Goal: Task Accomplishment & Management: Manage account settings

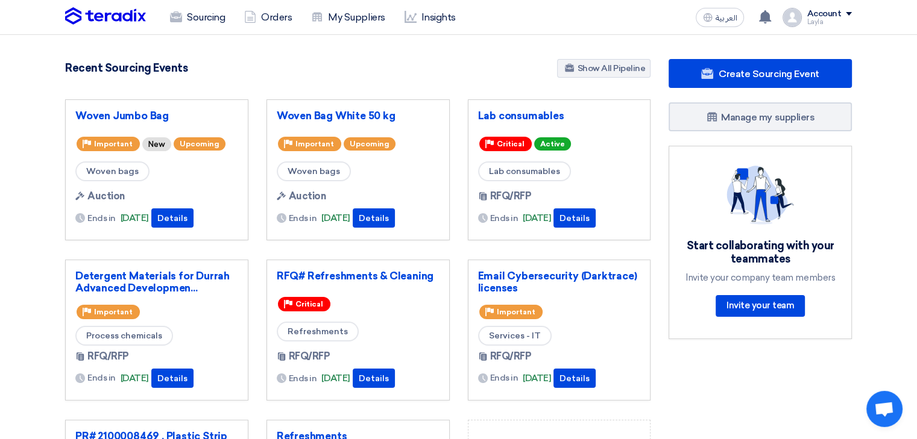
click at [378, 62] on div "Recent Sourcing Events Show All Pipeline" at bounding box center [357, 69] width 585 height 21
click at [188, 22] on link "Sourcing" at bounding box center [197, 17] width 74 height 27
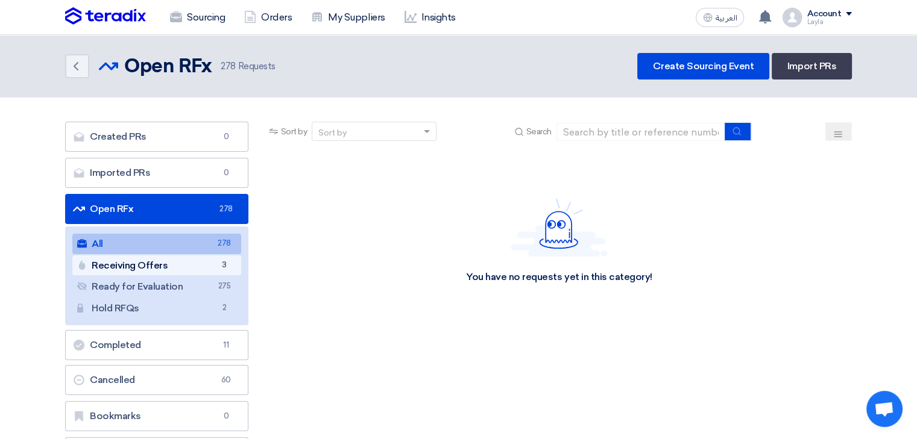
click at [134, 265] on link "Receiving Offers Receiving Offers 3" at bounding box center [156, 266] width 169 height 20
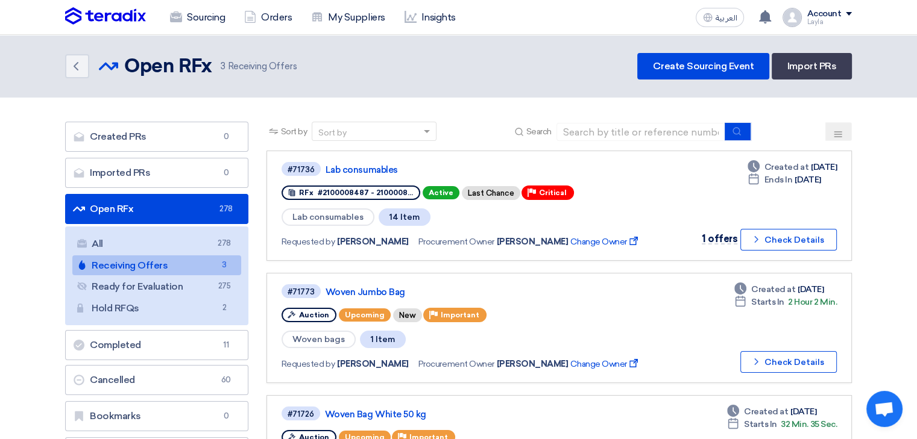
click at [845, 127] on button at bounding box center [838, 131] width 27 height 19
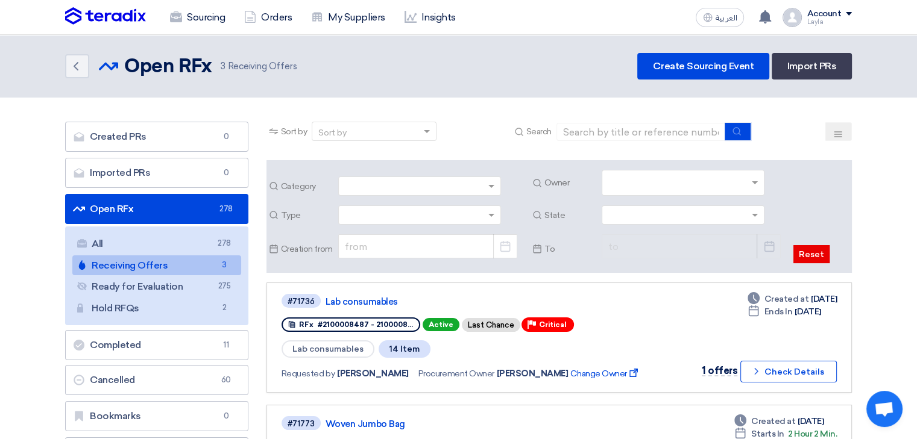
click at [485, 216] on div at bounding box center [420, 216] width 162 height 20
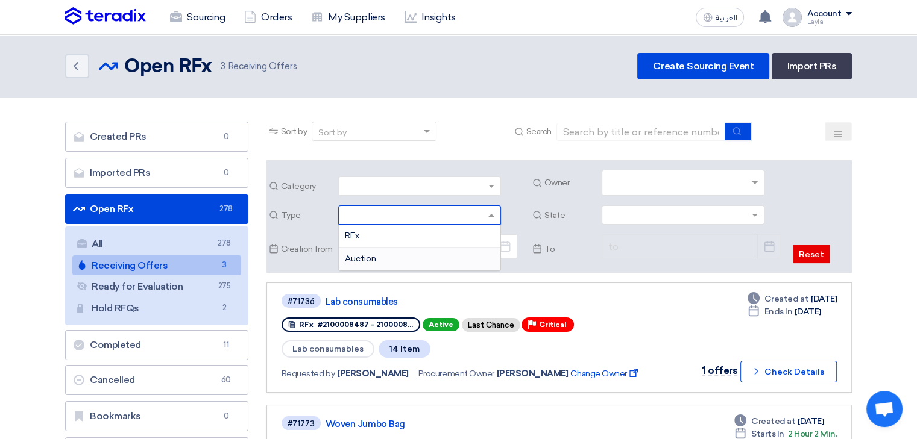
click at [431, 253] on div "Auction" at bounding box center [420, 259] width 162 height 22
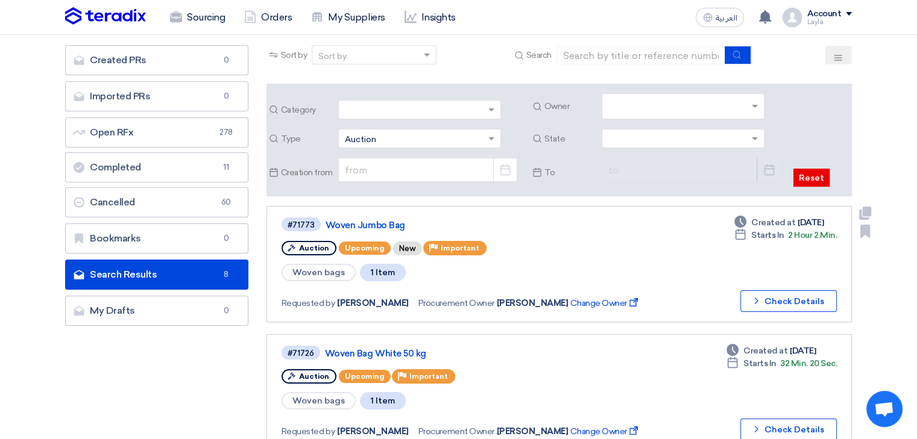
scroll to position [60, 0]
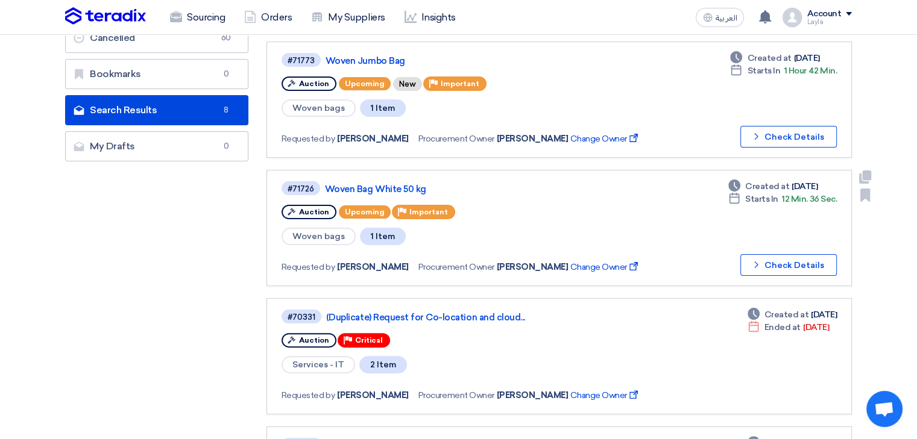
scroll to position [181, 0]
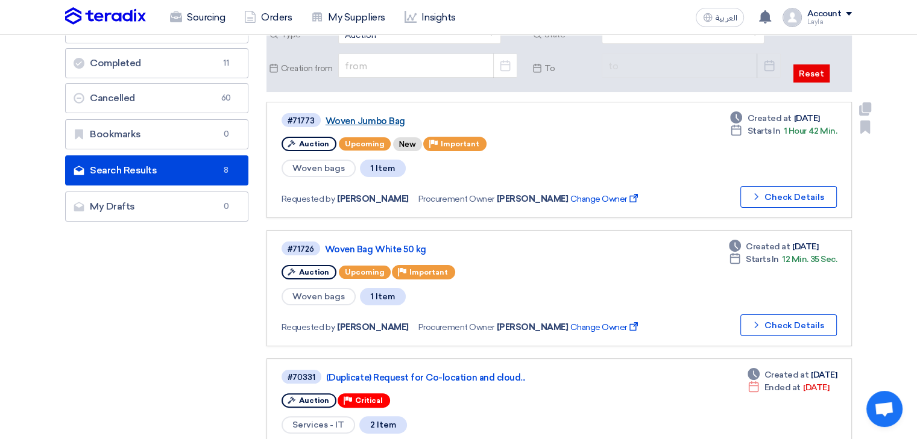
click at [392, 120] on link "Woven Jumbo Bag" at bounding box center [475, 121] width 301 height 11
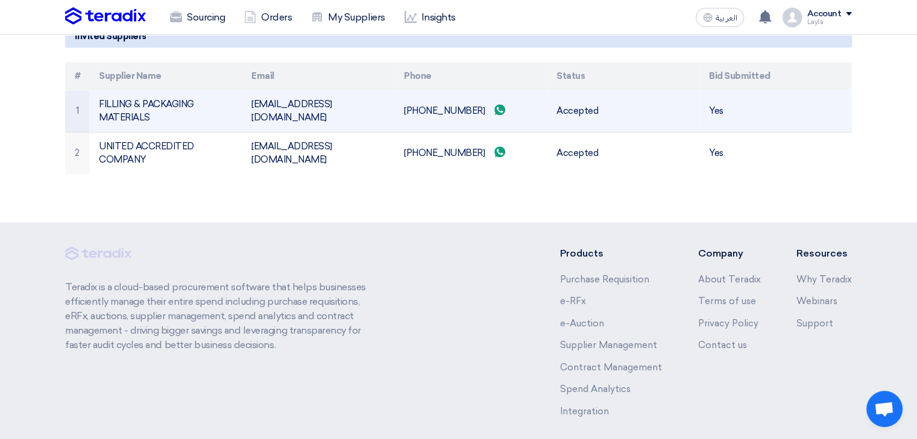
scroll to position [800, 0]
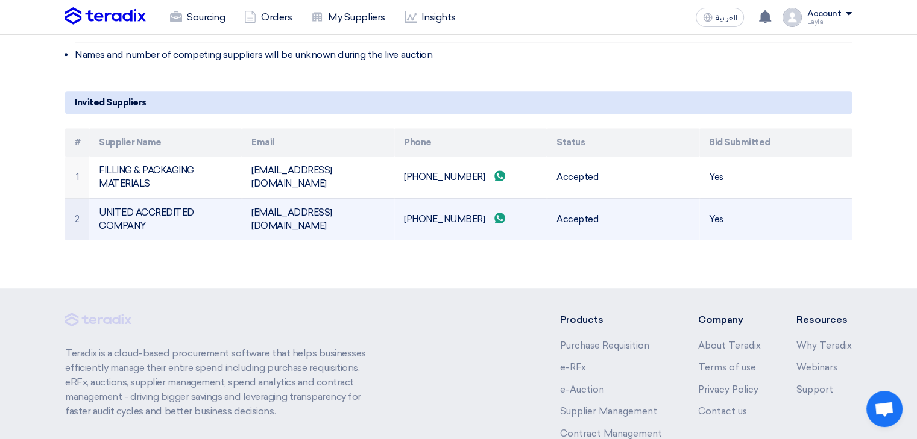
click at [265, 216] on td "[EMAIL_ADDRESS][DOMAIN_NAME]" at bounding box center [318, 219] width 152 height 42
copy tr "[EMAIL_ADDRESS][DOMAIN_NAME]"
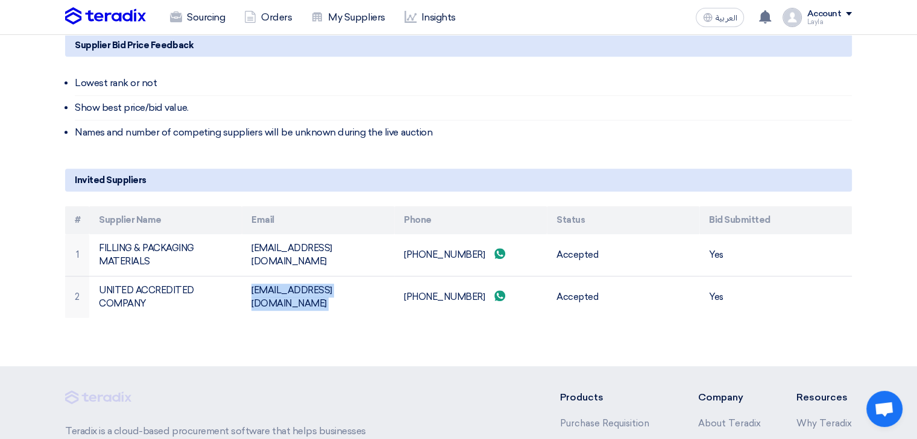
scroll to position [723, 0]
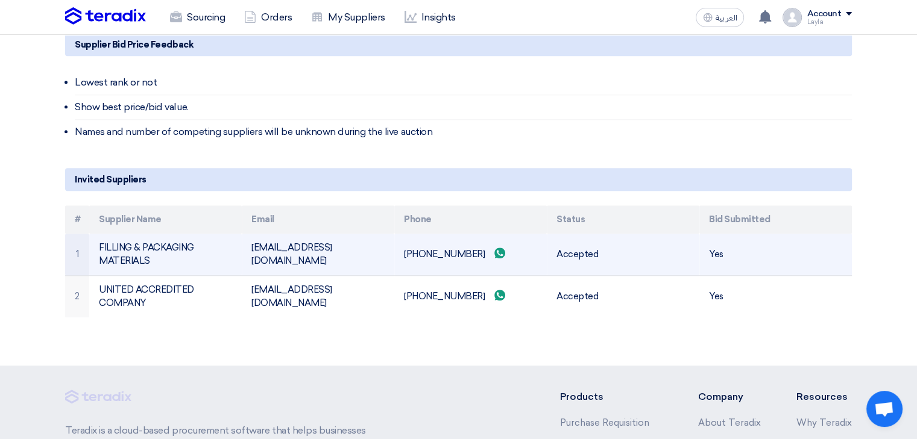
click at [294, 253] on td "[EMAIL_ADDRESS][DOMAIN_NAME]" at bounding box center [318, 255] width 152 height 42
copy tr "[EMAIL_ADDRESS][DOMAIN_NAME]"
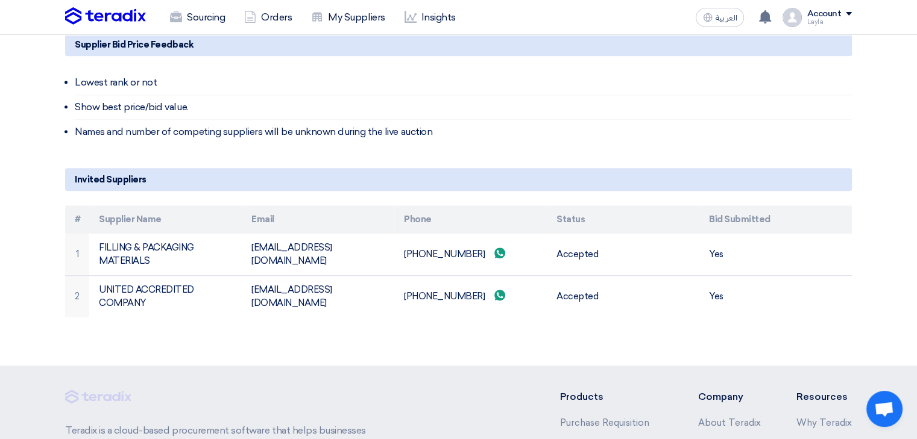
click at [486, 122] on li "Names and number of competing suppliers will be unknown during the live auction" at bounding box center [463, 132] width 777 height 24
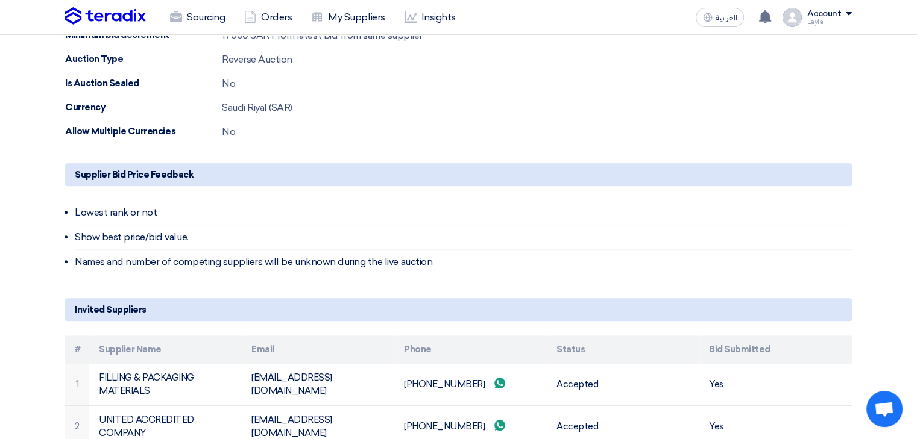
scroll to position [663, 0]
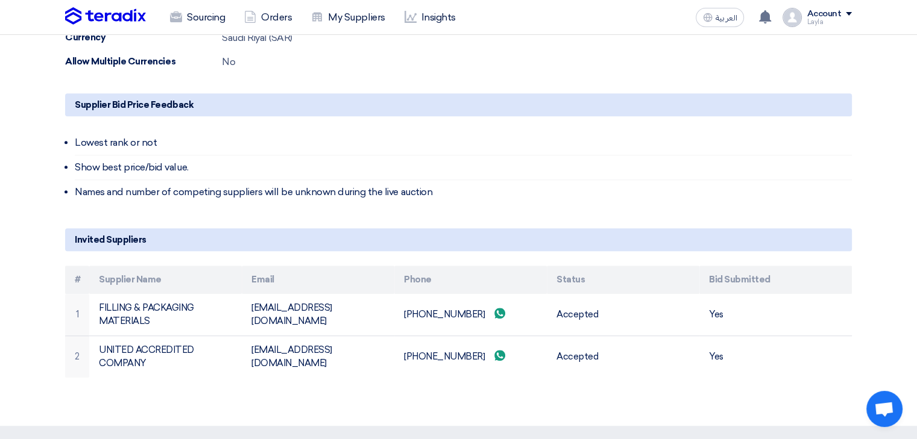
click at [536, 133] on li "Lowest rank or not" at bounding box center [463, 143] width 777 height 25
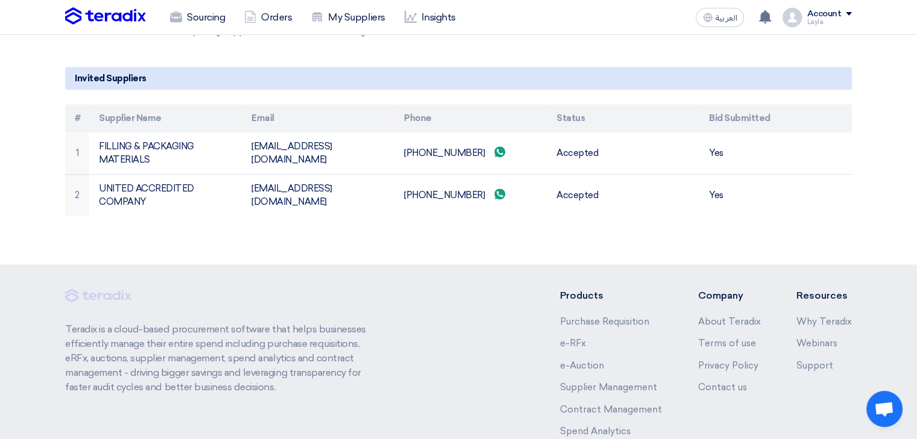
scroll to position [921, 0]
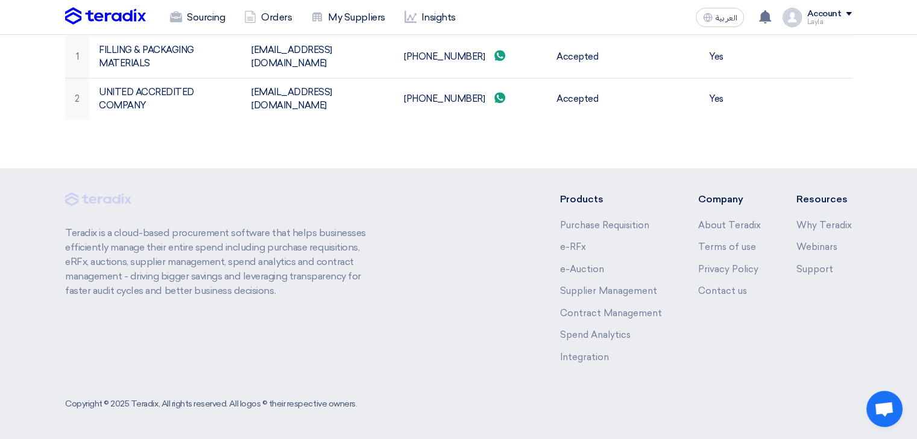
click at [495, 172] on footer "Teradix is a cloud-based procurement software that helps businesses efficiently…" at bounding box center [458, 304] width 917 height 273
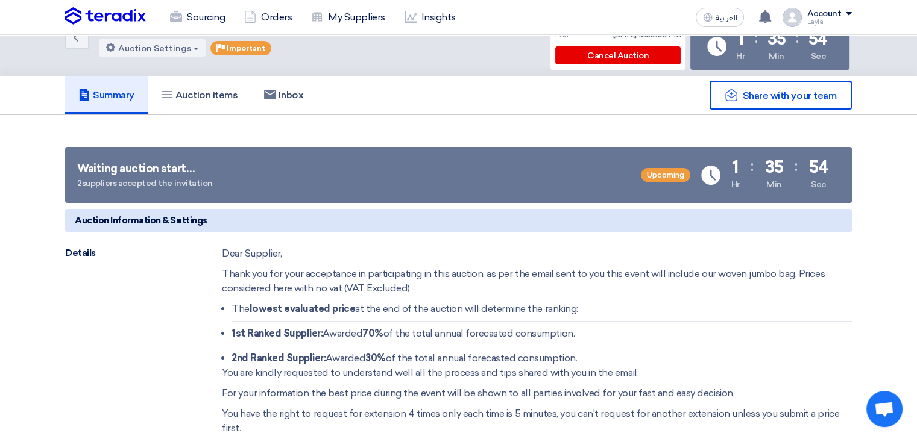
scroll to position [0, 0]
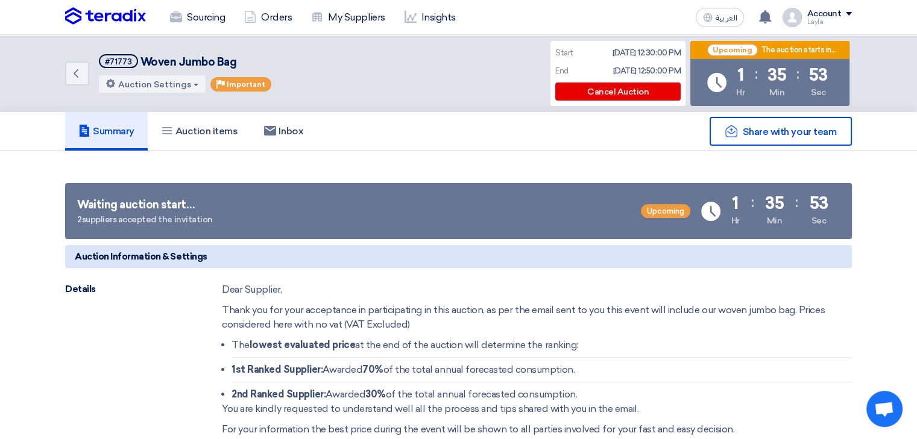
click at [415, 203] on div "Waiting auction start… 2 suppliers accepted the invitation Upcoming Time Remain…" at bounding box center [458, 211] width 787 height 56
click at [444, 68] on div "Back #71773 Woven Jumbo Bag Auction Settings Edit Auction Priority Important :" at bounding box center [458, 73] width 787 height 77
click at [462, 64] on div "Back #71773 Woven Jumbo Bag Auction Settings Edit Auction Priority Important :" at bounding box center [458, 73] width 787 height 77
click at [573, 202] on div "Waiting auction start… 2 suppliers accepted the invitation Upcoming Time Remain…" at bounding box center [458, 211] width 787 height 56
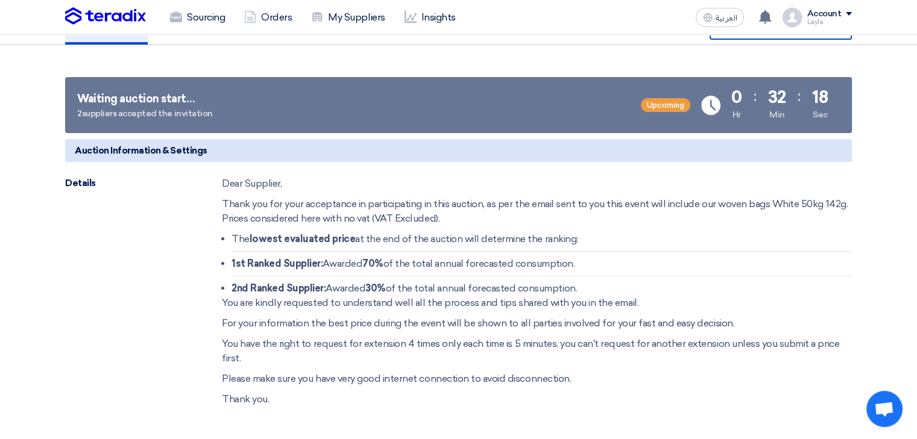
scroll to position [181, 0]
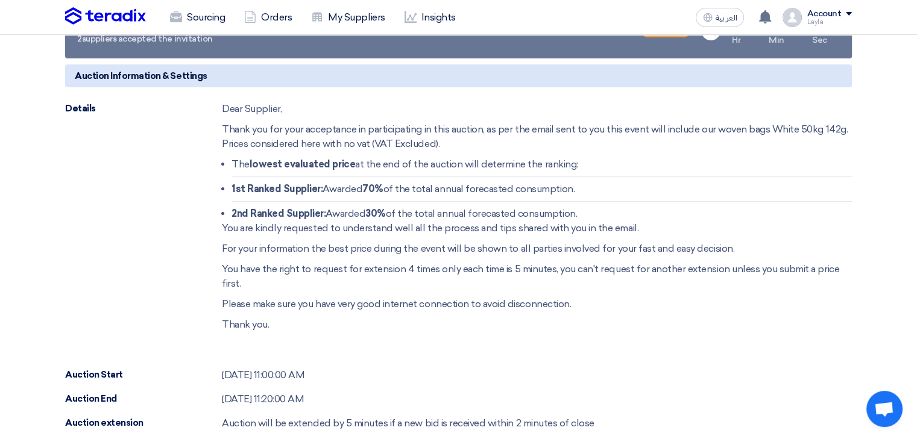
click at [383, 168] on li "The lowest evaluated price at the end of the auction will determine the ranking:" at bounding box center [541, 167] width 620 height 20
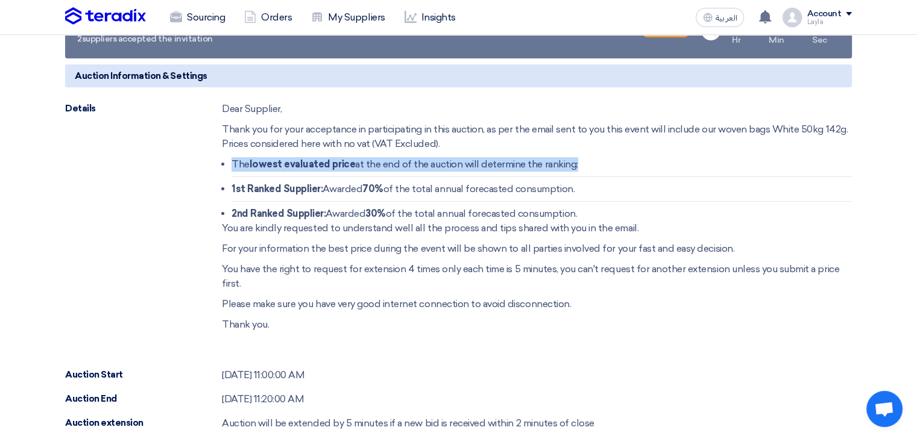
click at [383, 168] on li "The lowest evaluated price at the end of the auction will determine the ranking:" at bounding box center [541, 167] width 620 height 20
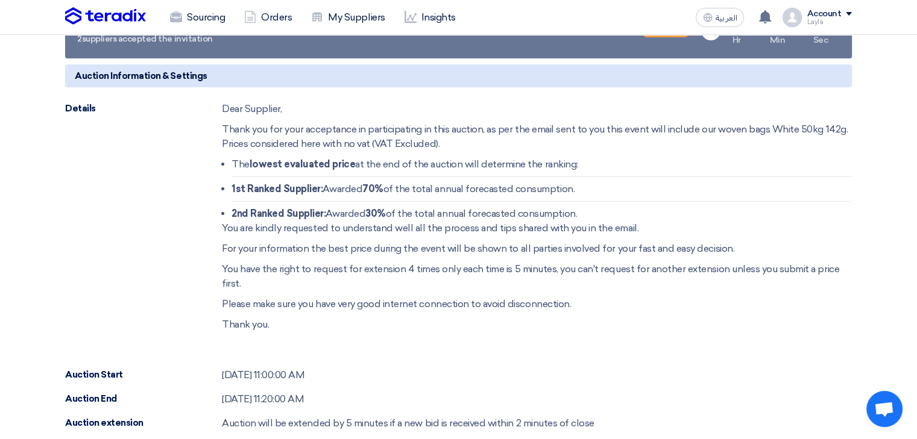
click at [380, 192] on strong "70%" at bounding box center [372, 188] width 21 height 11
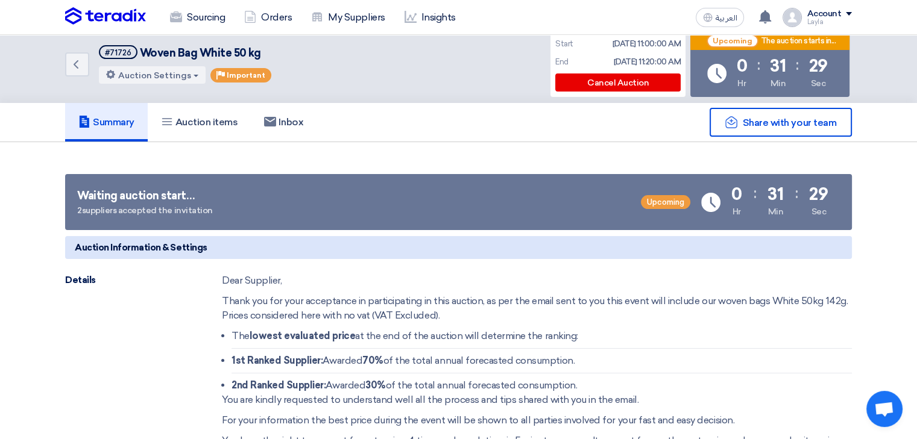
scroll to position [0, 0]
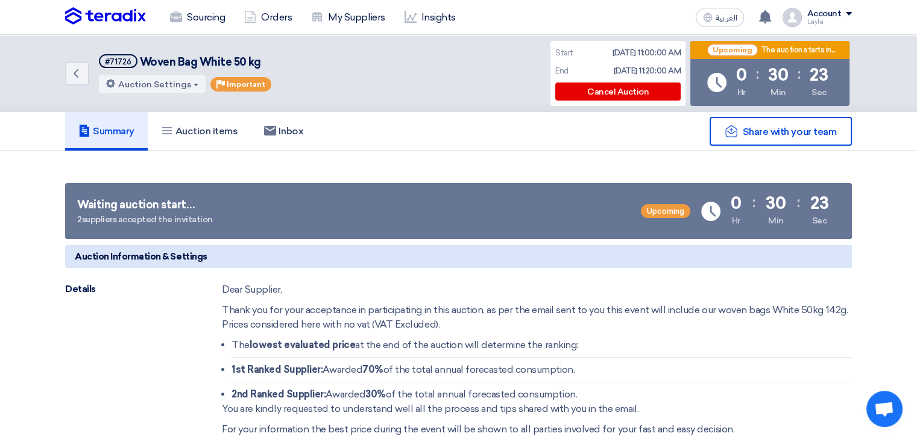
click at [509, 206] on div "Waiting auction start… 2 suppliers accepted the invitation Upcoming Time Remain…" at bounding box center [458, 211] width 787 height 56
click at [294, 136] on h5 "Inbox" at bounding box center [283, 131] width 39 height 12
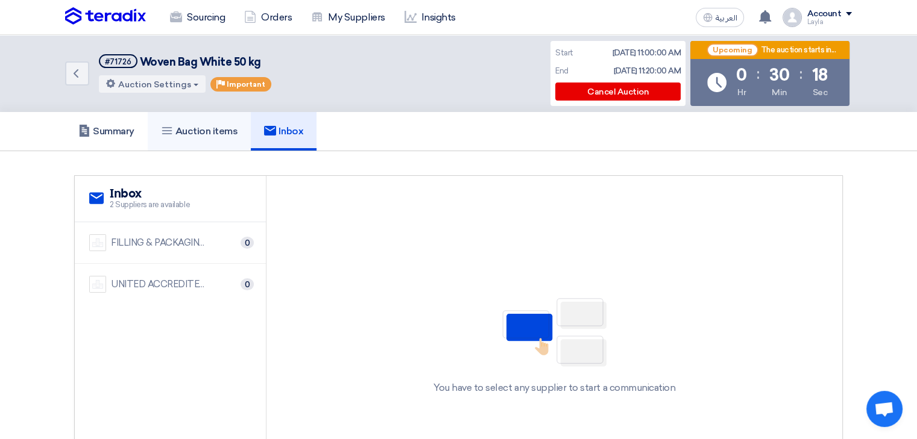
click at [230, 134] on h5 "Auction items" at bounding box center [199, 131] width 77 height 12
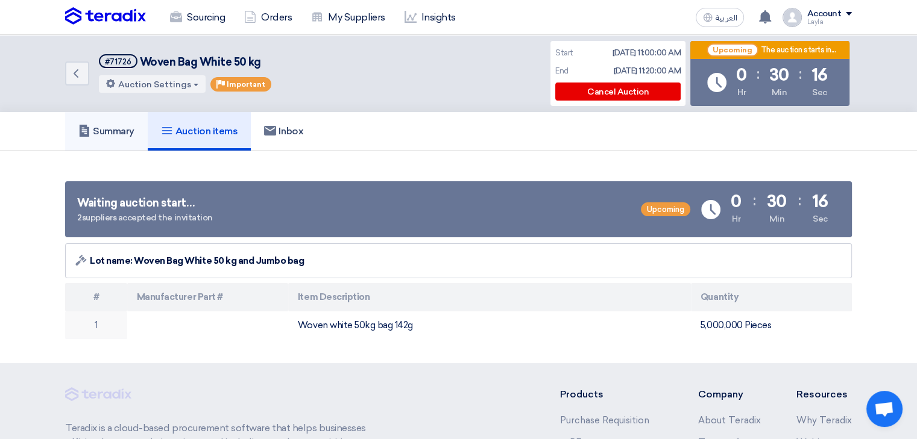
click at [146, 125] on link "Summary" at bounding box center [106, 131] width 83 height 39
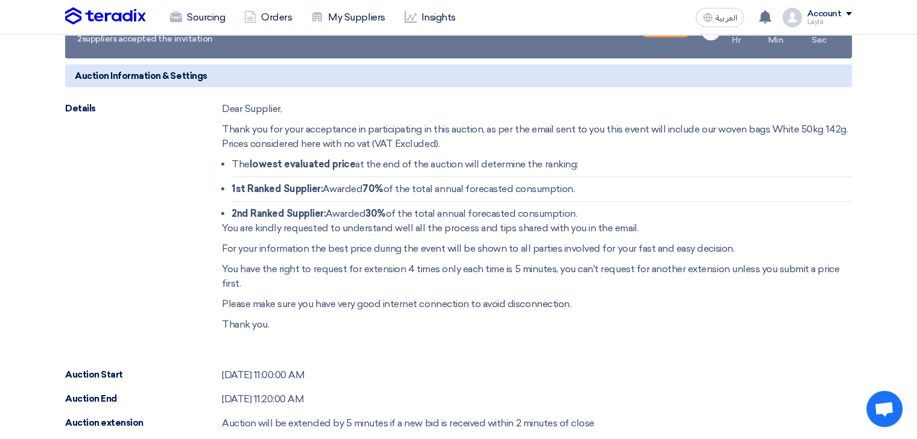
scroll to position [121, 0]
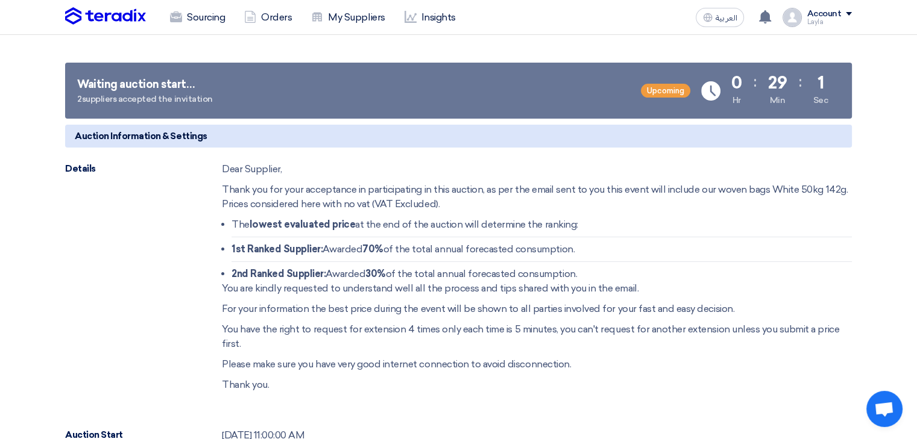
click at [604, 190] on p "Thank you for your acceptance in participating in this auction, as per the emai…" at bounding box center [537, 197] width 630 height 29
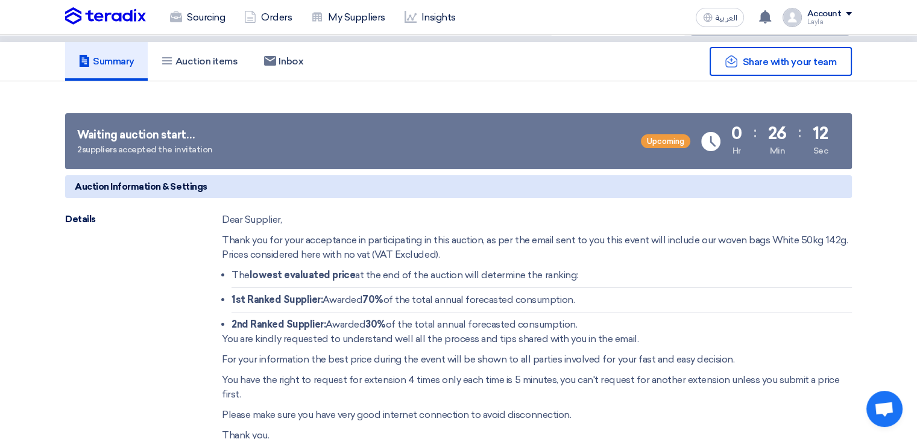
scroll to position [60, 0]
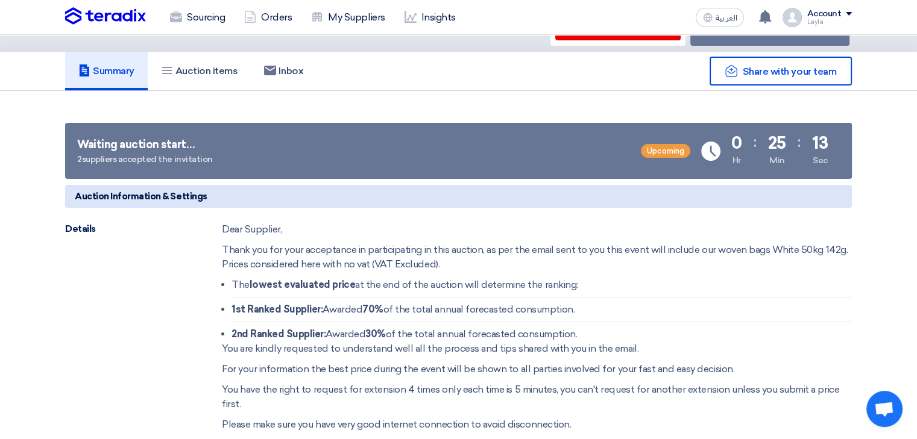
click at [510, 219] on div "Auction Information & Settings Details Dear Supplier, Thank you for your accept…" at bounding box center [458, 428] width 787 height 487
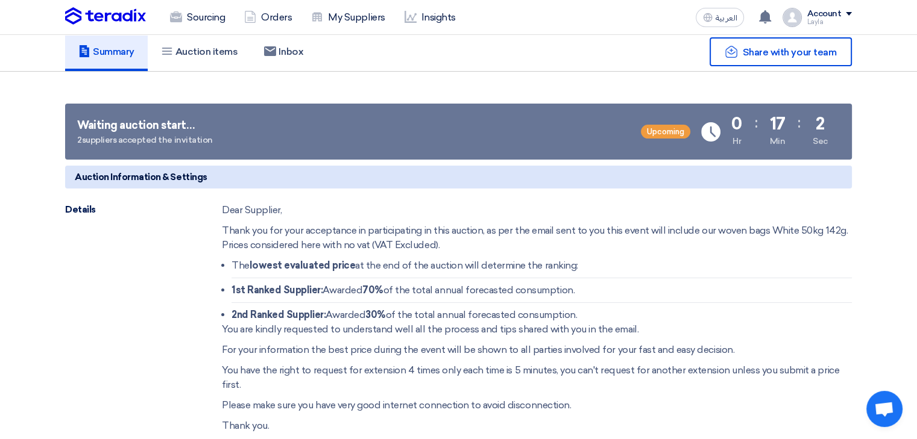
scroll to position [0, 0]
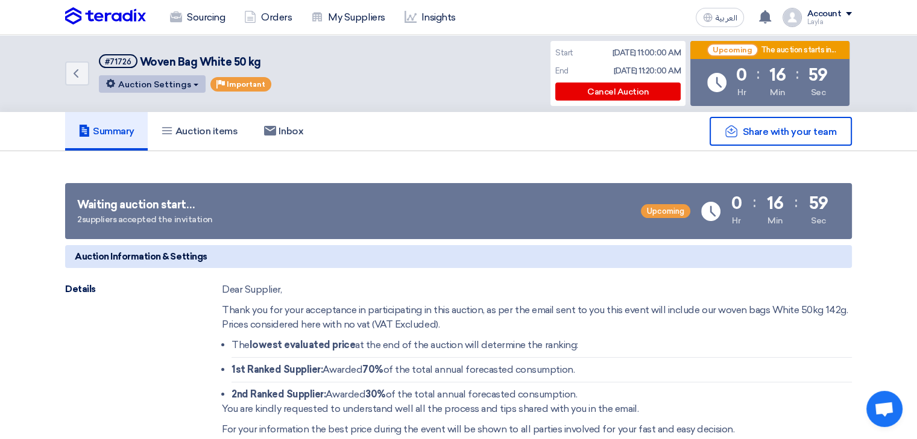
click at [175, 91] on button "Auction Settings" at bounding box center [152, 83] width 107 height 17
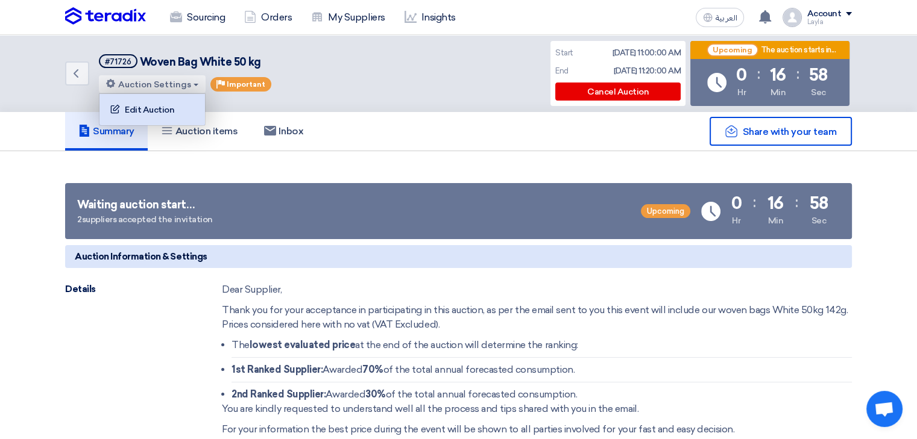
click at [172, 103] on div "Edit Auction" at bounding box center [151, 109] width 93 height 19
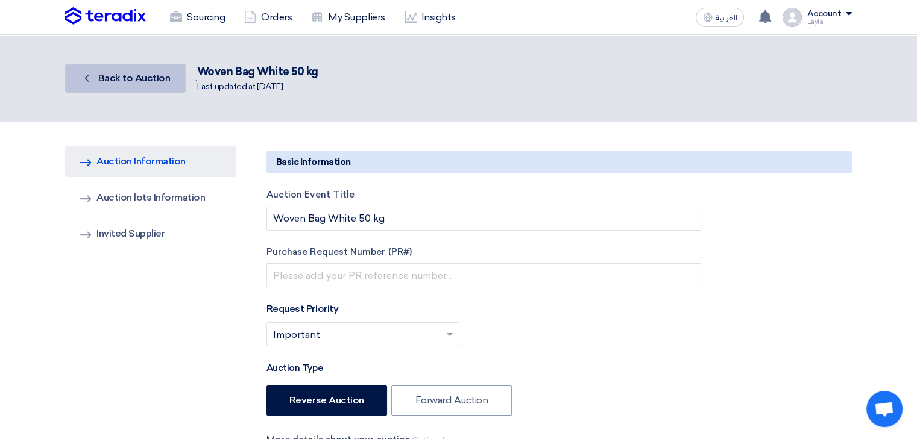
click at [161, 88] on link "Back Back to Auction" at bounding box center [125, 78] width 121 height 29
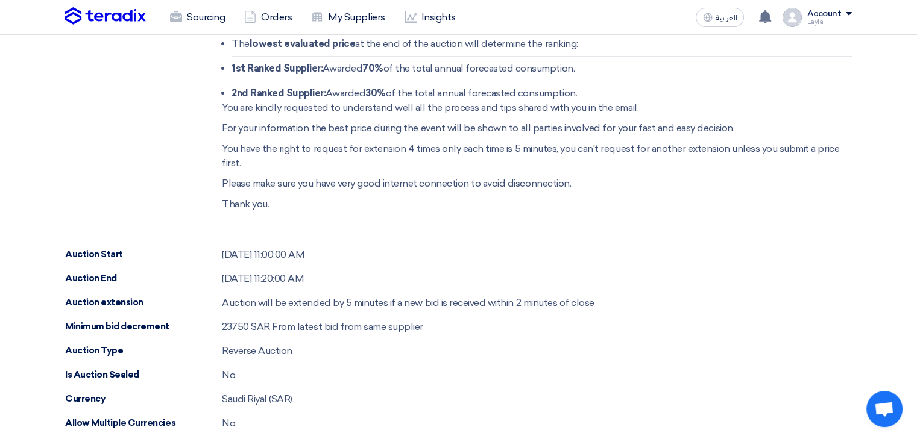
scroll to position [482, 0]
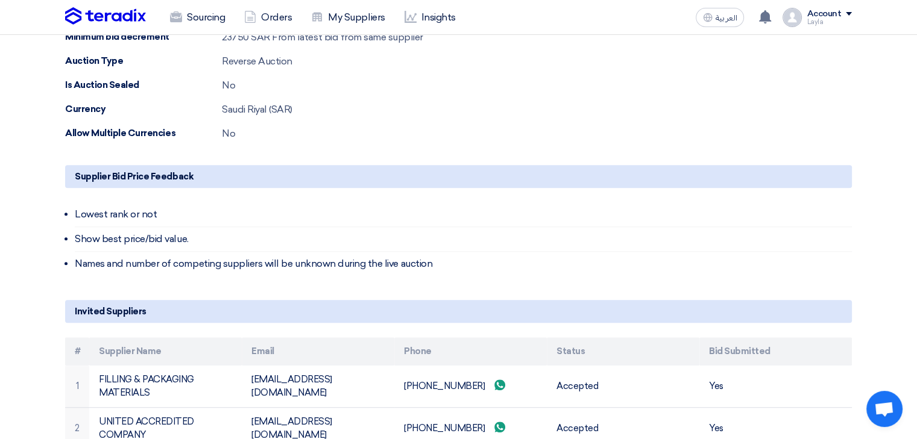
scroll to position [661, 0]
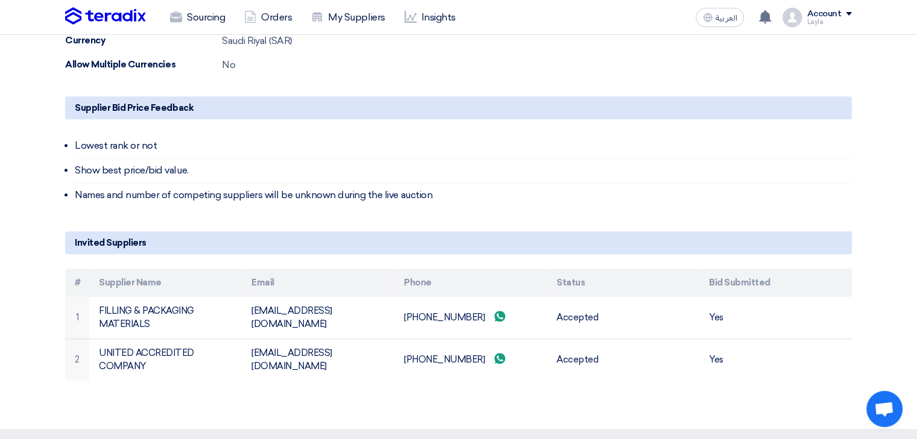
scroll to position [663, 0]
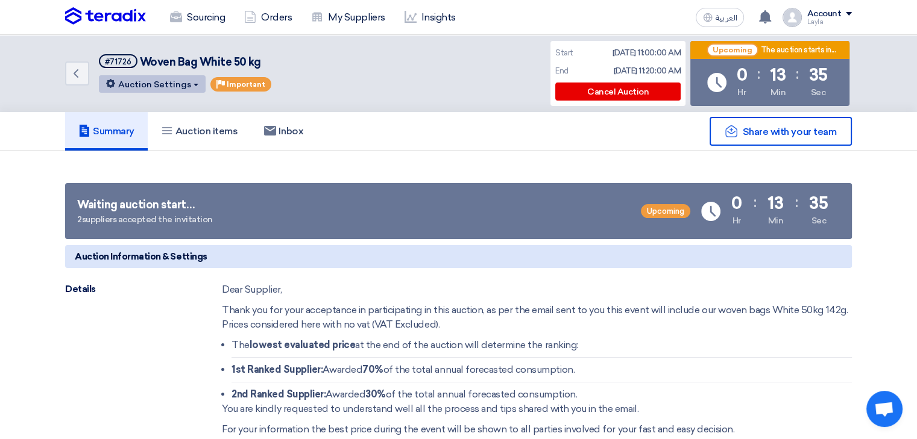
click at [187, 90] on button "Auction Settings" at bounding box center [152, 83] width 107 height 17
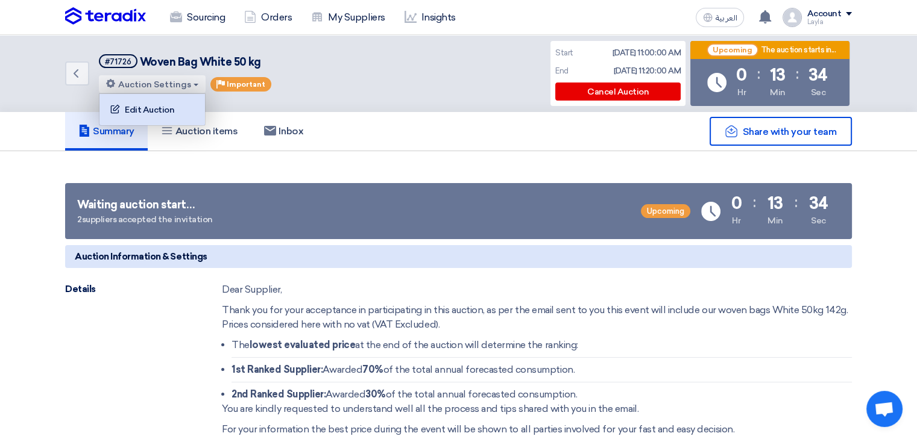
click at [175, 102] on div "Edit Auction" at bounding box center [151, 109] width 93 height 19
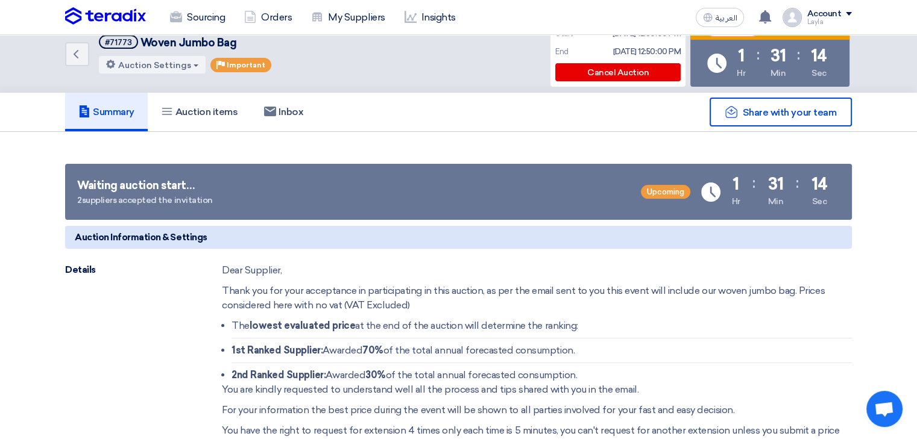
scroll to position [1, 0]
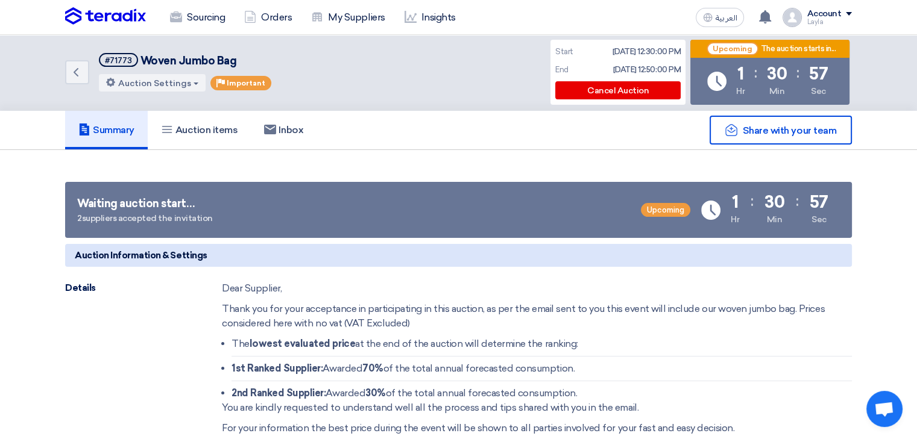
click at [485, 62] on div "Back #71773 Woven Jumbo Bag Auction Settings Edit Auction Priority Important :" at bounding box center [458, 72] width 787 height 77
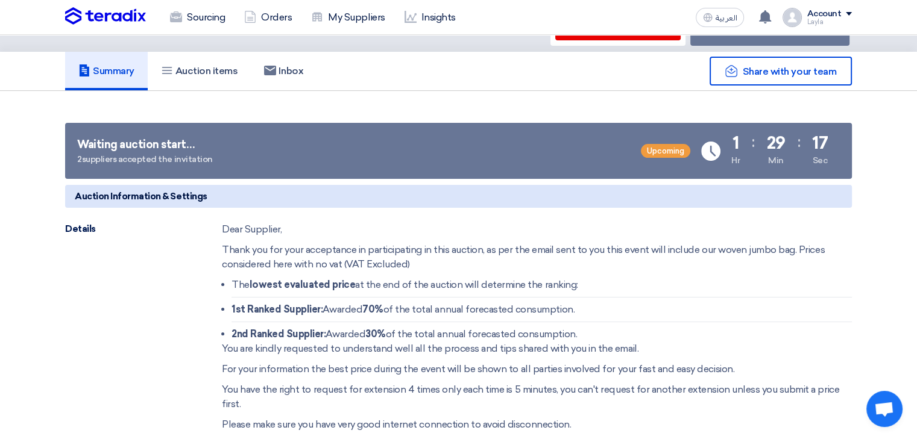
scroll to position [0, 0]
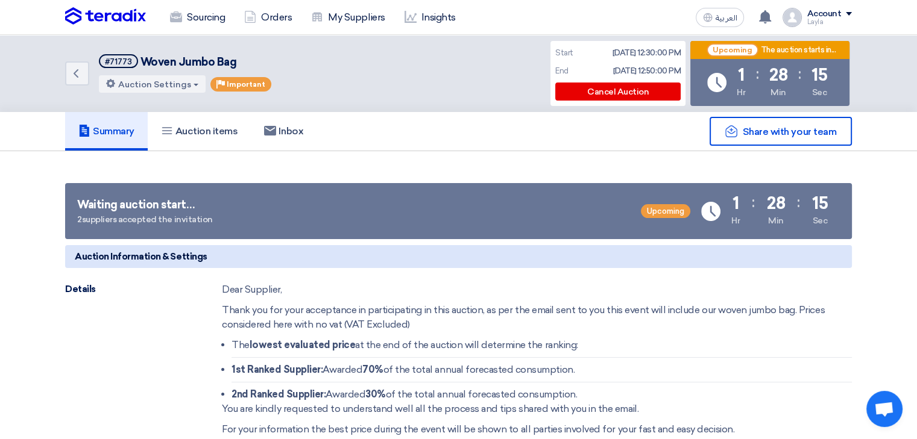
click at [371, 131] on div "Summary Auction items Inbox" at bounding box center [458, 131] width 787 height 39
click at [206, 14] on link "Sourcing" at bounding box center [197, 17] width 74 height 27
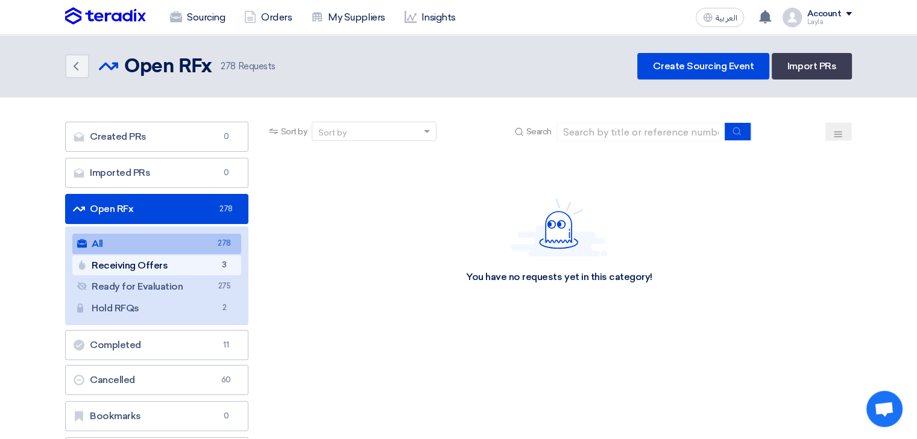
click at [155, 266] on link "Receiving Offers Receiving Offers 3" at bounding box center [156, 266] width 169 height 20
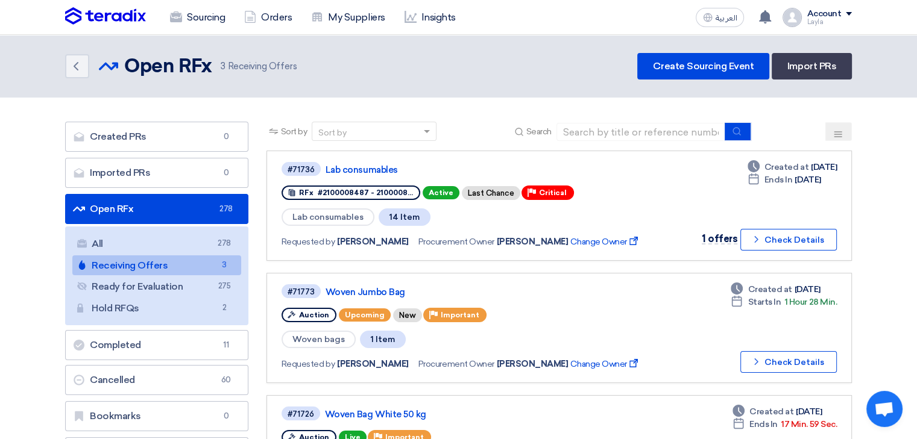
click at [852, 135] on div "Sort by Sort by Search Category Owner Type" at bounding box center [558, 320] width 603 height 396
click at [847, 133] on button at bounding box center [838, 131] width 27 height 19
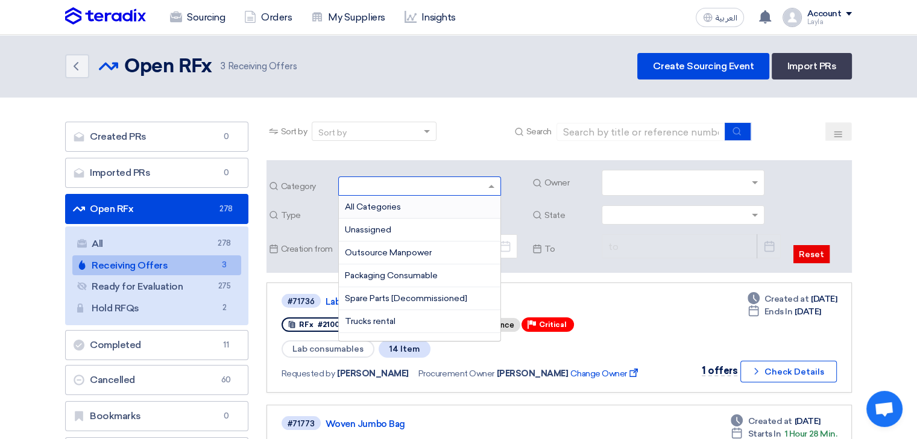
click at [446, 186] on input "text" at bounding box center [413, 188] width 137 height 20
click at [373, 167] on div "Category All Categories Unassigned Outsource Manpower Packaging Consumable Spar…" at bounding box center [558, 216] width 585 height 113
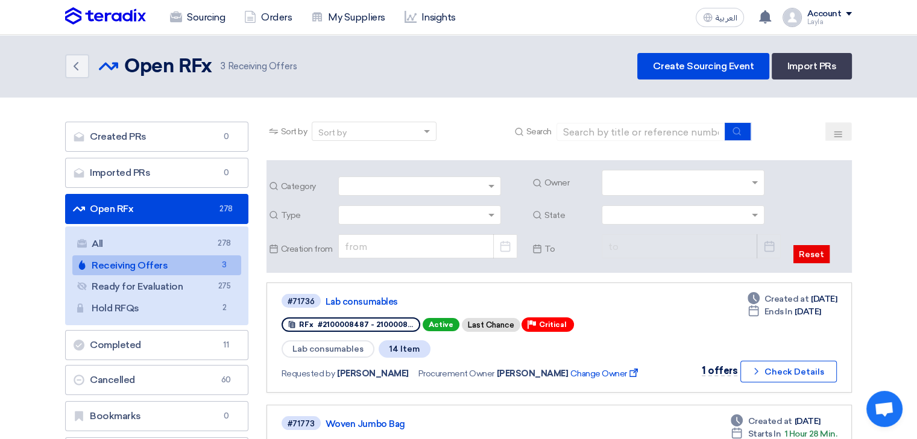
click at [383, 212] on input "text" at bounding box center [413, 217] width 137 height 20
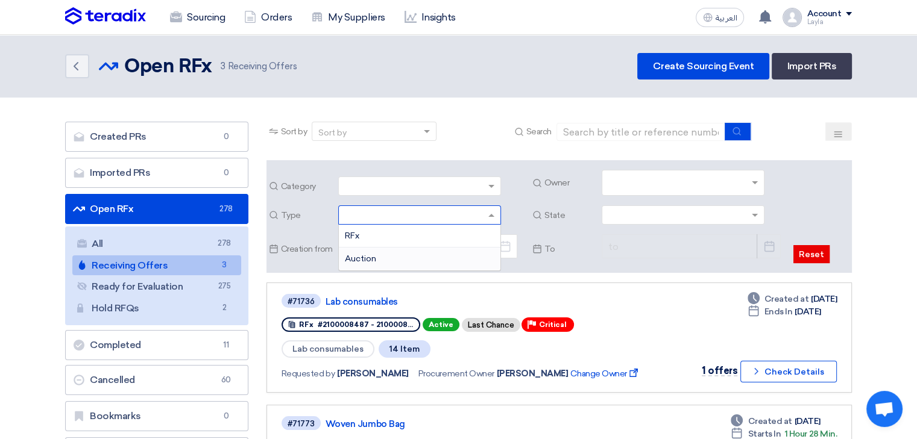
click at [368, 256] on span "Auction" at bounding box center [360, 259] width 31 height 10
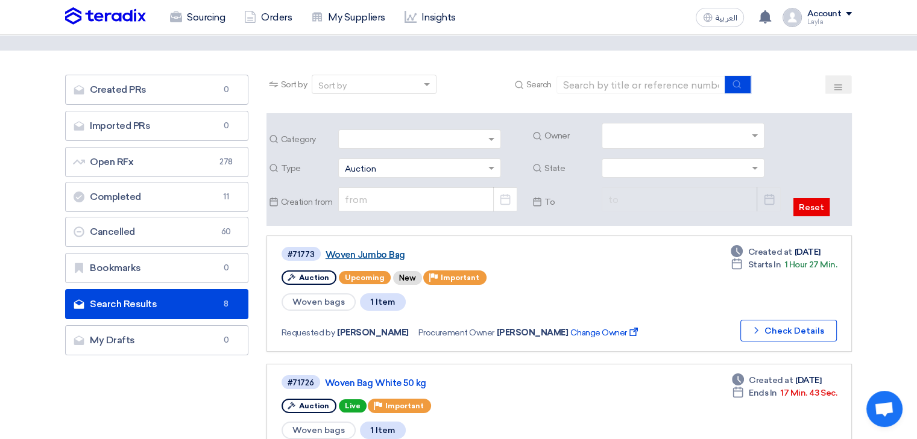
scroll to position [121, 0]
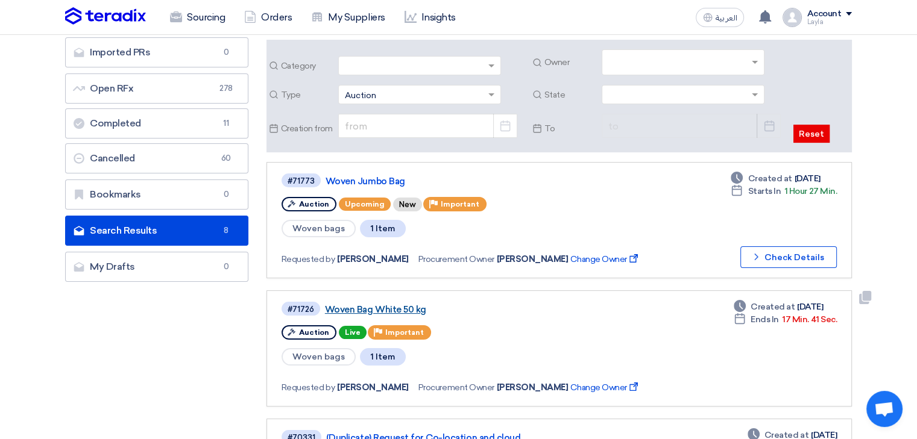
click at [412, 305] on link "Woven Bag White 50 kg" at bounding box center [475, 309] width 301 height 11
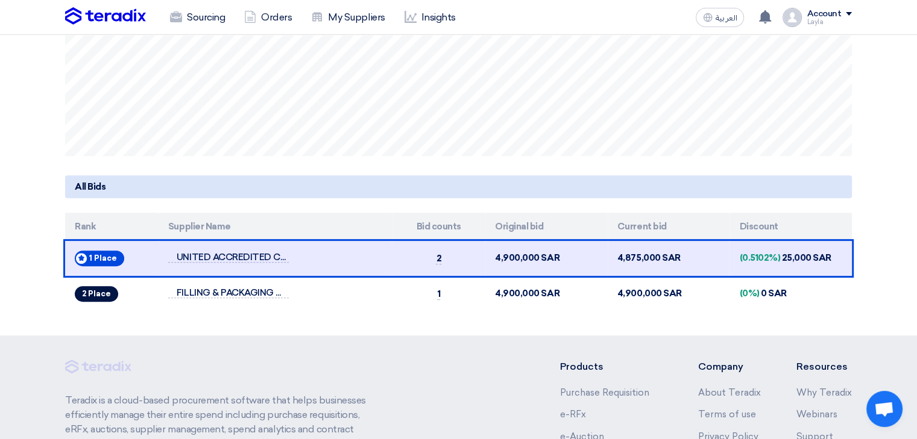
scroll to position [362, 0]
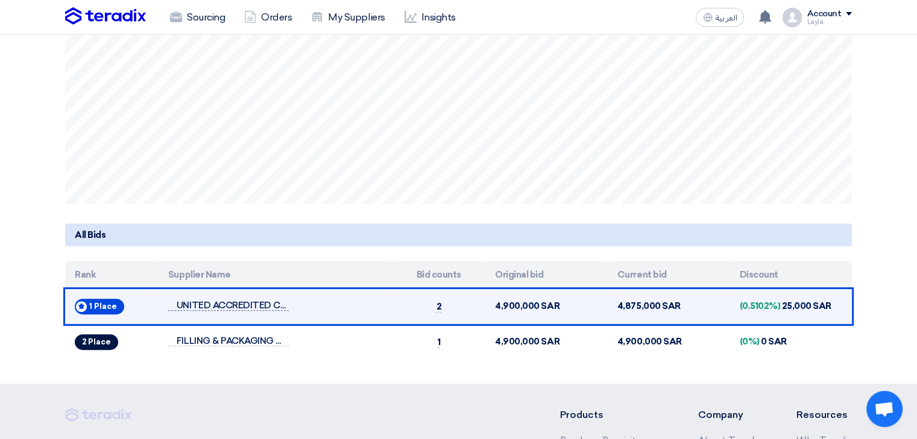
click at [251, 301] on span "UNITED ACCREDITED COMPANY" at bounding box center [228, 306] width 121 height 10
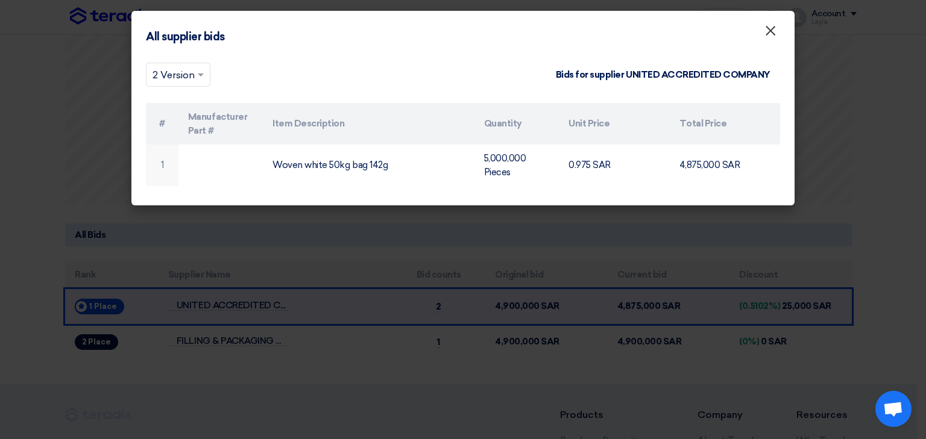
click at [767, 37] on span "×" at bounding box center [770, 34] width 12 height 24
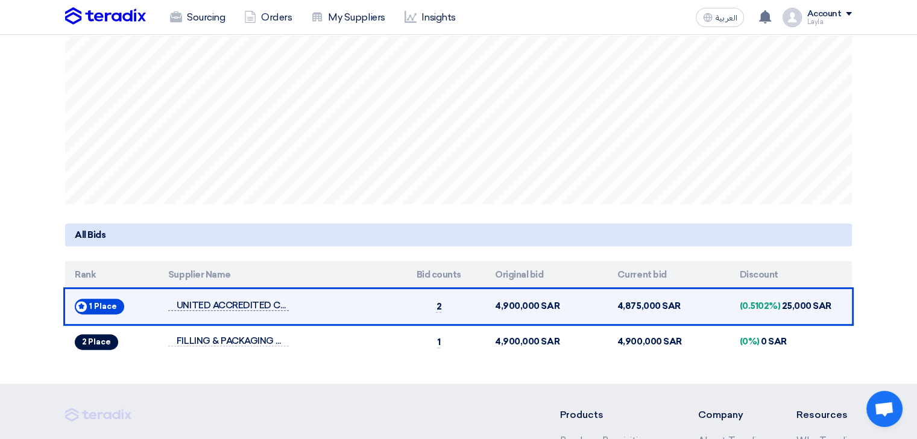
click at [244, 308] on span "UNITED ACCREDITED COMPANY" at bounding box center [228, 306] width 121 height 10
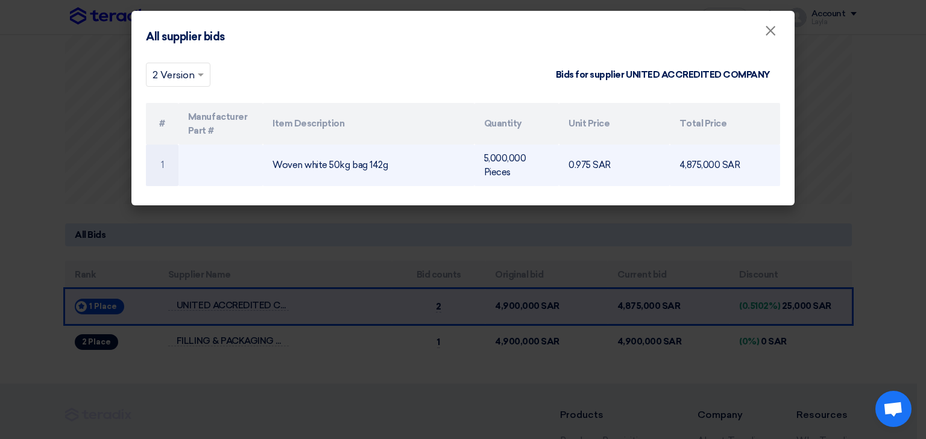
drag, startPoint x: 570, startPoint y: 168, endPoint x: 625, endPoint y: 169, distance: 54.9
click at [625, 169] on td "0.975 SAR" at bounding box center [614, 166] width 110 height 42
click at [609, 178] on td "0.975 SAR" at bounding box center [614, 166] width 110 height 42
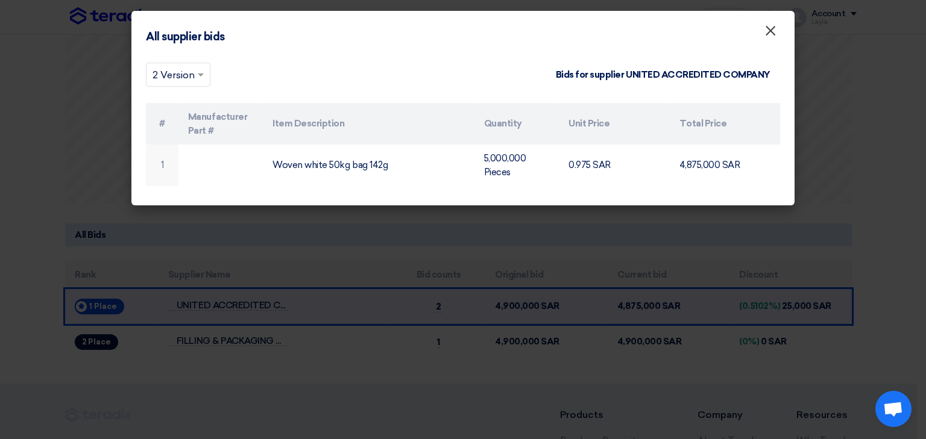
click at [767, 33] on span "×" at bounding box center [770, 34] width 12 height 24
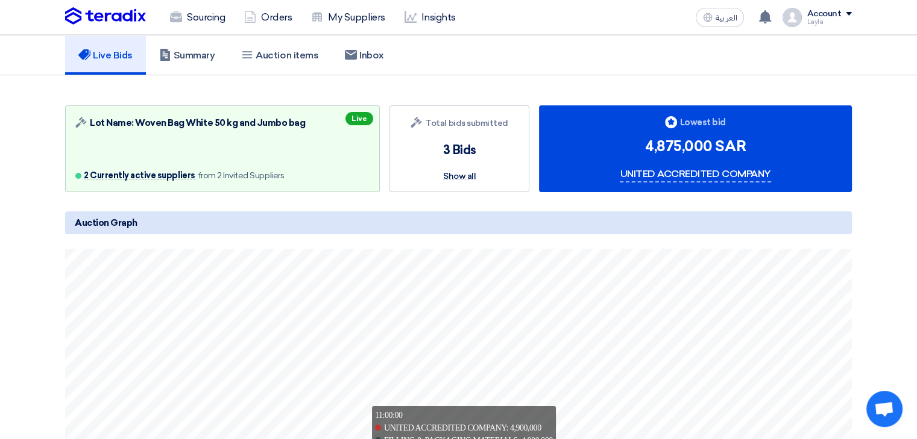
scroll to position [0, 0]
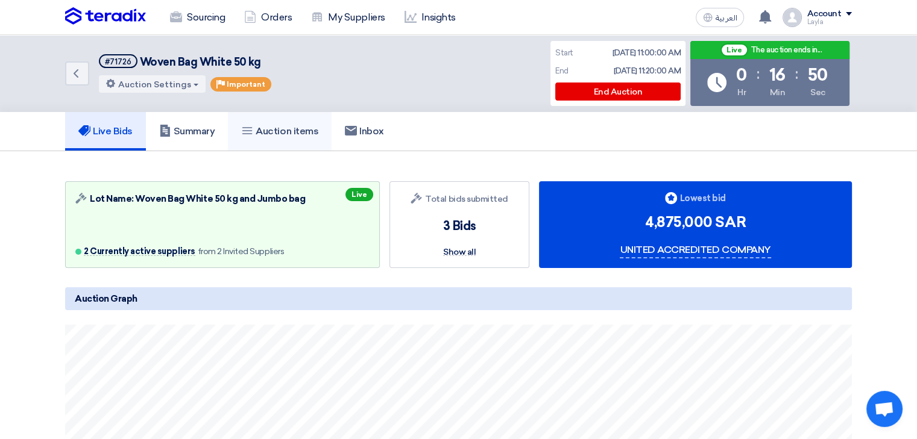
click at [332, 137] on link "Auction items" at bounding box center [280, 131] width 104 height 39
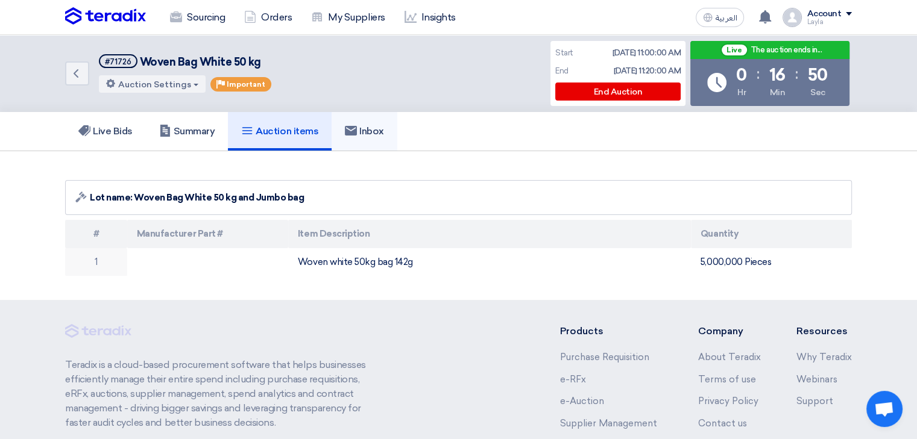
click at [364, 131] on h5 "Inbox" at bounding box center [364, 131] width 39 height 12
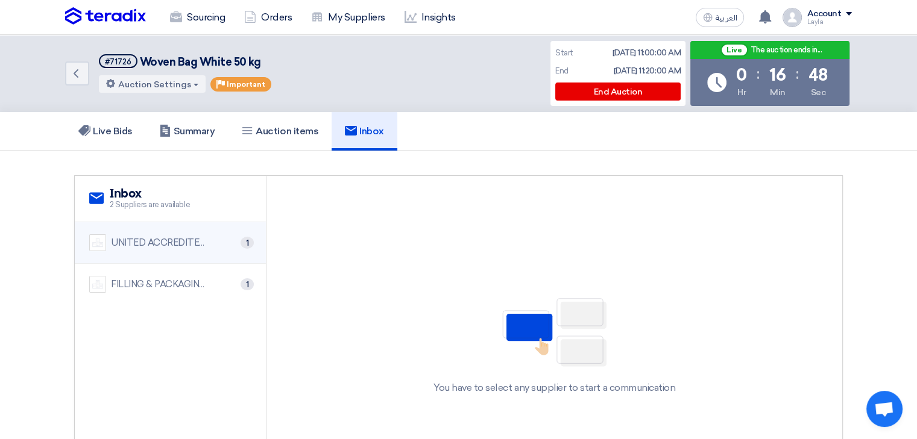
click at [203, 240] on div "UNITED ACCREDITED COMPANY" at bounding box center [159, 243] width 96 height 14
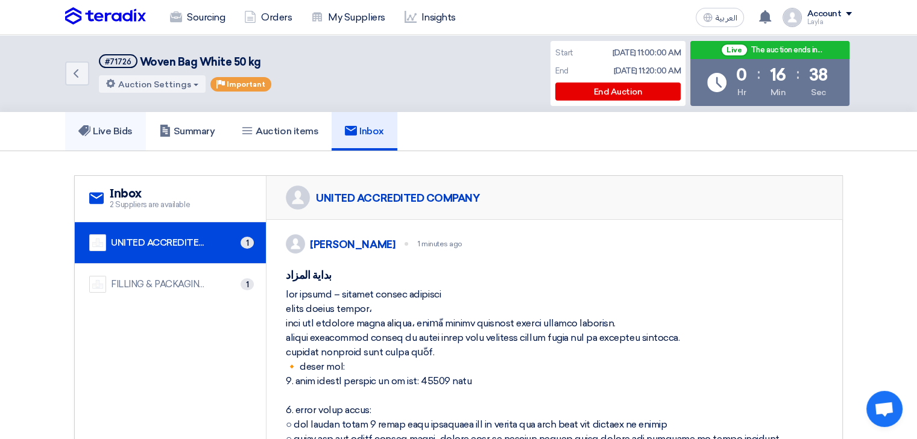
click at [132, 120] on link "Live Bids" at bounding box center [105, 131] width 81 height 39
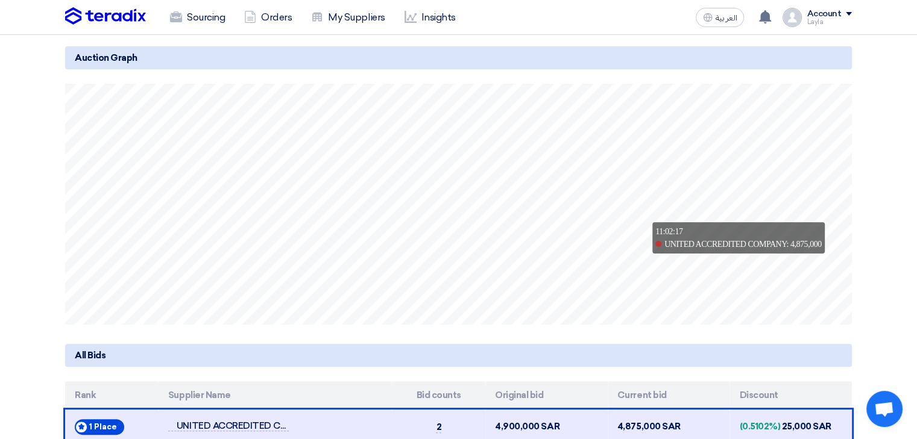
scroll to position [301, 0]
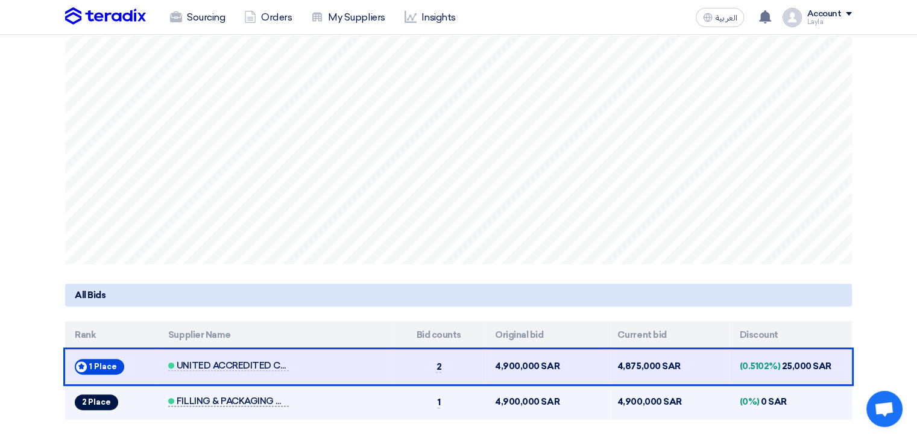
click at [263, 403] on span "FILLING & PACKAGING MATERIALS" at bounding box center [228, 402] width 121 height 10
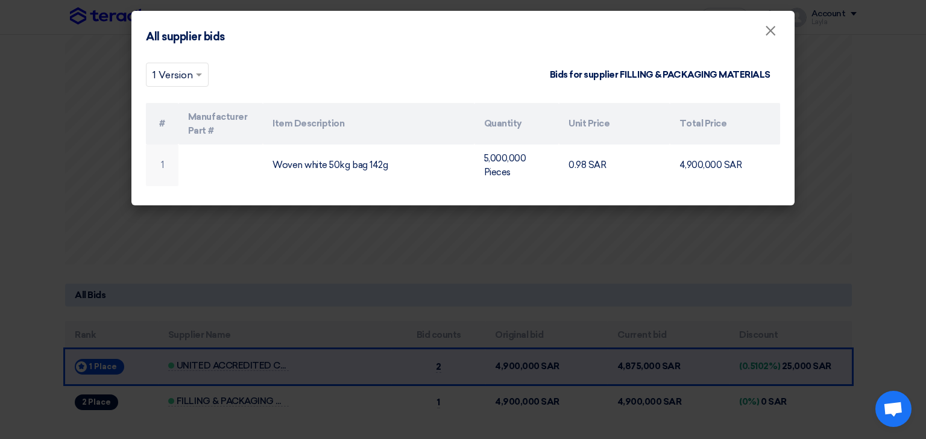
click at [533, 27] on div "All supplier bids ×" at bounding box center [462, 33] width 663 height 44
click at [774, 29] on span "×" at bounding box center [770, 34] width 12 height 24
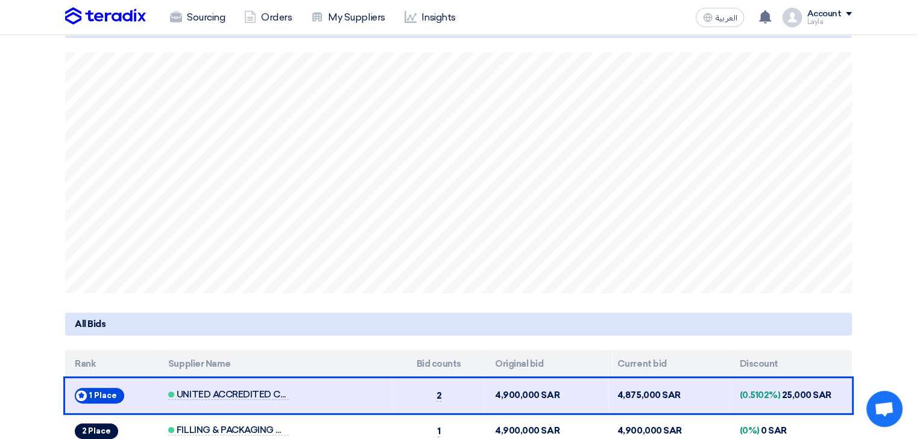
scroll to position [362, 0]
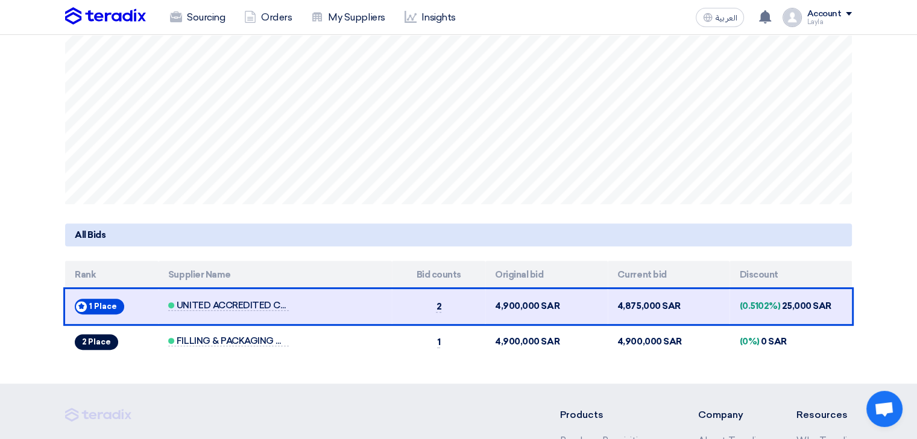
click at [245, 307] on span "UNITED ACCREDITED COMPANY" at bounding box center [228, 306] width 121 height 10
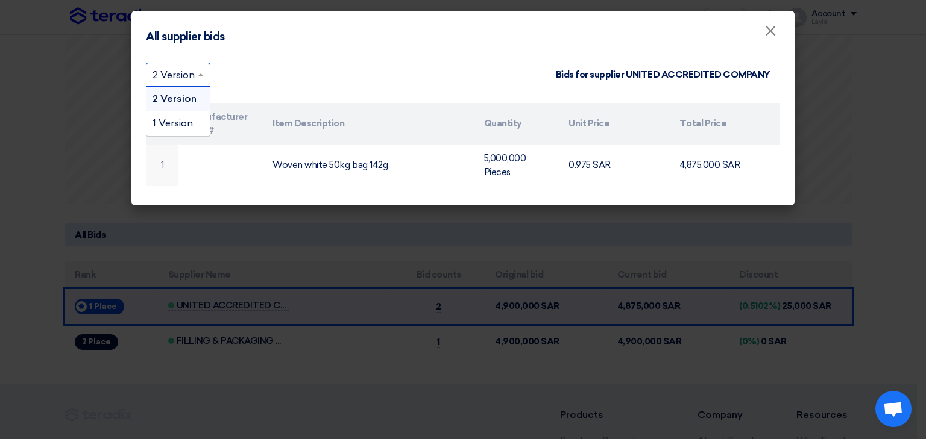
click at [198, 71] on span at bounding box center [202, 75] width 15 height 14
click at [198, 117] on div "1 Version" at bounding box center [177, 124] width 63 height 24
drag, startPoint x: 650, startPoint y: 30, endPoint x: 547, endPoint y: 37, distance: 103.3
click at [547, 37] on div "All supplier bids ×" at bounding box center [462, 33] width 663 height 44
click at [769, 31] on span "×" at bounding box center [770, 34] width 12 height 24
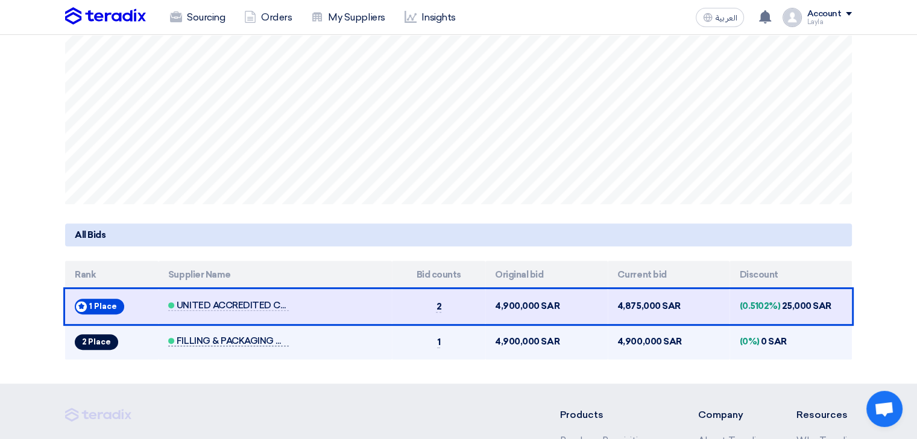
click at [231, 344] on span "FILLING & PACKAGING MATERIALS" at bounding box center [228, 341] width 121 height 10
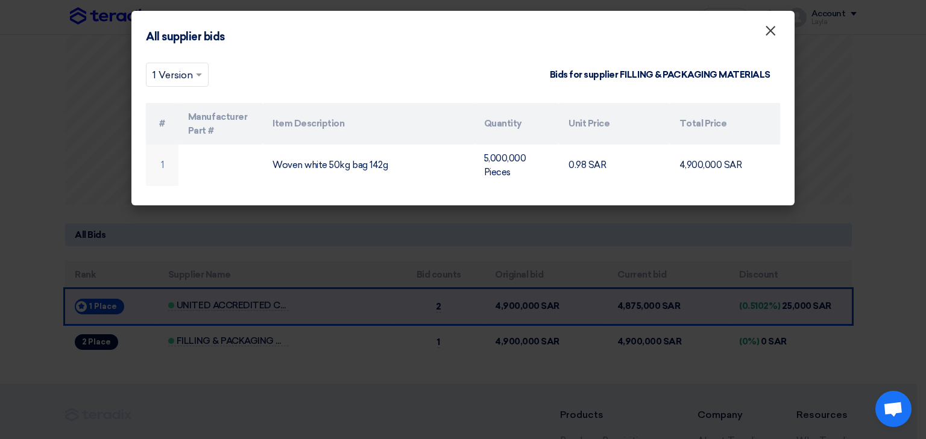
click at [771, 30] on span "×" at bounding box center [770, 34] width 12 height 24
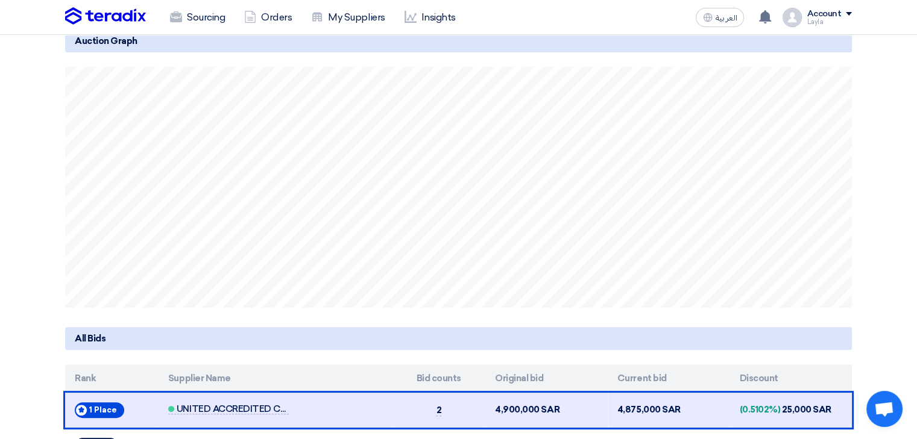
scroll to position [301, 0]
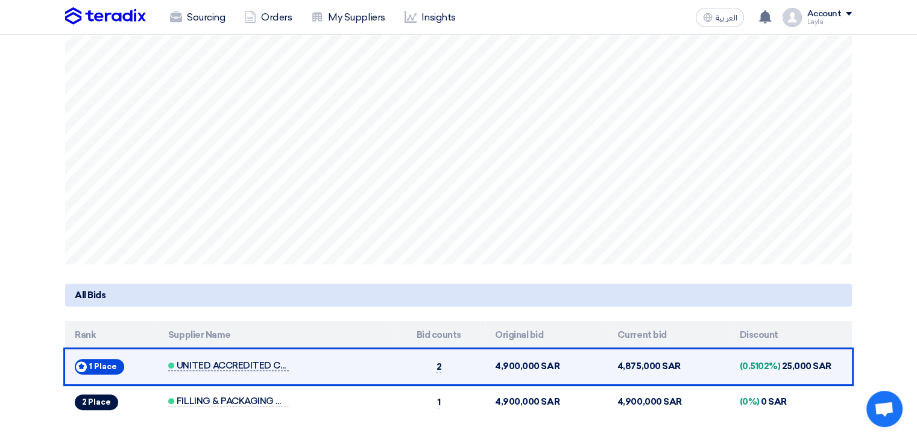
click at [275, 365] on span "UNITED ACCREDITED COMPANY" at bounding box center [228, 366] width 121 height 10
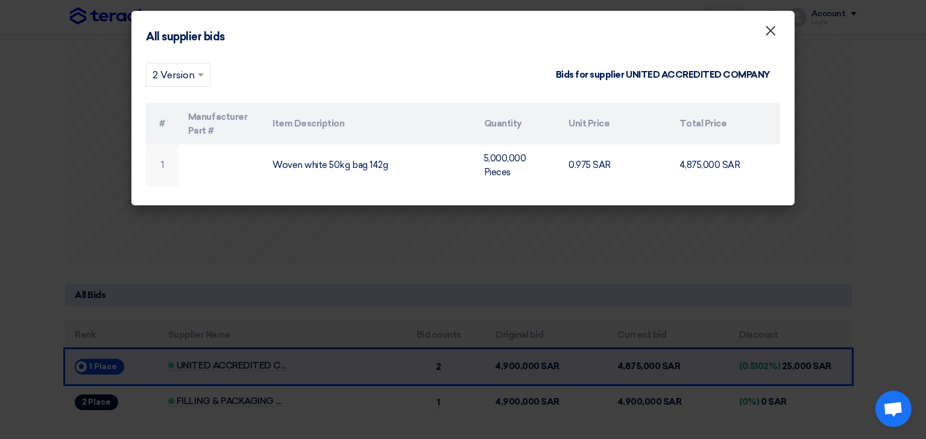
click at [766, 31] on span "×" at bounding box center [770, 34] width 12 height 24
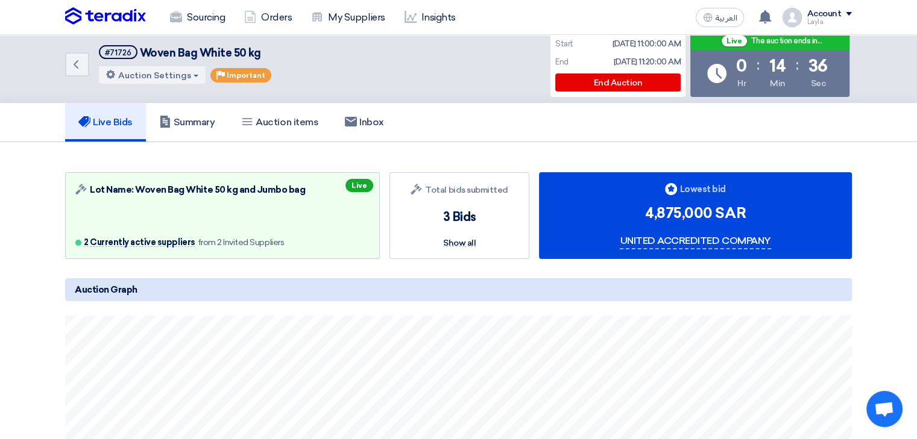
scroll to position [0, 0]
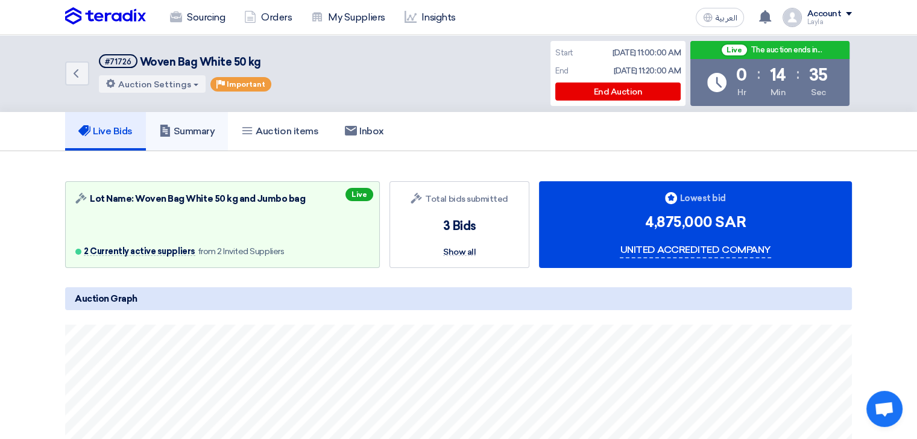
click at [213, 134] on h5 "Summary" at bounding box center [187, 131] width 56 height 12
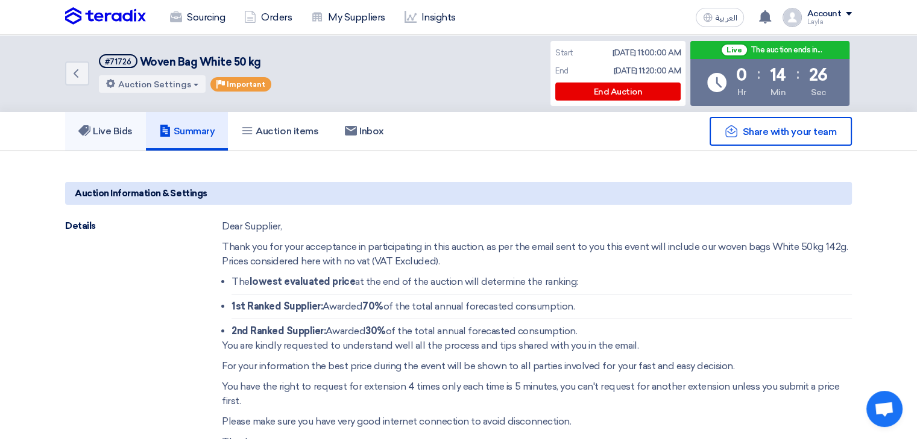
click at [139, 121] on link "Live Bids" at bounding box center [105, 131] width 81 height 39
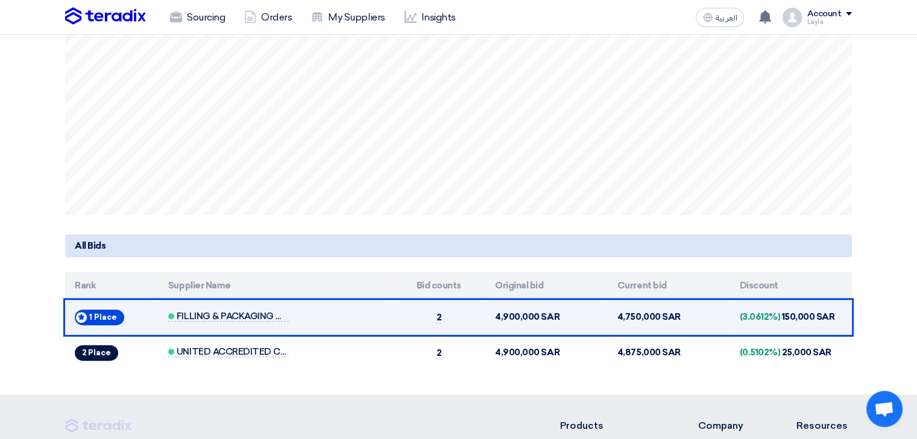
scroll to position [362, 0]
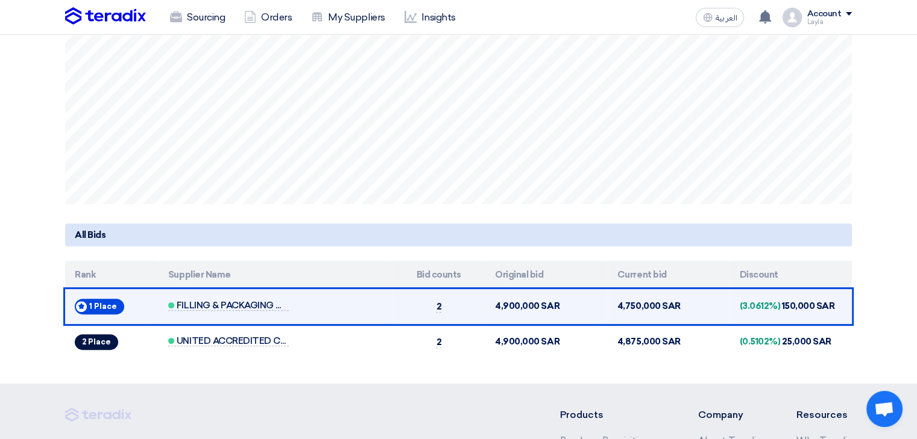
click at [263, 314] on td "FILLING & PACKAGING MATERIALS" at bounding box center [275, 307] width 233 height 36
click at [263, 312] on td "FILLING & PACKAGING MATERIALS" at bounding box center [275, 307] width 233 height 36
click at [264, 310] on span "FILLING & PACKAGING MATERIALS" at bounding box center [228, 306] width 121 height 10
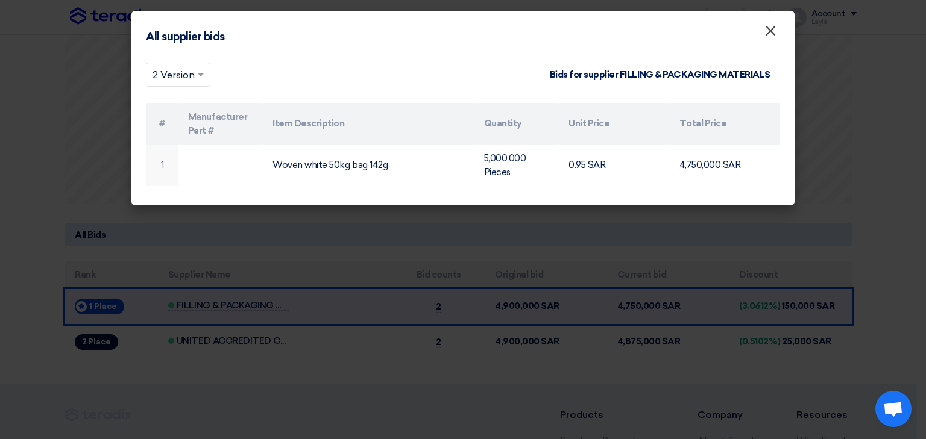
click at [769, 33] on span "×" at bounding box center [770, 34] width 12 height 24
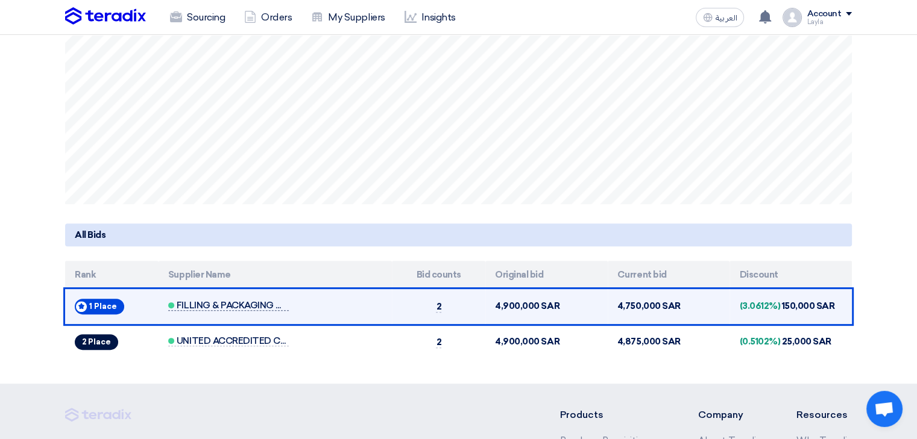
click at [223, 307] on span "FILLING & PACKAGING MATERIALS" at bounding box center [228, 306] width 121 height 10
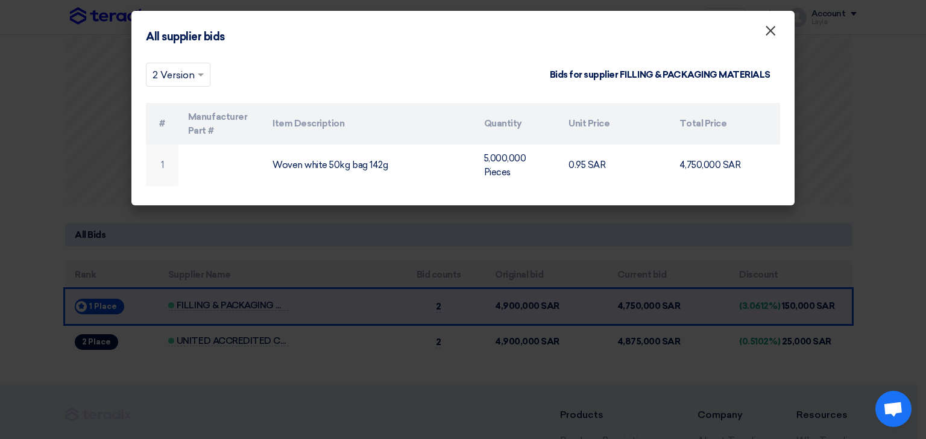
click at [770, 27] on span "×" at bounding box center [770, 34] width 12 height 24
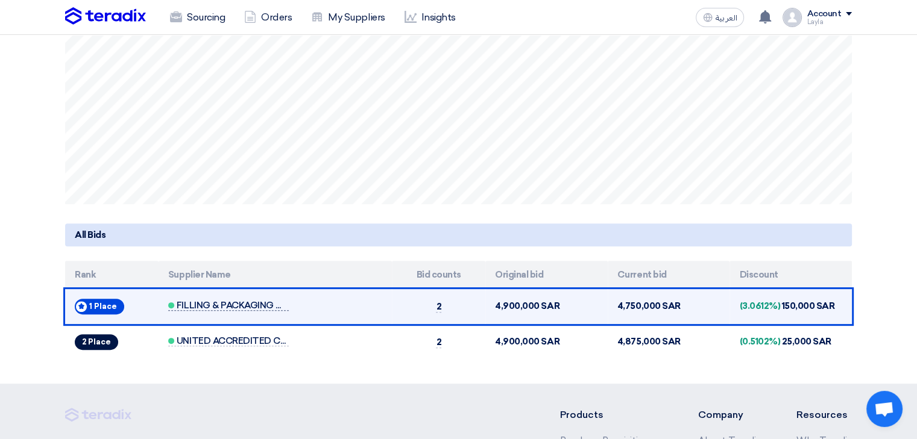
click at [233, 309] on span "FILLING & PACKAGING MATERIALS" at bounding box center [228, 306] width 121 height 10
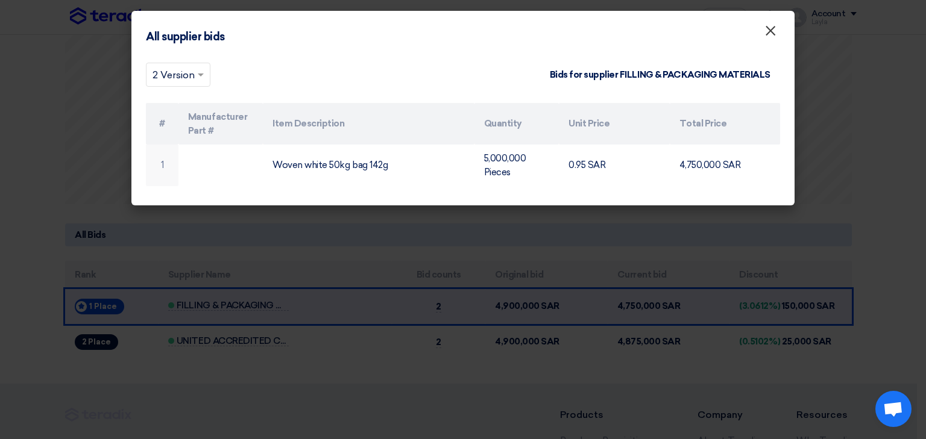
click at [768, 30] on span "×" at bounding box center [770, 34] width 12 height 24
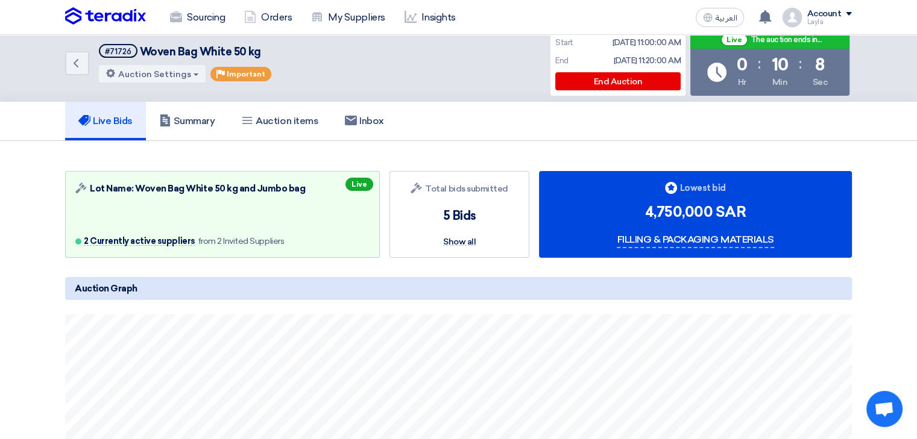
scroll to position [0, 0]
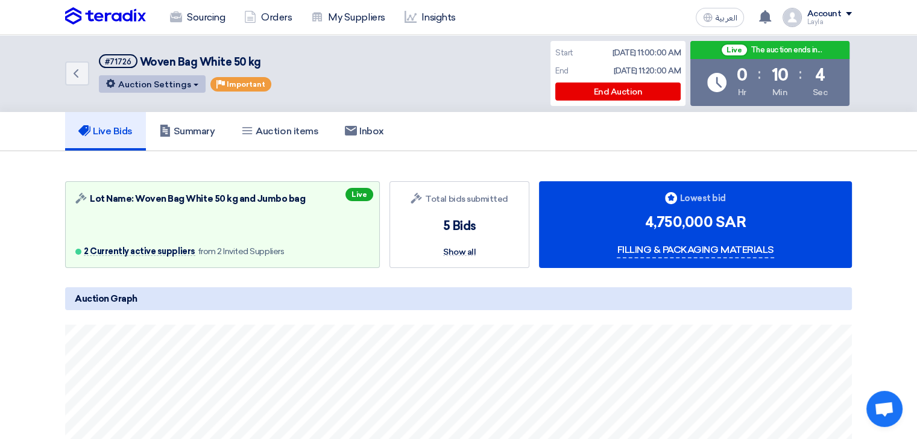
click at [193, 84] on span at bounding box center [195, 85] width 5 height 2
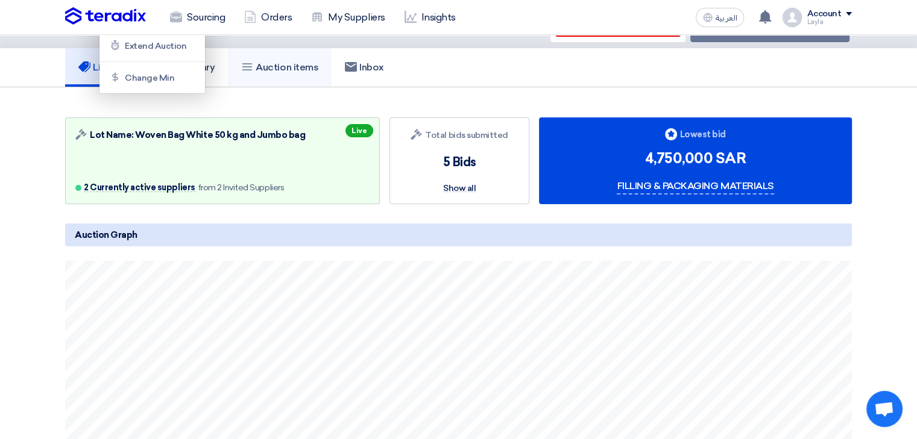
scroll to position [60, 0]
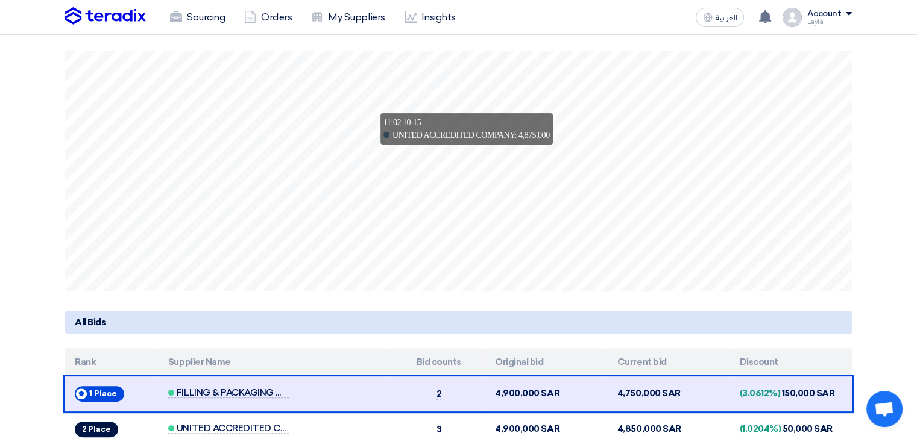
scroll to position [301, 0]
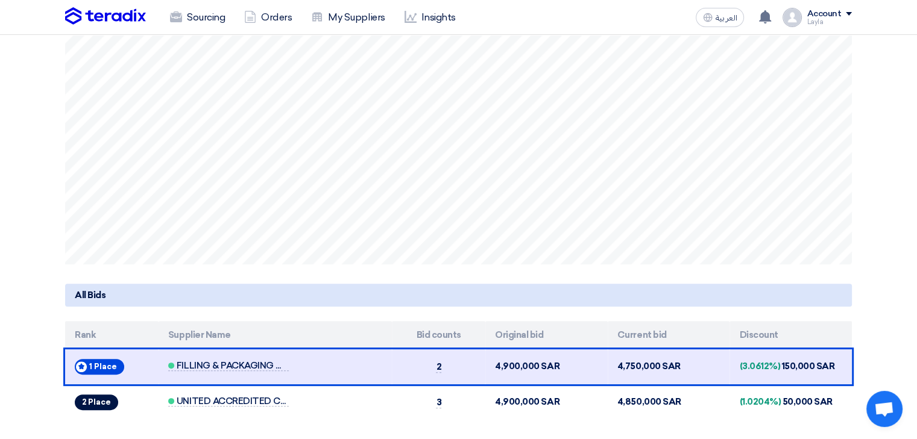
click at [881, 263] on section "Auction Lot Lot Name: Woven Bag White 50 kg and Jumbo bag 2 Currently active su…" at bounding box center [458, 147] width 917 height 594
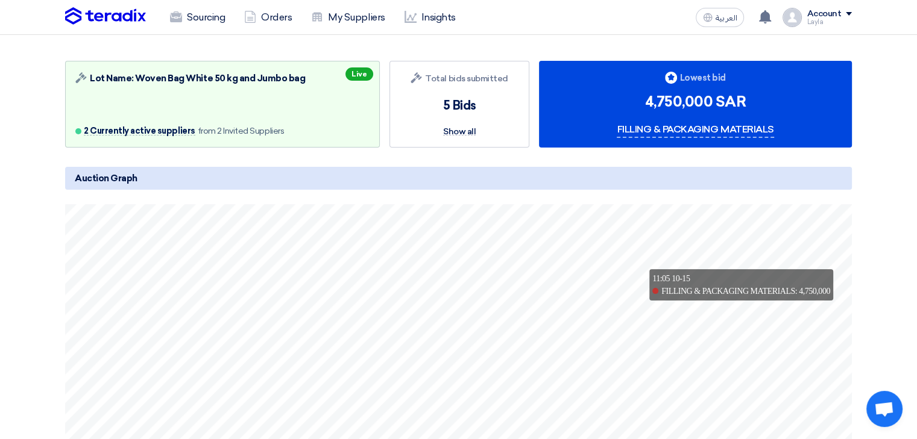
scroll to position [0, 0]
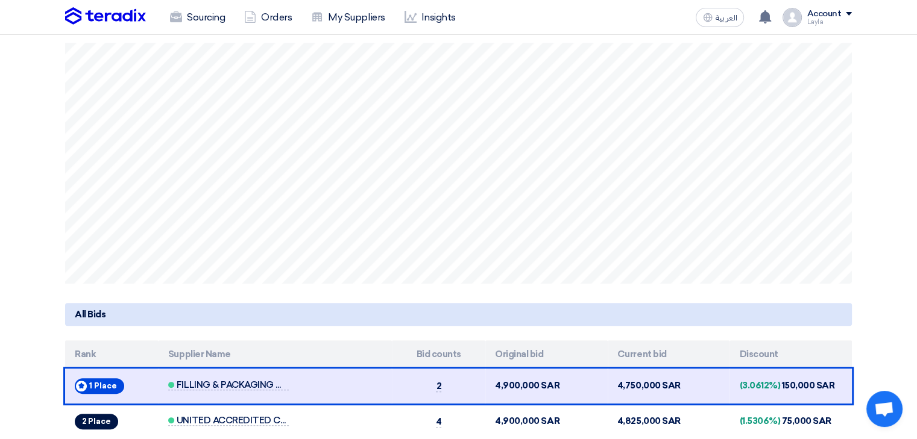
scroll to position [301, 0]
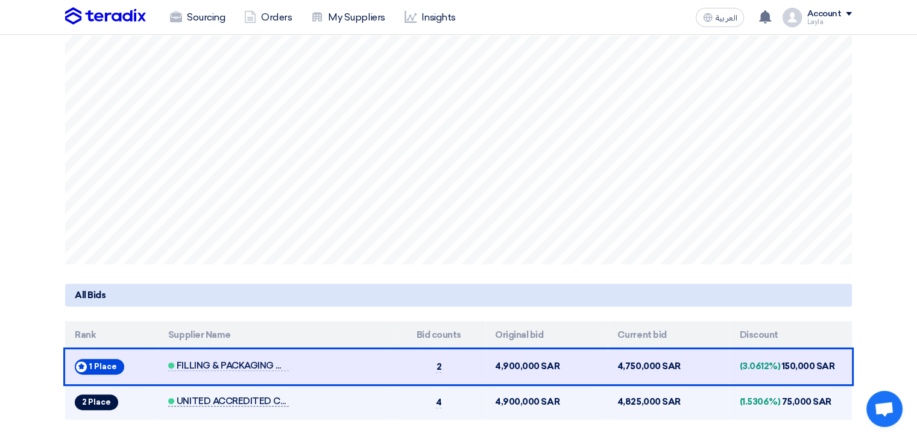
click at [264, 402] on span "UNITED ACCREDITED COMPANY" at bounding box center [228, 402] width 121 height 10
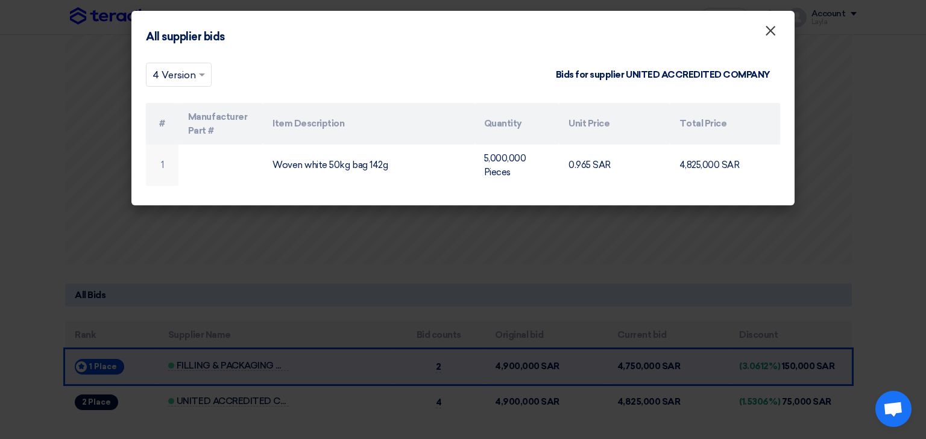
click at [767, 37] on span "×" at bounding box center [770, 34] width 12 height 24
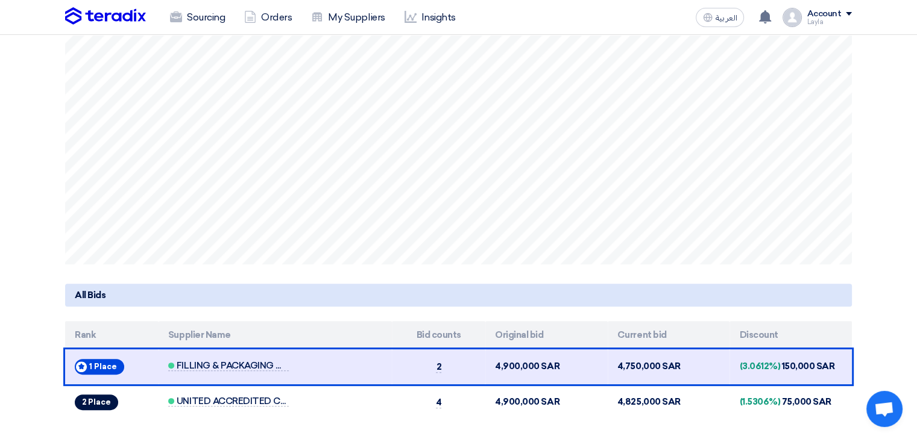
click at [854, 207] on div "Auction Lot Lot Name: Woven Bag White 50 kg and Jumbo bag 2 Currently active su…" at bounding box center [458, 147] width 805 height 546
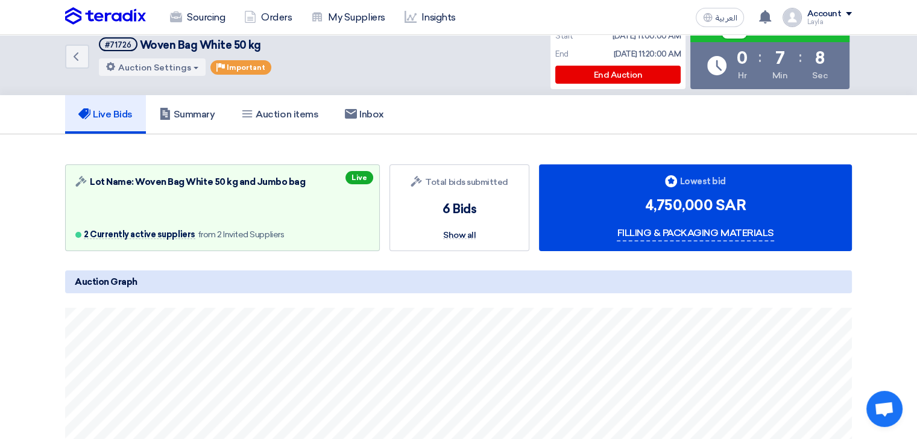
scroll to position [0, 0]
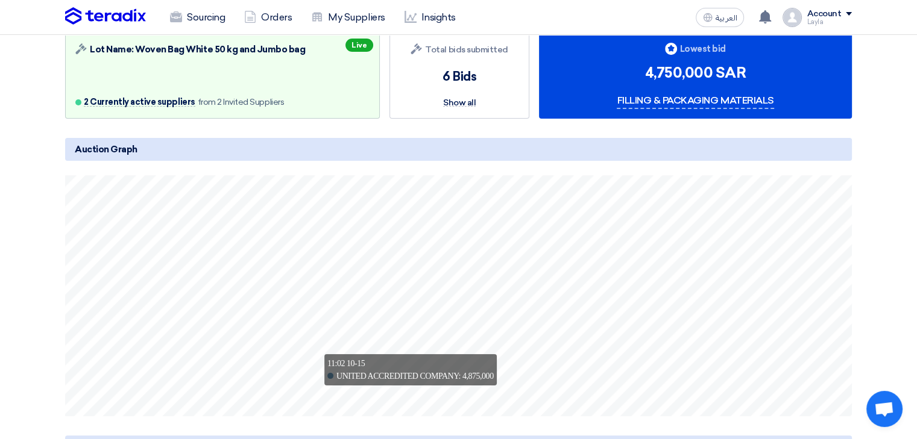
scroll to position [108, 0]
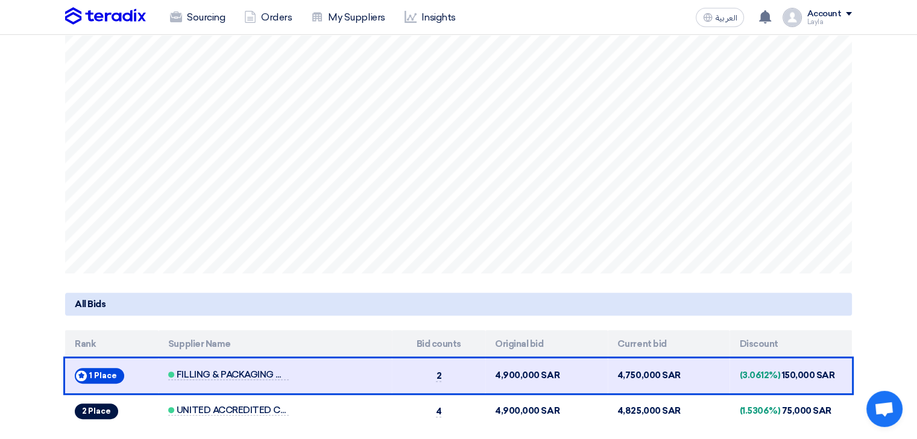
scroll to position [301, 0]
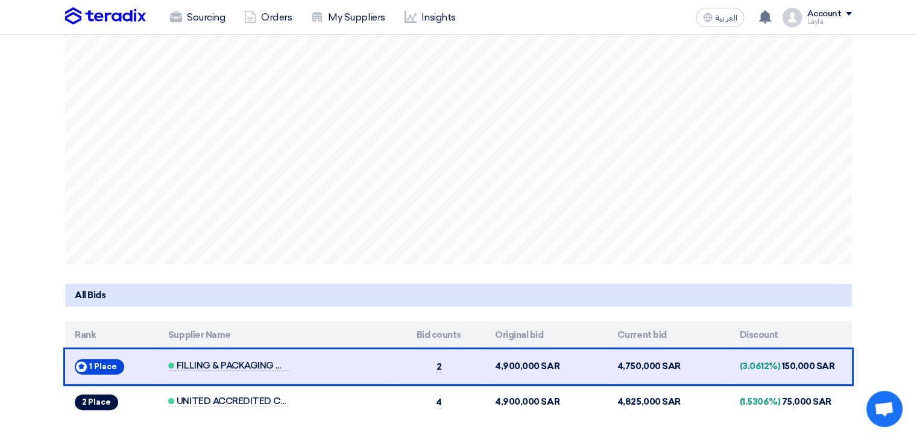
click at [852, 263] on div "Auction Lot Lot Name: Woven Bag White 50 kg and Jumbo bag 2 Currently active su…" at bounding box center [458, 147] width 805 height 546
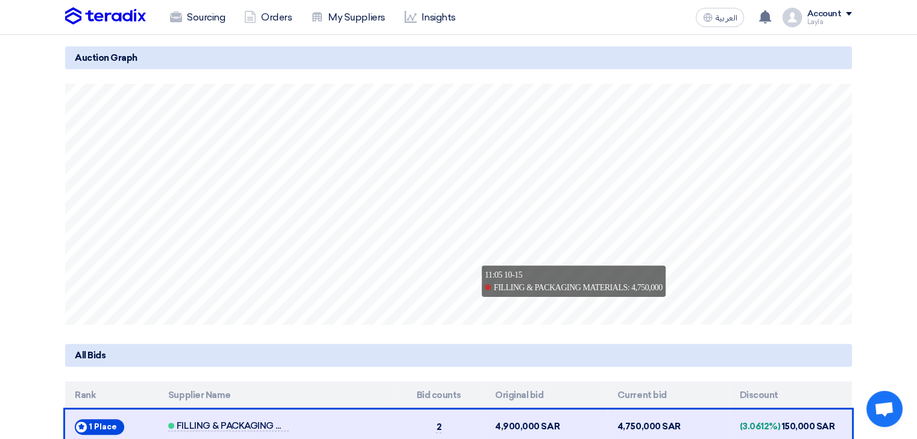
scroll to position [0, 0]
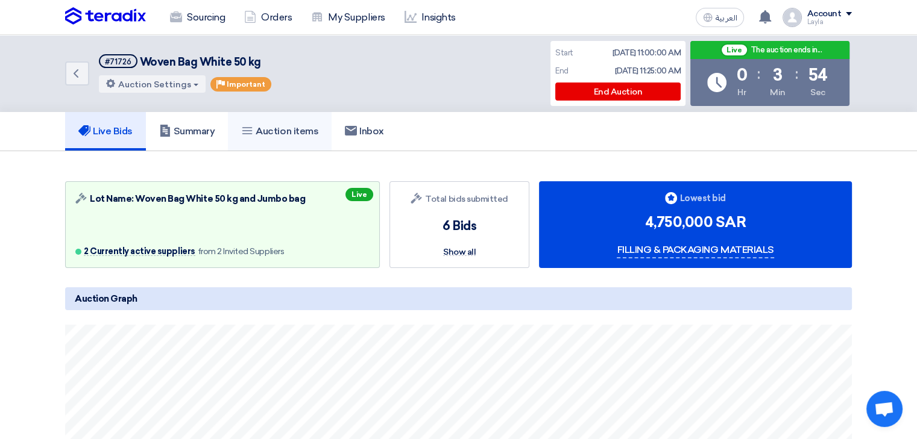
click at [283, 133] on h5 "Auction items" at bounding box center [279, 131] width 77 height 12
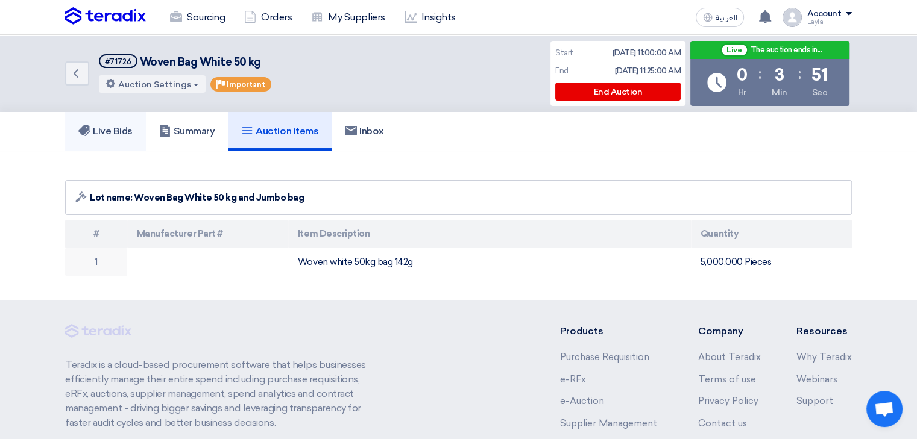
click at [128, 132] on h5 "Live Bids" at bounding box center [105, 131] width 54 height 12
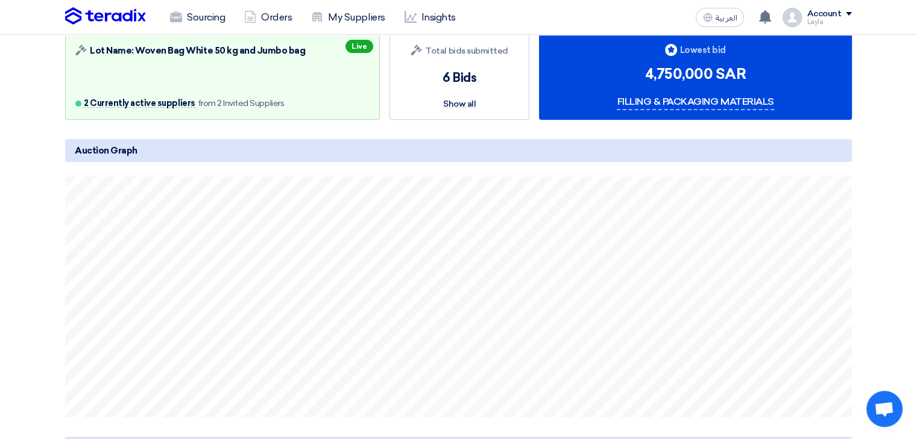
scroll to position [121, 0]
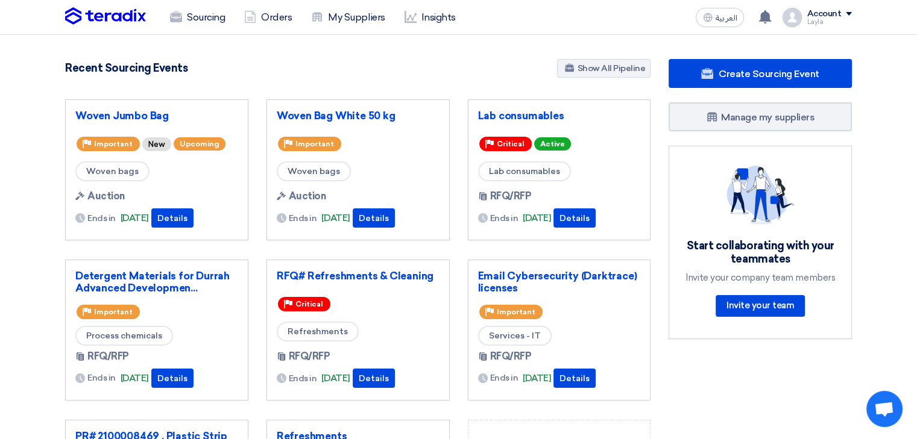
click at [2, 162] on section "5492 RFx remaining 17 Auctions remaining Create Sourcing Event" at bounding box center [458, 339] width 917 height 608
click at [313, 116] on link "Woven Bag White 50 kg" at bounding box center [358, 116] width 163 height 12
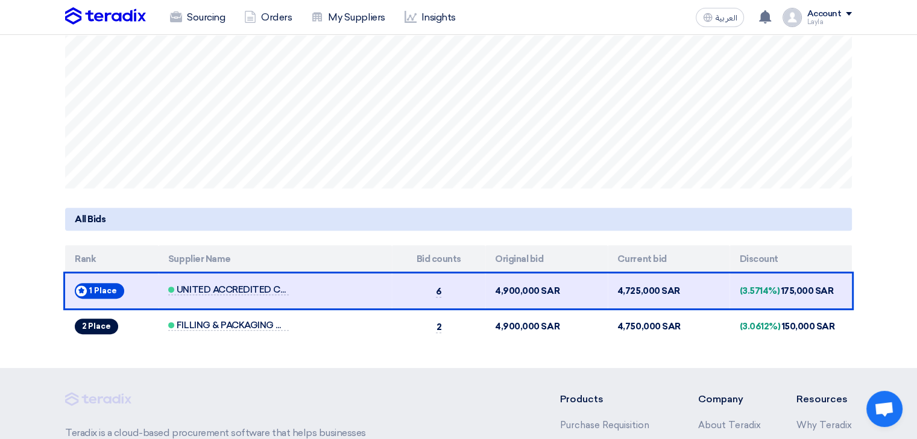
scroll to position [365, 0]
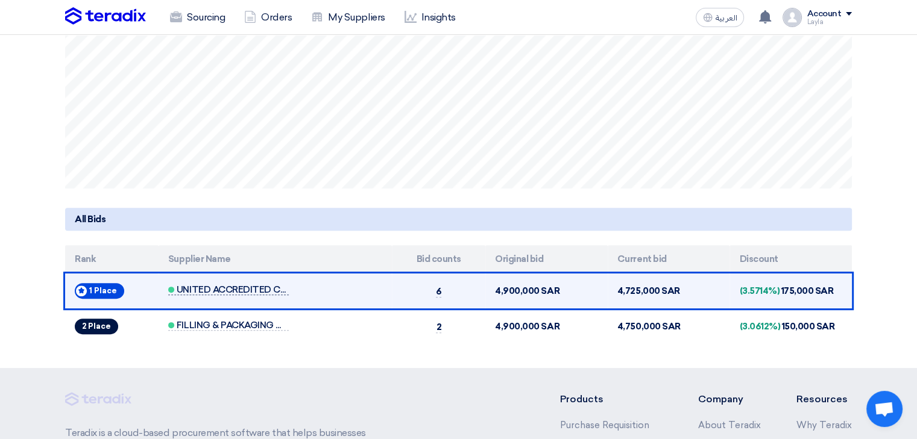
click at [200, 293] on span "UNITED ACCREDITED COMPANY" at bounding box center [228, 290] width 121 height 10
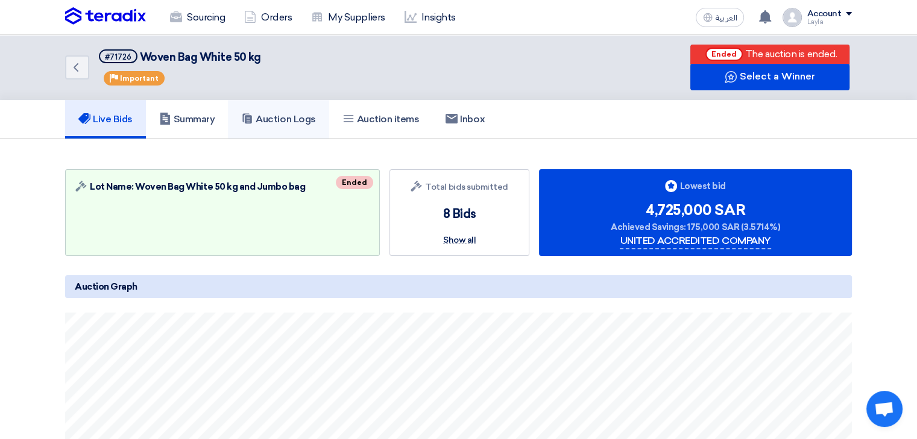
click at [311, 124] on h5 "Auction Logs" at bounding box center [278, 119] width 74 height 12
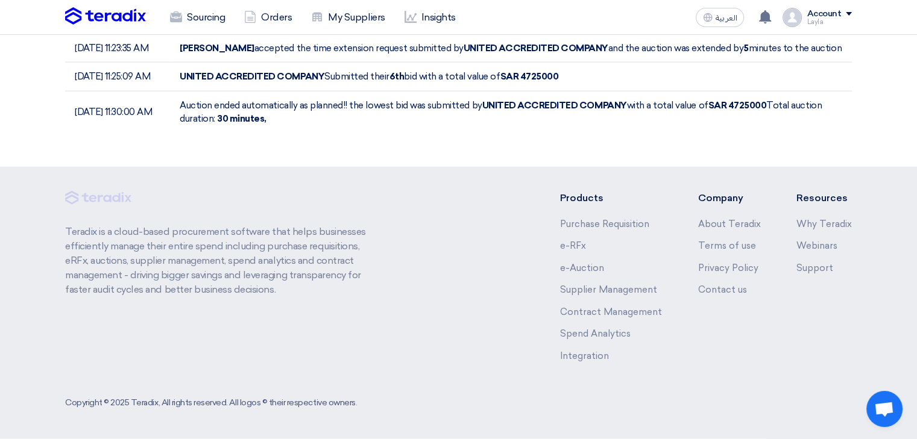
scroll to position [2646, 0]
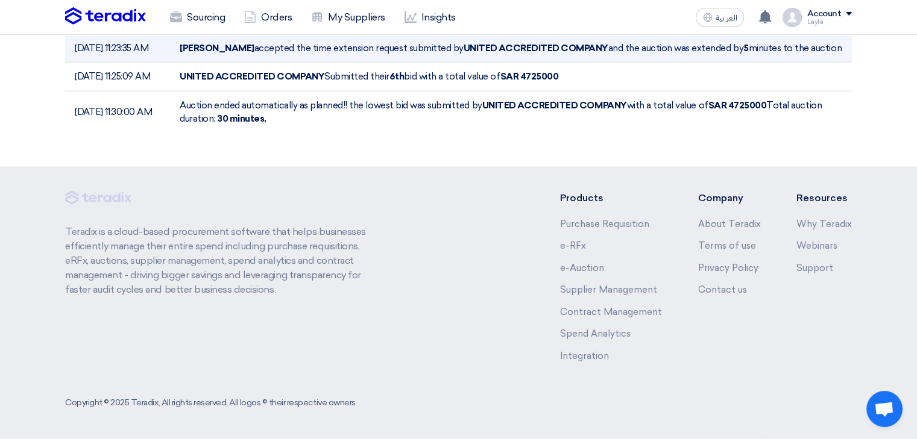
click at [576, 54] on b "UNITED ACCREDITED COMPANY" at bounding box center [536, 48] width 145 height 11
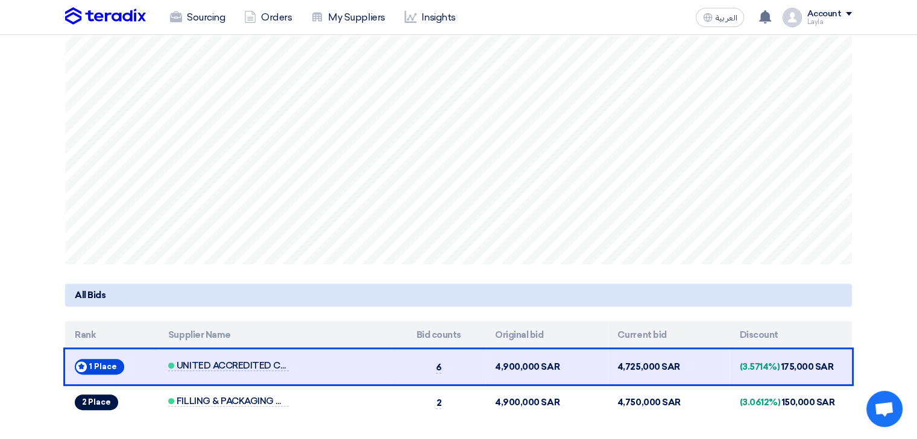
scroll to position [288, 0]
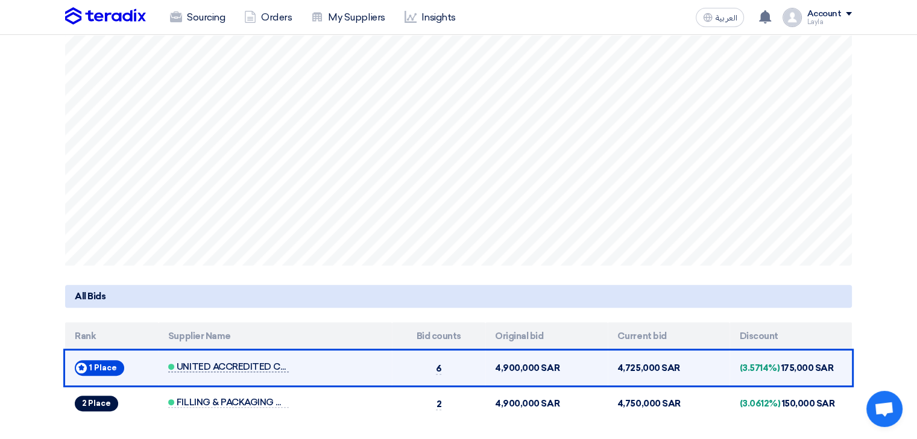
click at [227, 366] on span "UNITED ACCREDITED COMPANY" at bounding box center [228, 367] width 121 height 10
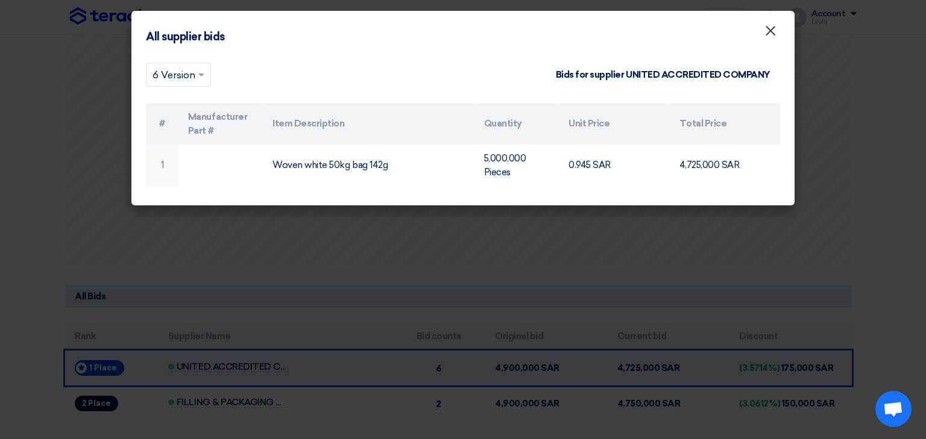
click at [773, 34] on span "×" at bounding box center [770, 34] width 12 height 24
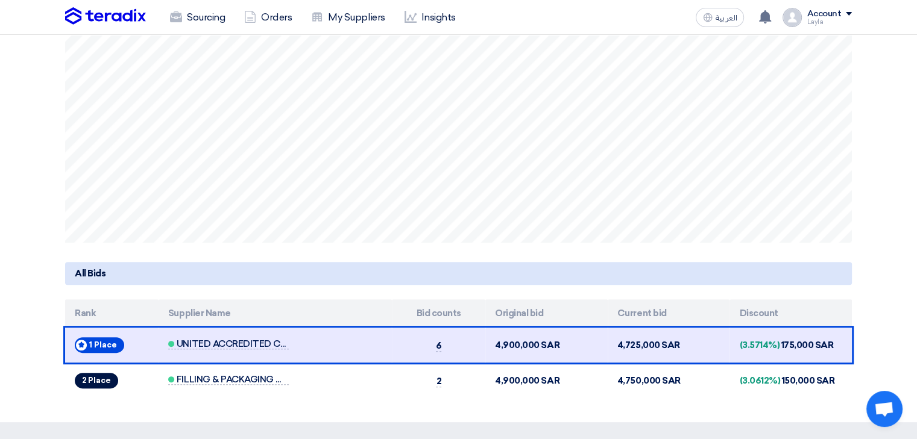
scroll to position [311, 0]
click at [2, 373] on section "Auction Lot Lot Name: Woven Bag White 50 kg and Jumbo bag Ended Bids submitted …" at bounding box center [458, 125] width 917 height 594
click at [2, 377] on section "Auction Lot Lot Name: Woven Bag White 50 kg and Jumbo bag Ended Bids submitted …" at bounding box center [458, 125] width 917 height 594
click at [876, 277] on section "Auction Lot Lot Name: Woven Bag White 50 kg and Jumbo bag Ended Bids submitted …" at bounding box center [458, 125] width 917 height 594
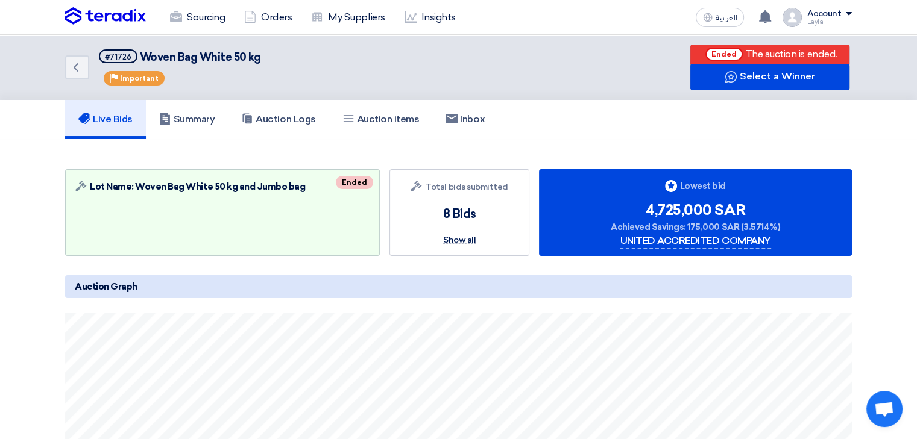
click at [589, 59] on div "Back #71726 Woven Bag White 50 kg Priority Important Ended The auction is ended…" at bounding box center [458, 67] width 787 height 65
click at [844, 125] on div "Live Bids Summary Auction Logs Auction items Inbox" at bounding box center [458, 119] width 787 height 39
click at [213, 22] on link "Sourcing" at bounding box center [197, 17] width 74 height 27
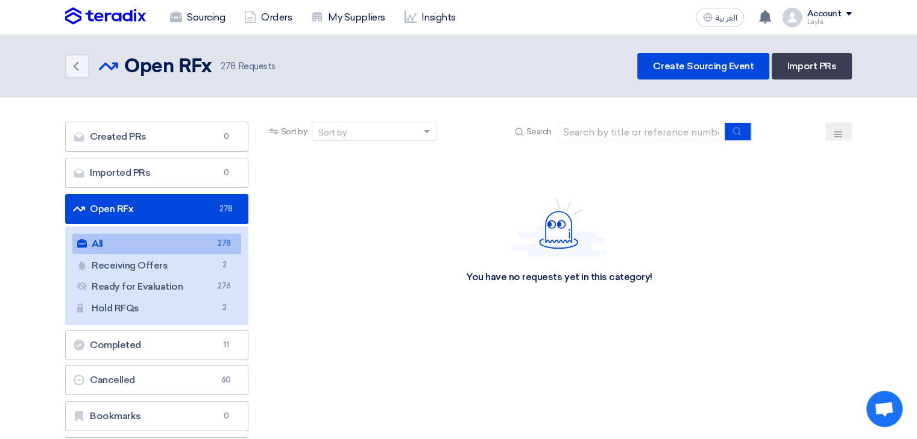
click at [870, 142] on section "Created PRs Created PRs 0 Imported PRs Imported PRs 0 Open RFx Open RFx 278 All…" at bounding box center [458, 298] width 917 height 400
click at [202, 259] on link "Receiving Offers Receiving Offers 2" at bounding box center [156, 266] width 169 height 20
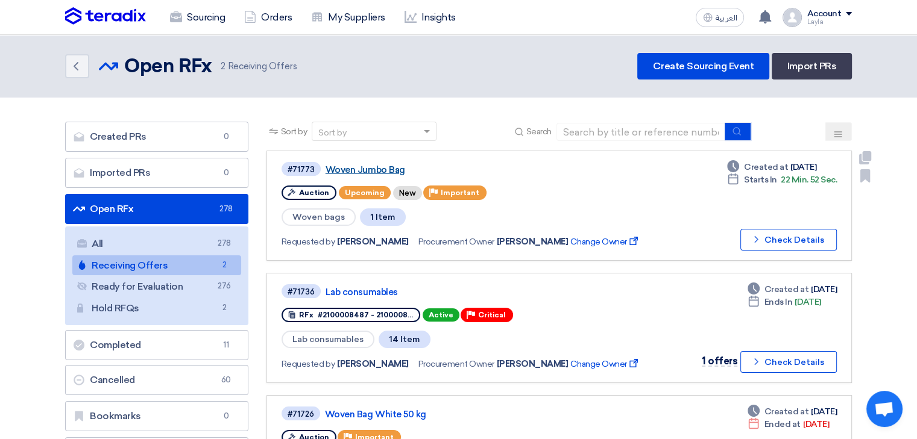
click at [397, 172] on link "Woven Jumbo Bag" at bounding box center [475, 170] width 301 height 11
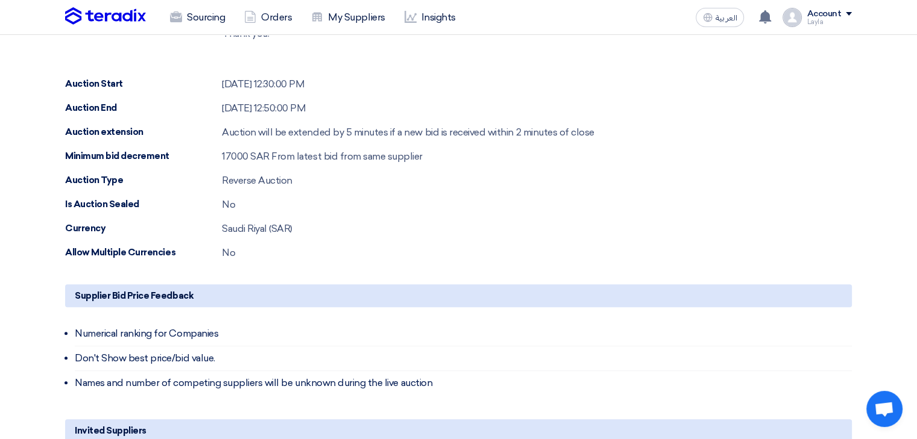
scroll to position [482, 0]
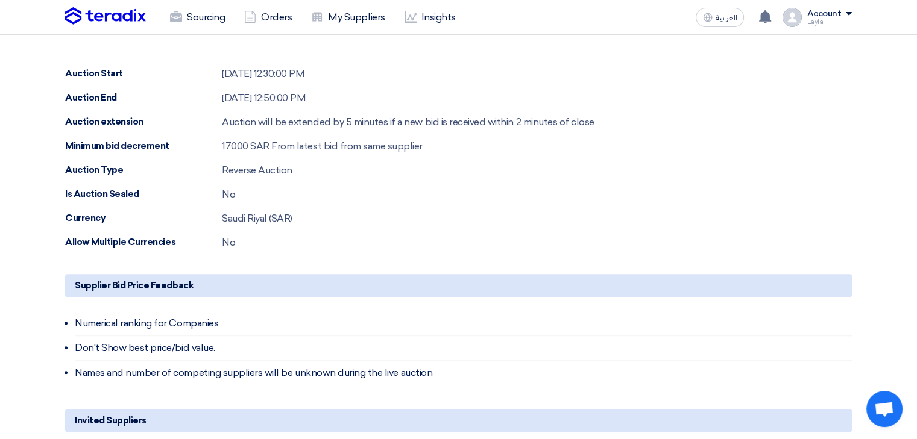
click at [611, 138] on div "Auction Information & Settings Details Dear Supplier, Thank you for your accept…" at bounding box center [458, 6] width 787 height 487
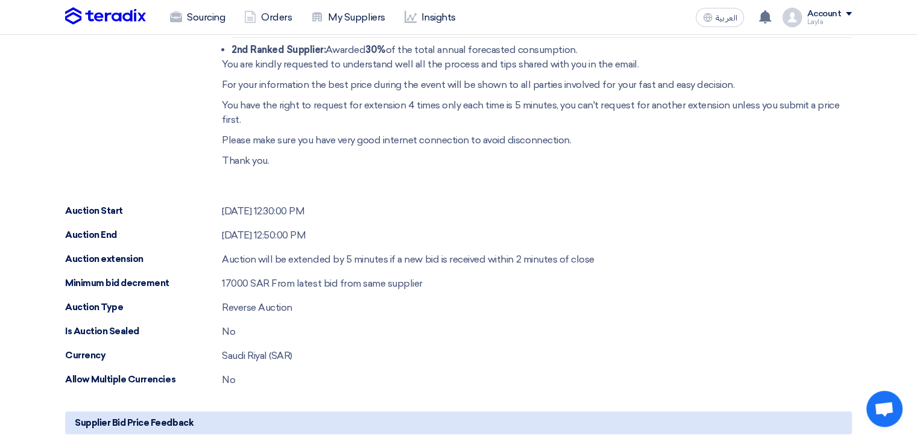
scroll to position [241, 0]
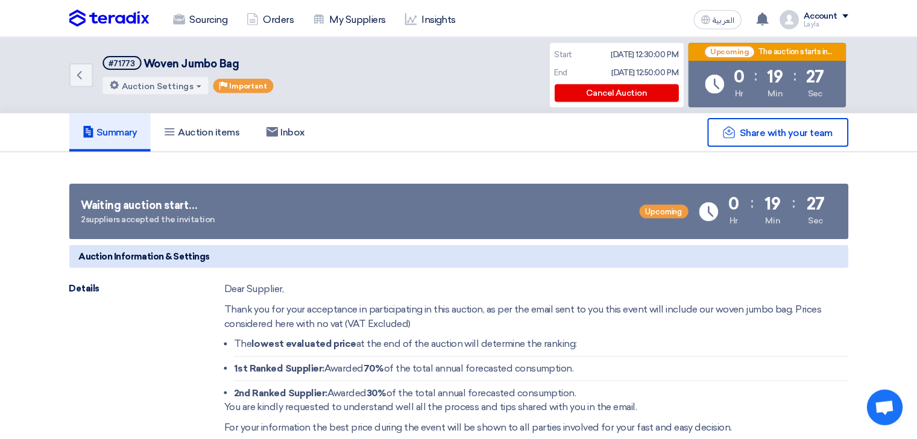
scroll to position [241, 0]
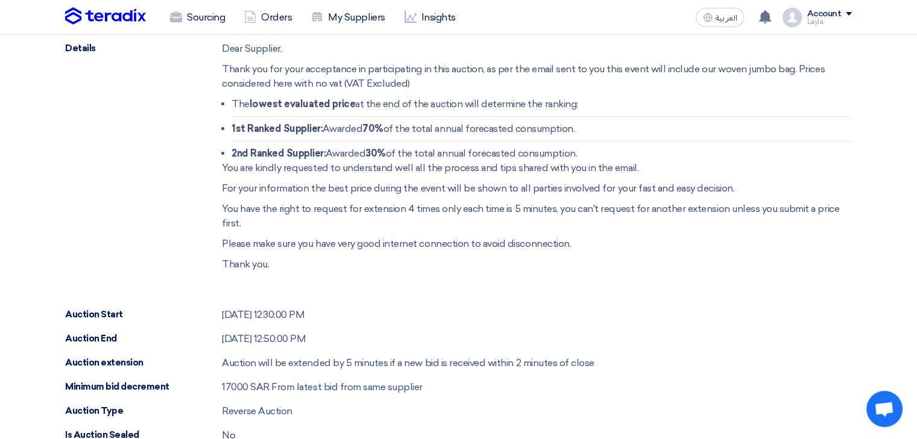
click at [530, 200] on div "Dear Supplier, Thank you for your acceptance in participating in this auction, …" at bounding box center [537, 170] width 630 height 257
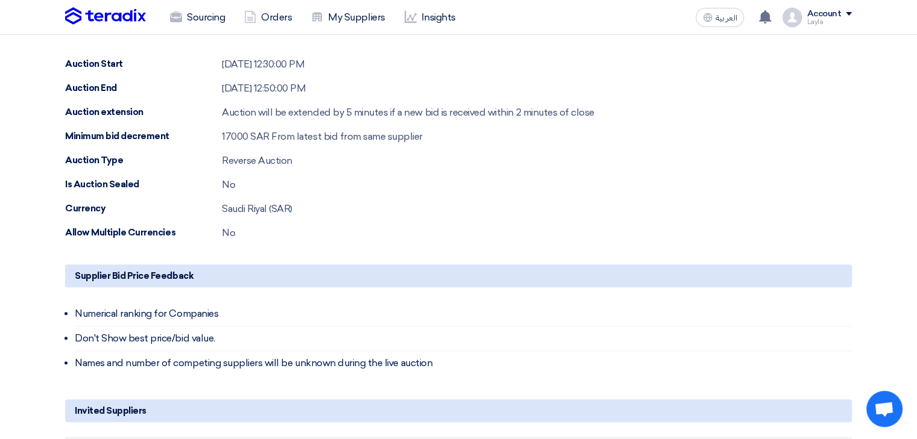
scroll to position [482, 0]
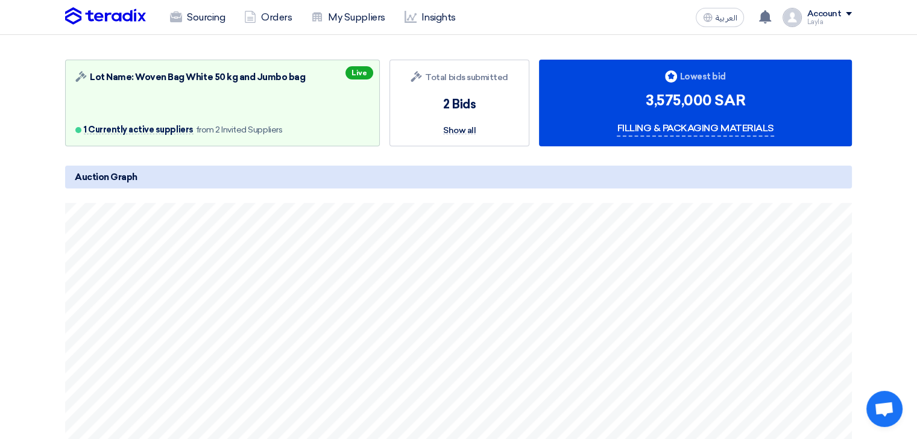
scroll to position [181, 0]
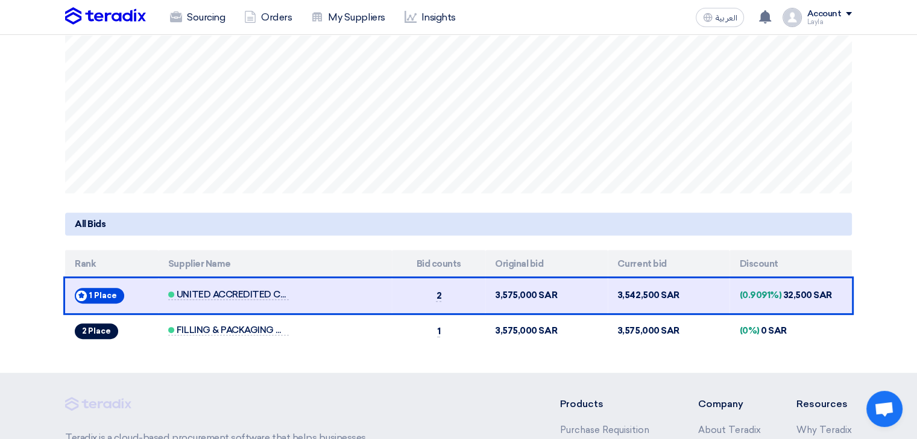
scroll to position [422, 0]
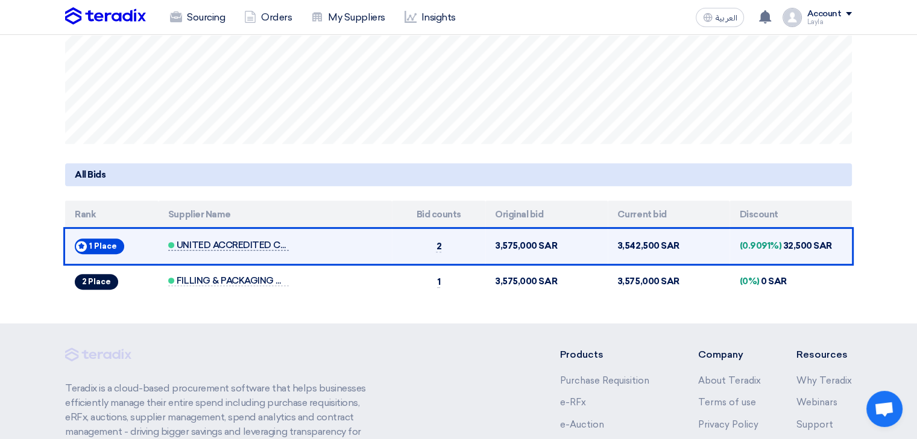
click at [279, 244] on span "UNITED ACCREDITED COMPANY" at bounding box center [228, 246] width 121 height 10
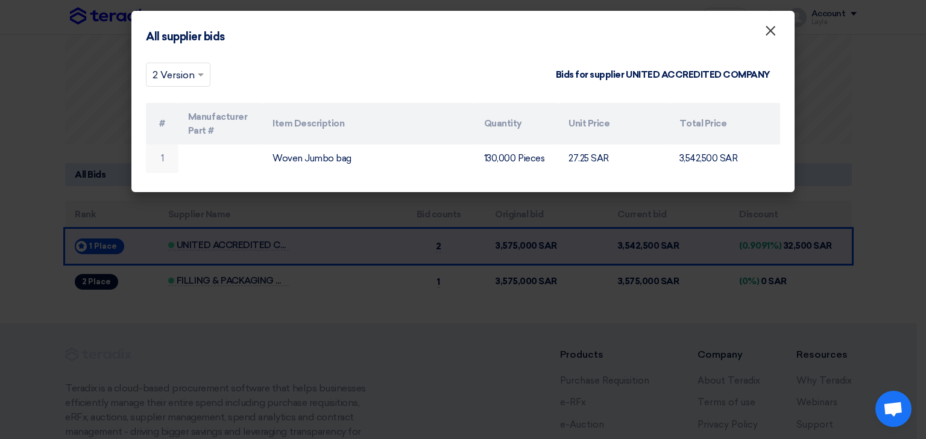
click at [769, 28] on span "×" at bounding box center [770, 34] width 12 height 24
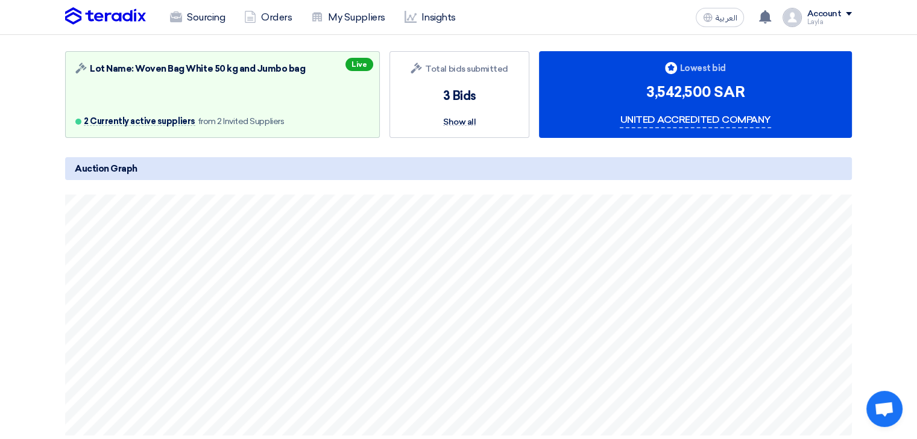
scroll to position [121, 0]
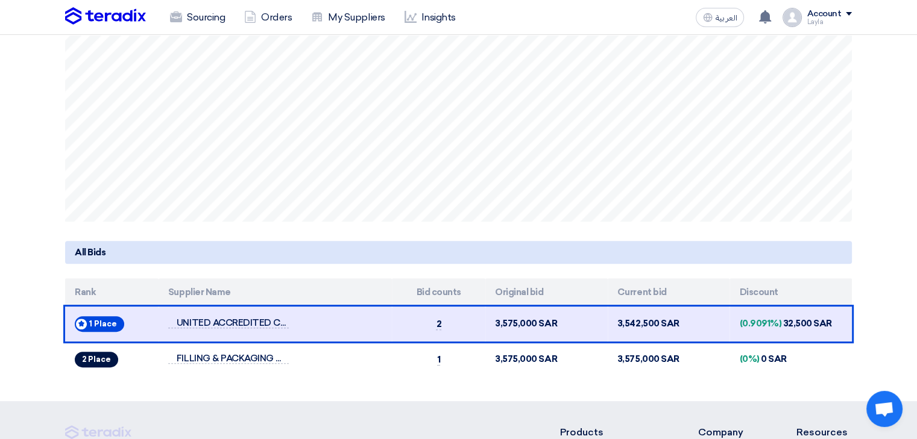
scroll to position [362, 0]
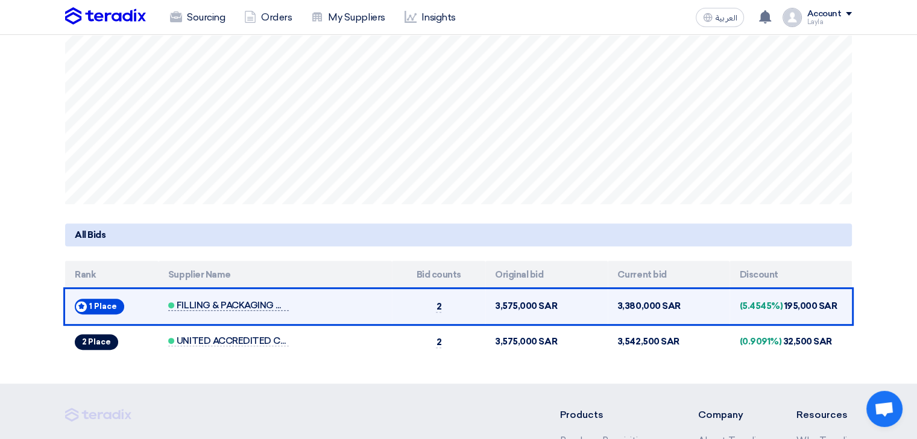
click at [256, 303] on span "FILLING & PACKAGING MATERIALS" at bounding box center [228, 306] width 121 height 10
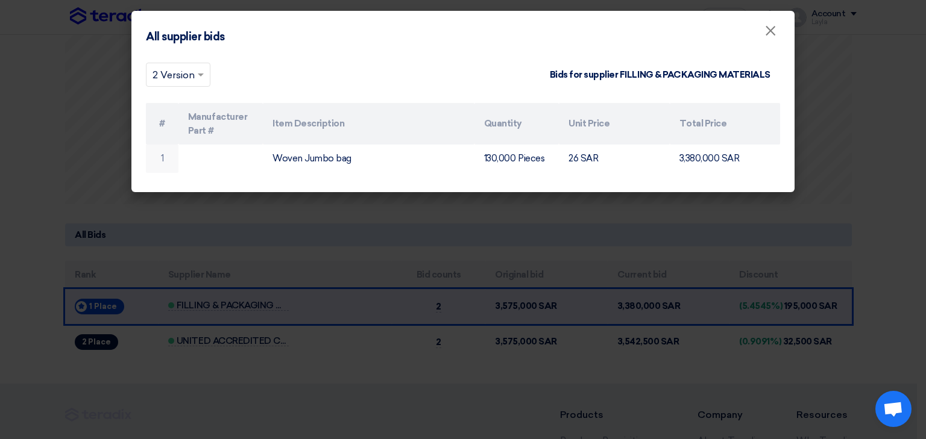
click at [422, 221] on modal-container "All supplier bids × × 2 Version Bids for supplier FILLING & PACKAGING MATERIALS…" at bounding box center [463, 219] width 926 height 439
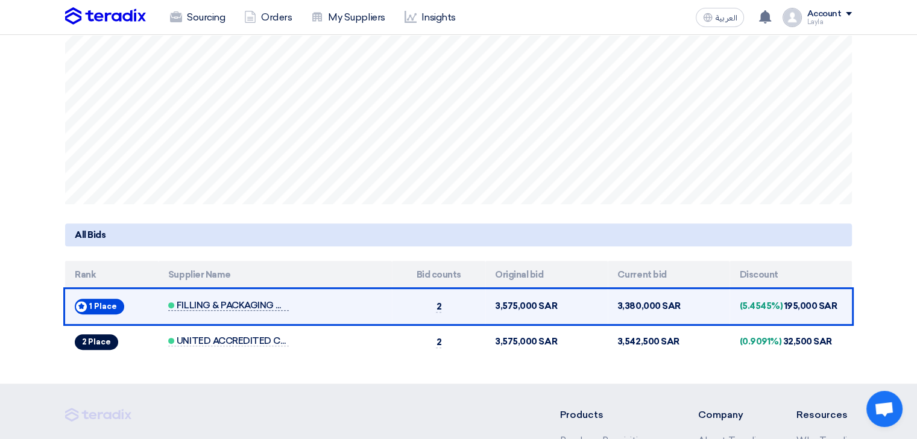
click at [266, 303] on span "FILLING & PACKAGING MATERIALS" at bounding box center [228, 306] width 121 height 10
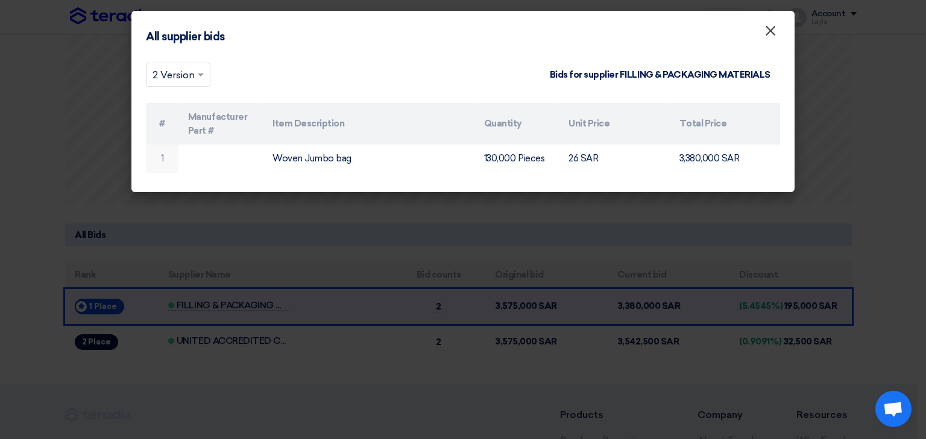
click at [761, 38] on button "×" at bounding box center [770, 31] width 31 height 24
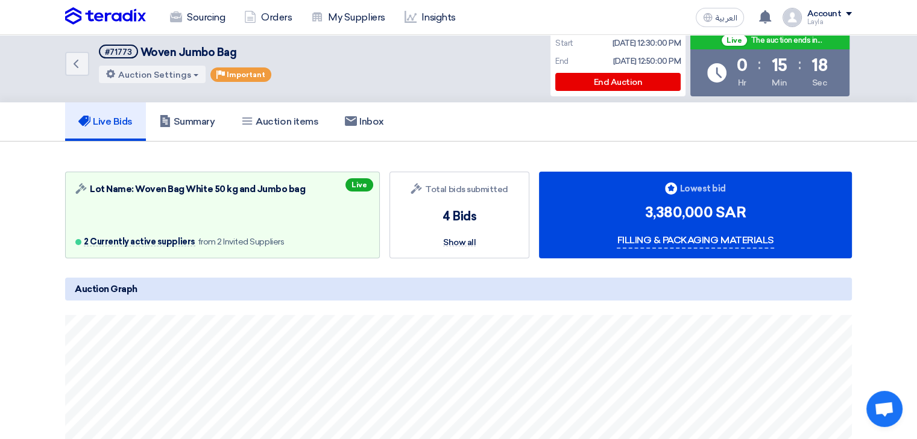
scroll to position [0, 0]
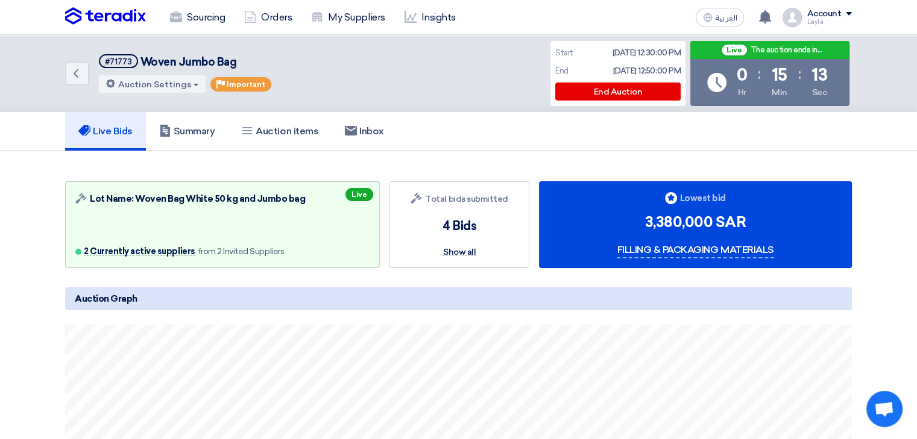
click at [640, 149] on div "Live Bids Summary Auction items Inbox" at bounding box center [458, 131] width 787 height 39
click at [528, 239] on div "Bids submitted Total bids submitted 4 Bids Show all" at bounding box center [459, 224] width 140 height 87
click at [534, 225] on div "Auction Lot Lot Name: Woven Bag White 50 kg and Jumbo bag 2 Currently active su…" at bounding box center [458, 224] width 787 height 87
click at [357, 136] on icon at bounding box center [351, 131] width 12 height 12
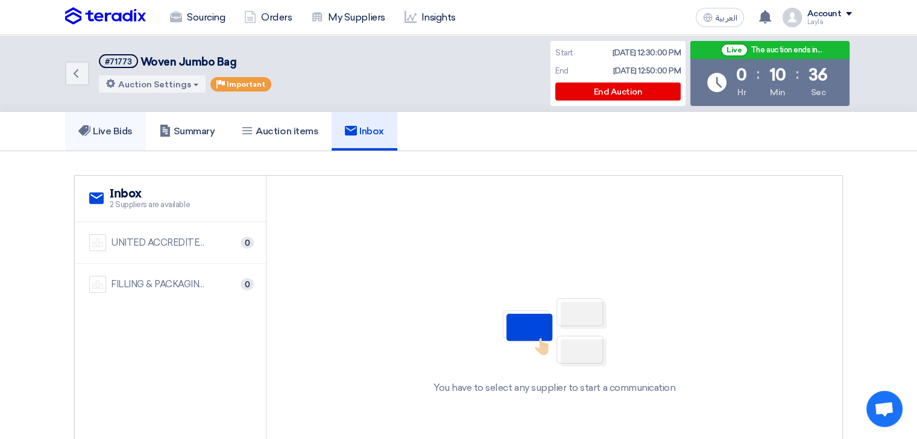
click at [97, 133] on h5 "Live Bids" at bounding box center [105, 131] width 54 height 12
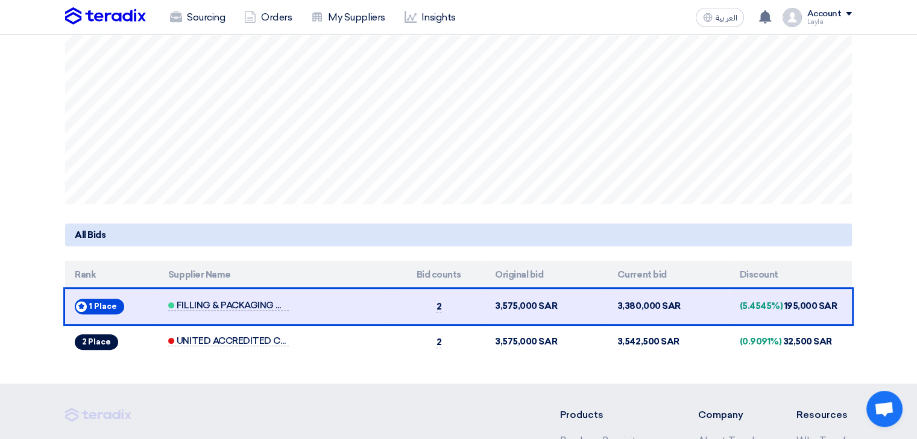
scroll to position [422, 0]
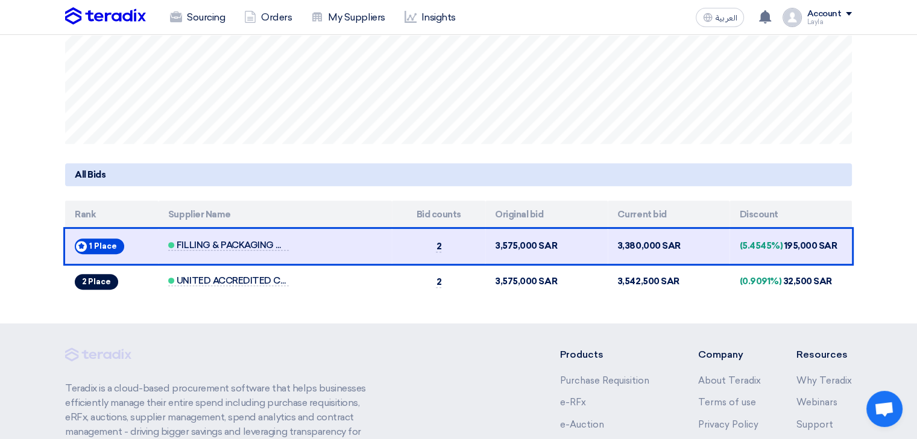
click at [541, 169] on h5 "All Bids" at bounding box center [458, 174] width 787 height 23
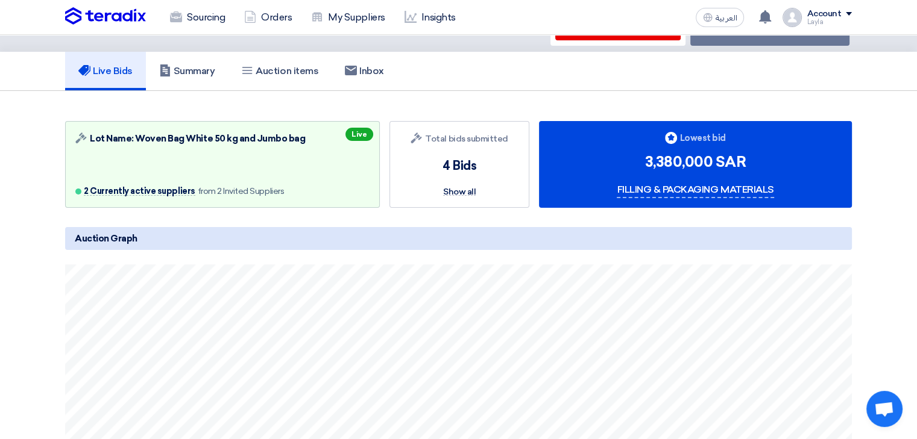
scroll to position [0, 0]
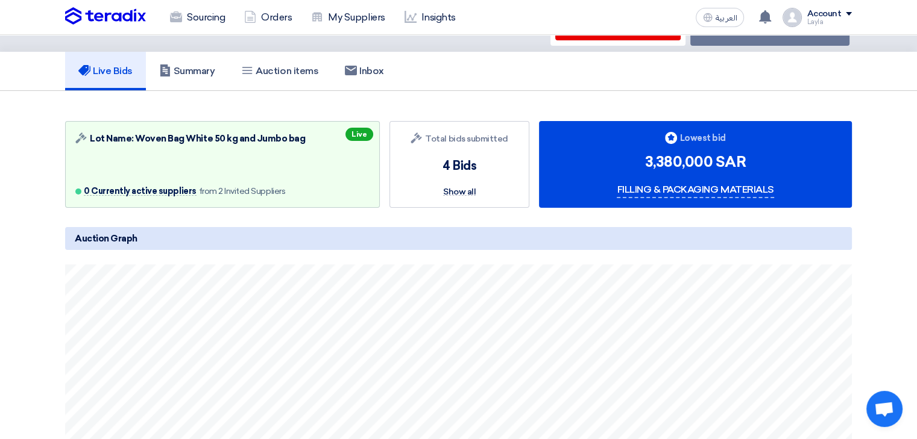
scroll to position [121, 0]
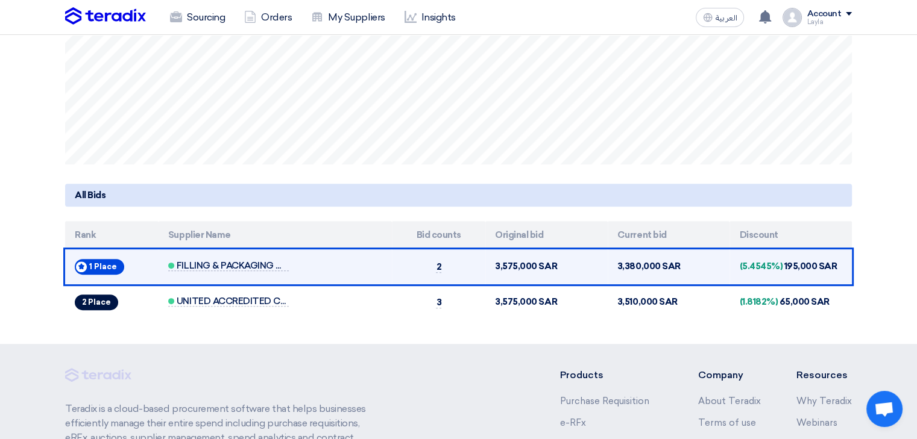
scroll to position [362, 0]
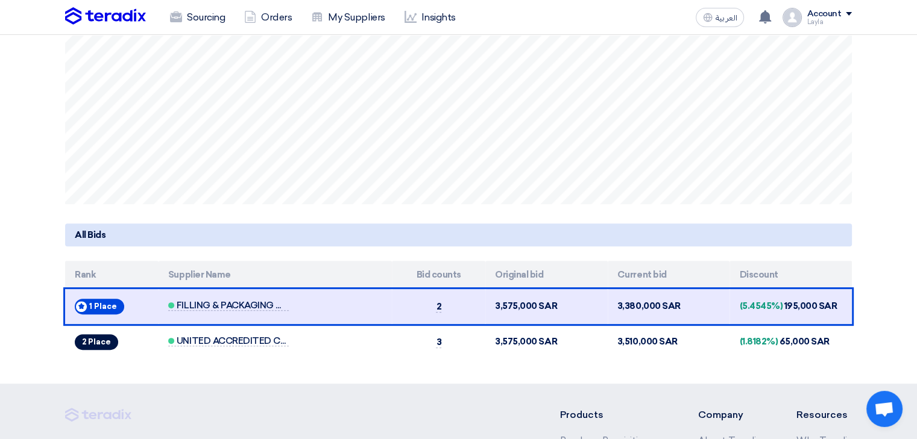
click at [236, 307] on span "FILLING & PACKAGING MATERIALS" at bounding box center [228, 306] width 121 height 10
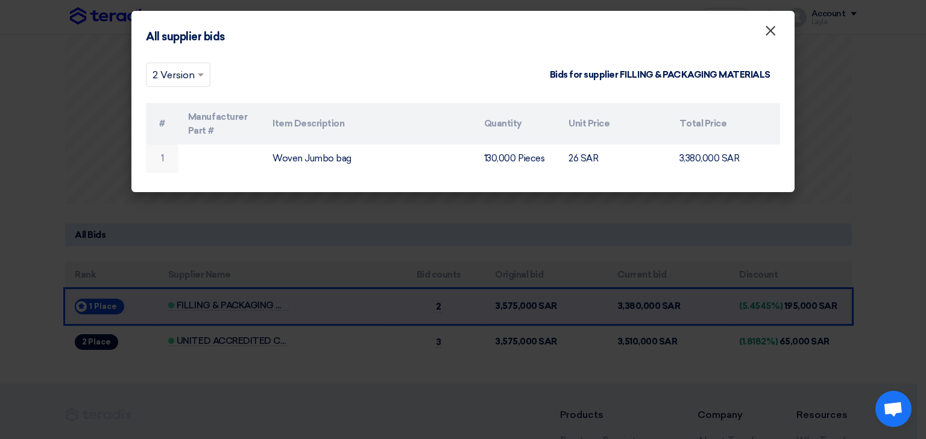
click at [768, 32] on span "×" at bounding box center [770, 34] width 12 height 24
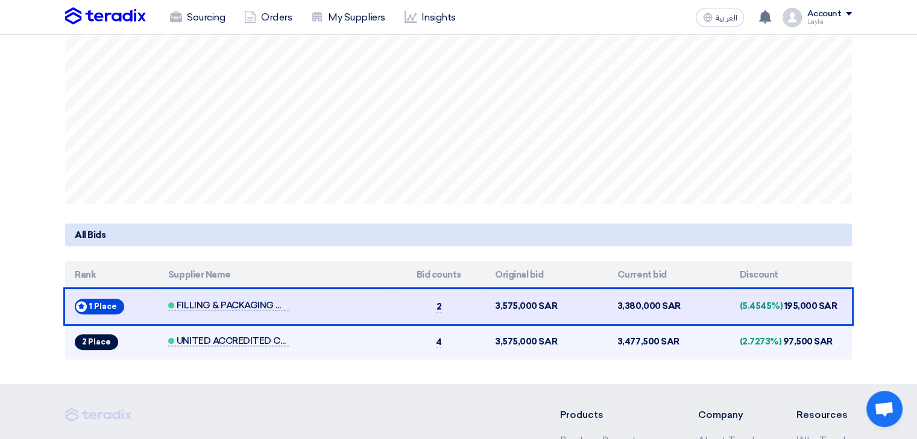
click at [212, 337] on span "UNITED ACCREDITED COMPANY" at bounding box center [228, 341] width 121 height 10
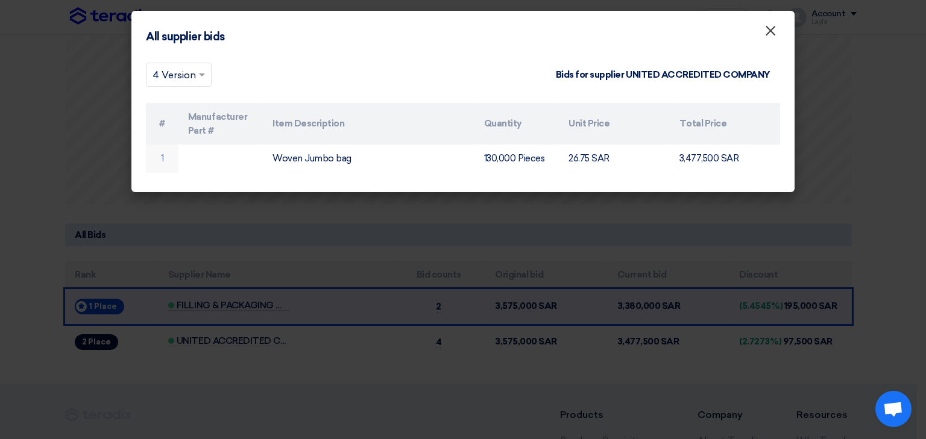
click at [768, 27] on span "×" at bounding box center [770, 34] width 12 height 24
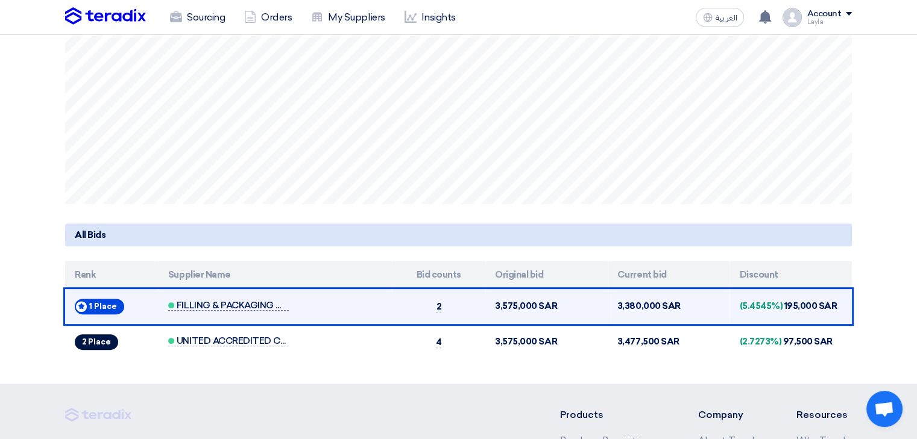
click at [259, 301] on span "FILLING & PACKAGING MATERIALS" at bounding box center [228, 306] width 121 height 10
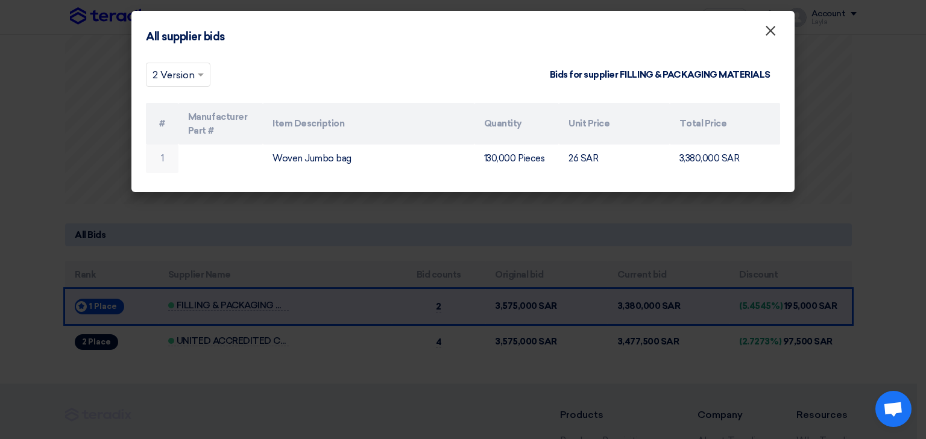
click at [765, 40] on span "×" at bounding box center [770, 34] width 12 height 24
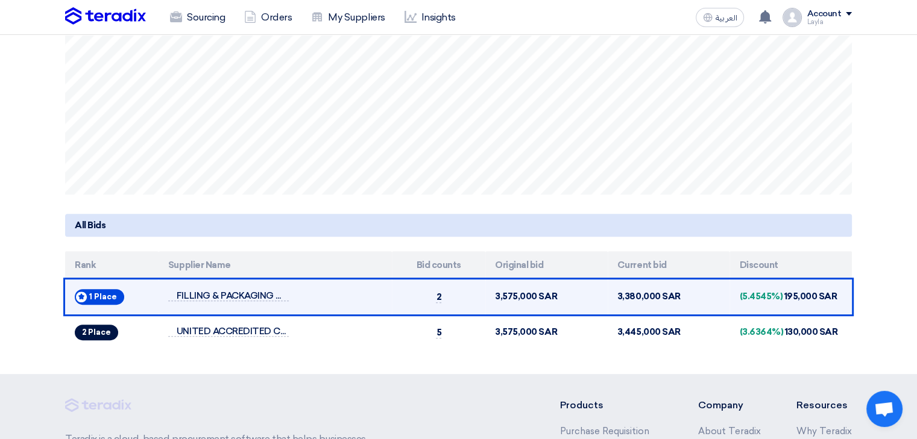
scroll to position [301, 0]
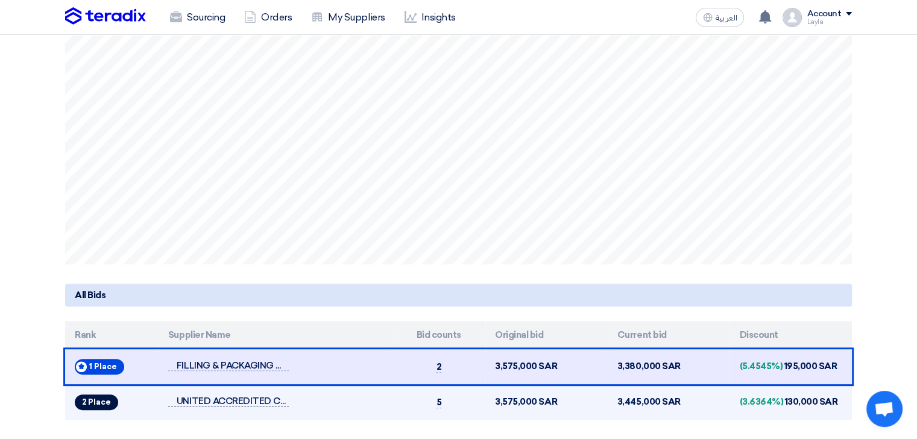
click at [195, 399] on span "UNITED ACCREDITED COMPANY" at bounding box center [228, 402] width 121 height 10
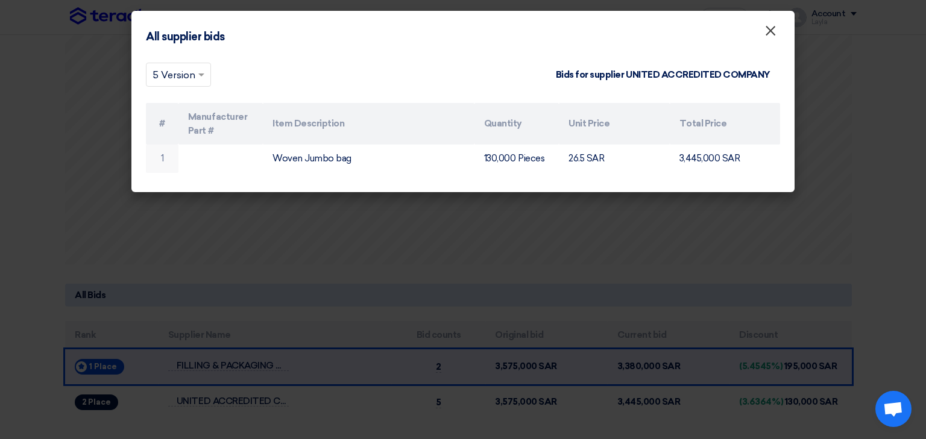
click at [768, 33] on span "×" at bounding box center [770, 34] width 12 height 24
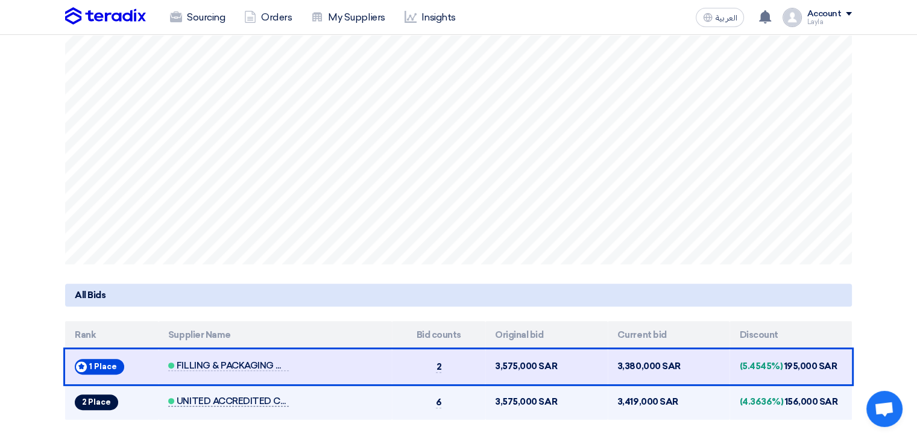
click at [265, 398] on span "UNITED ACCREDITED COMPANY" at bounding box center [228, 402] width 121 height 10
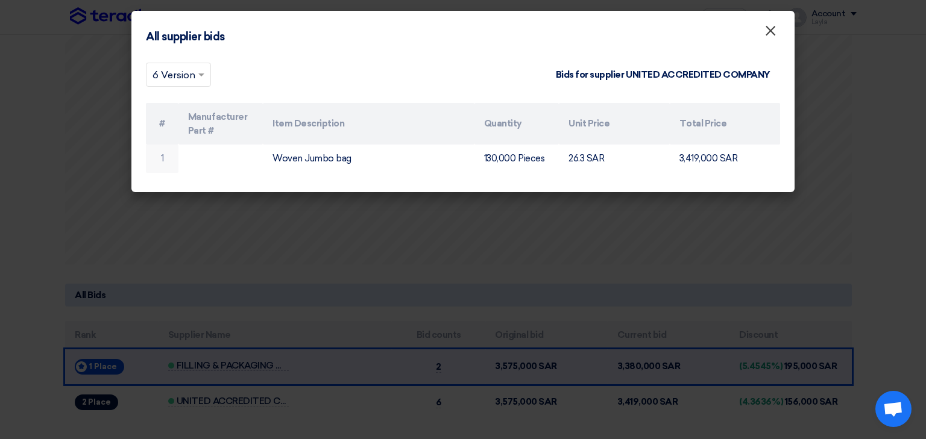
click at [776, 30] on span "×" at bounding box center [770, 34] width 12 height 24
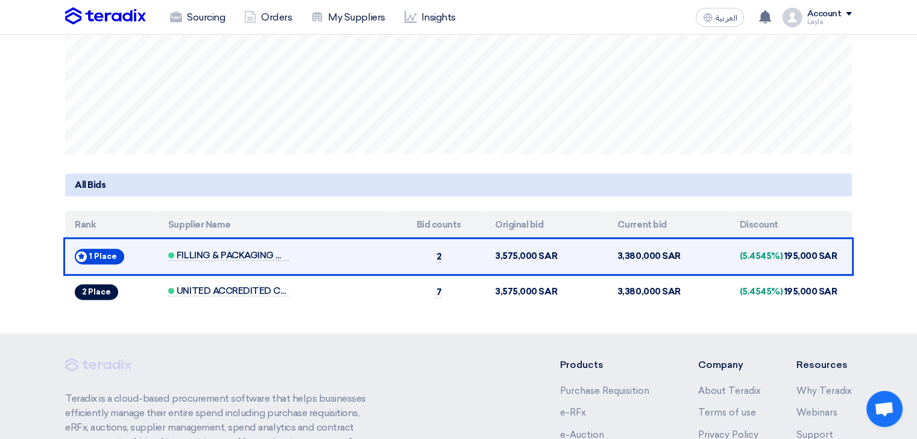
scroll to position [422, 0]
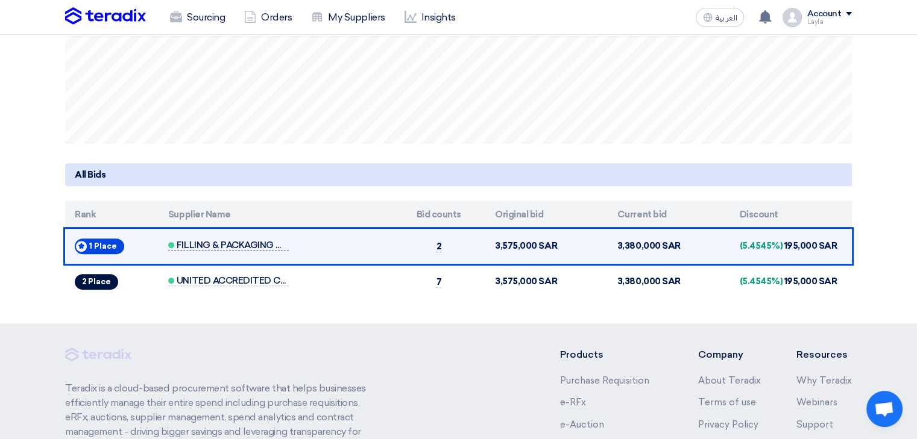
click at [268, 243] on span "FILLING & PACKAGING MATERIALS" at bounding box center [228, 246] width 121 height 10
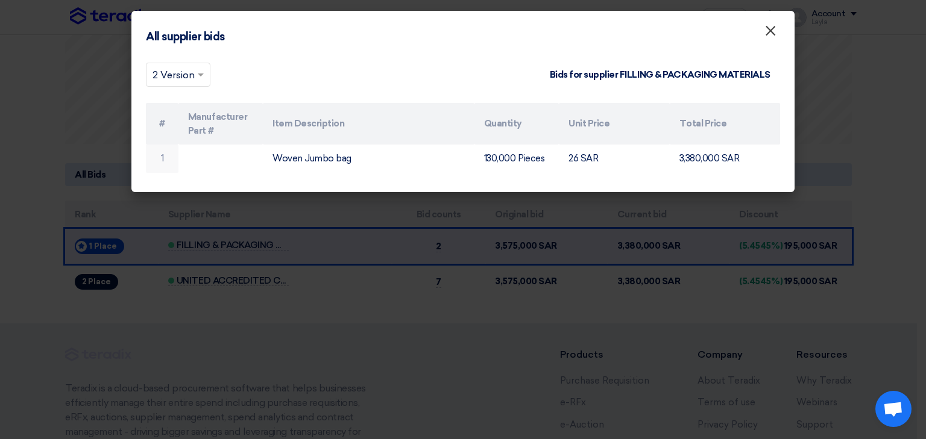
click at [775, 30] on span "×" at bounding box center [770, 34] width 12 height 24
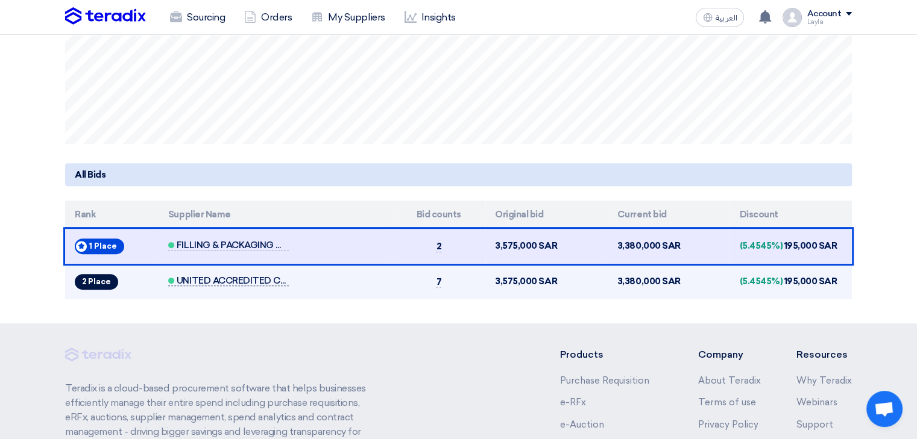
click at [275, 283] on span "UNITED ACCREDITED COMPANY" at bounding box center [228, 281] width 121 height 10
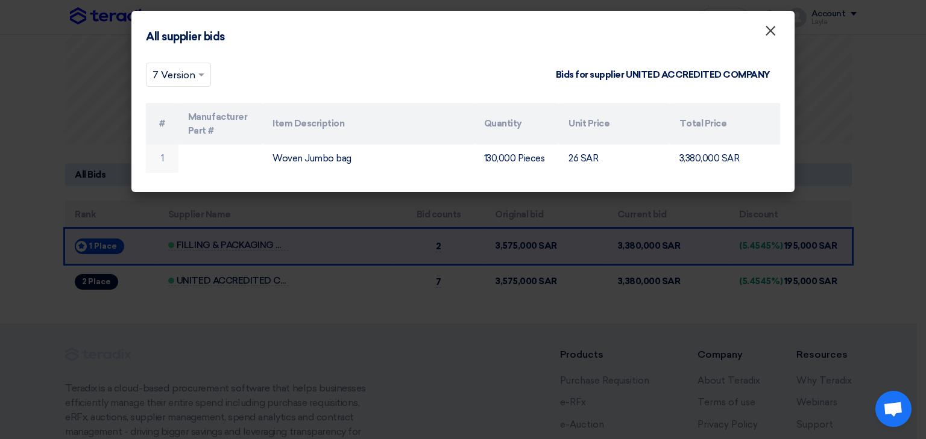
click at [777, 35] on button "×" at bounding box center [770, 31] width 31 height 24
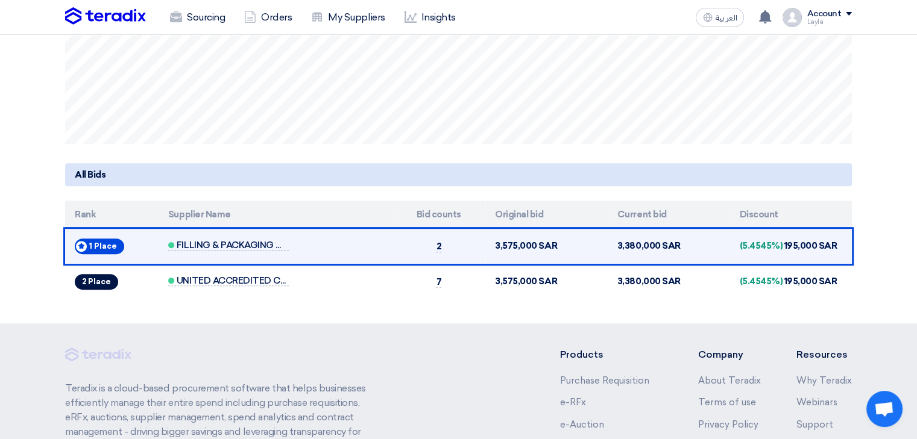
click at [251, 251] on td "FILLING & PACKAGING MATERIALS" at bounding box center [275, 247] width 233 height 36
click at [254, 241] on span "FILLING & PACKAGING MATERIALS" at bounding box center [228, 246] width 121 height 10
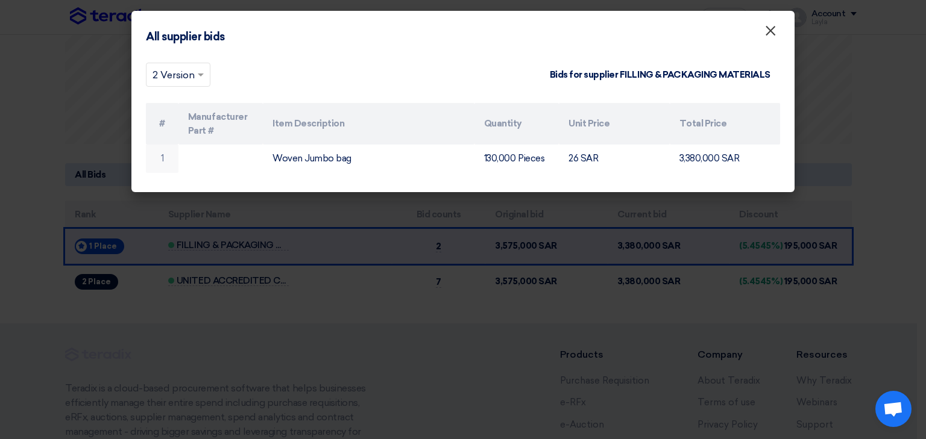
drag, startPoint x: 770, startPoint y: 31, endPoint x: 678, endPoint y: 72, distance: 101.2
click at [770, 31] on span "×" at bounding box center [770, 34] width 12 height 24
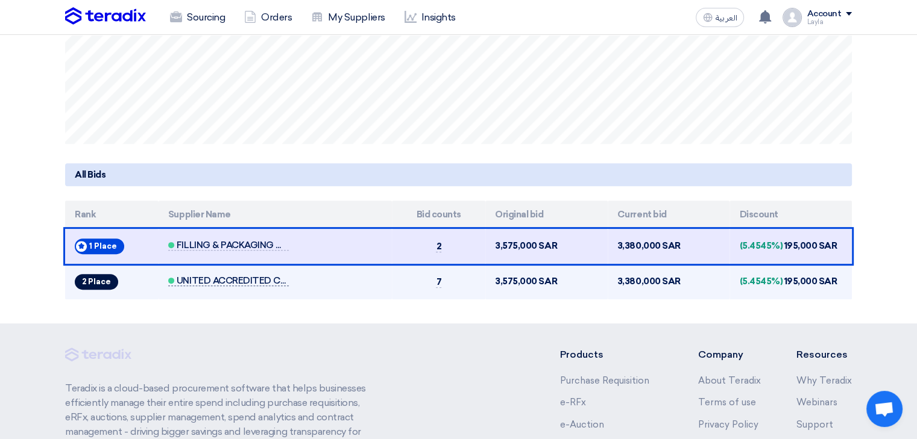
click at [257, 276] on span "UNITED ACCREDITED COMPANY" at bounding box center [228, 281] width 121 height 10
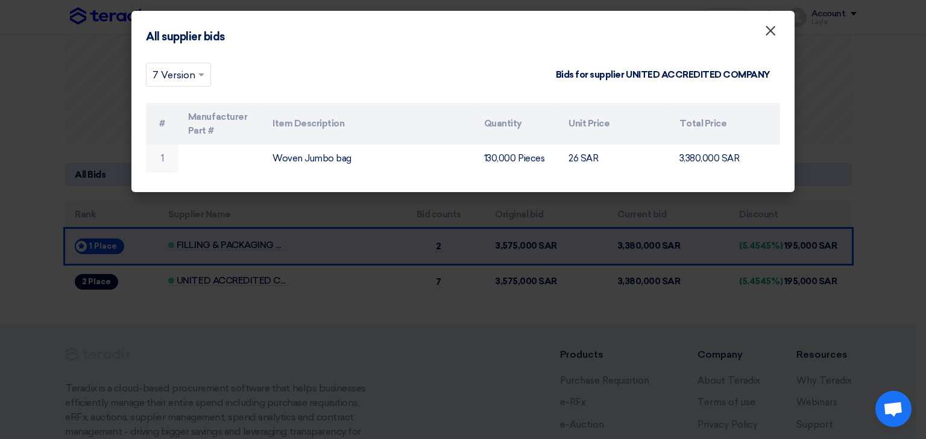
click at [769, 34] on span "×" at bounding box center [770, 34] width 12 height 24
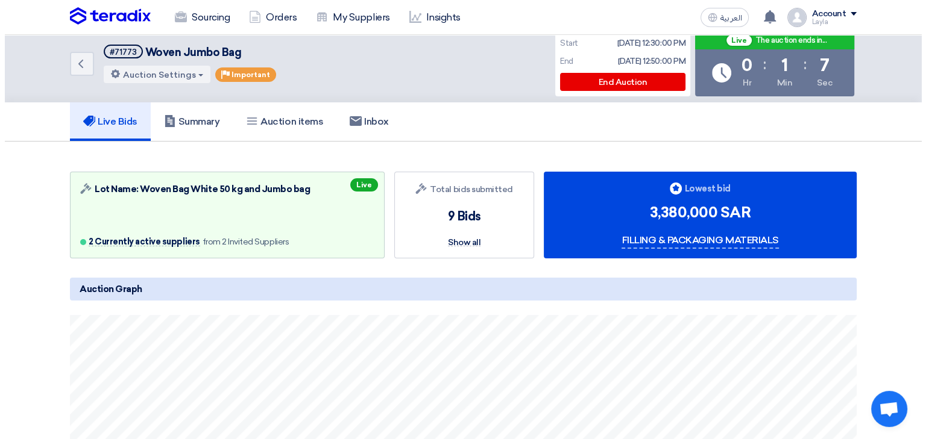
scroll to position [0, 0]
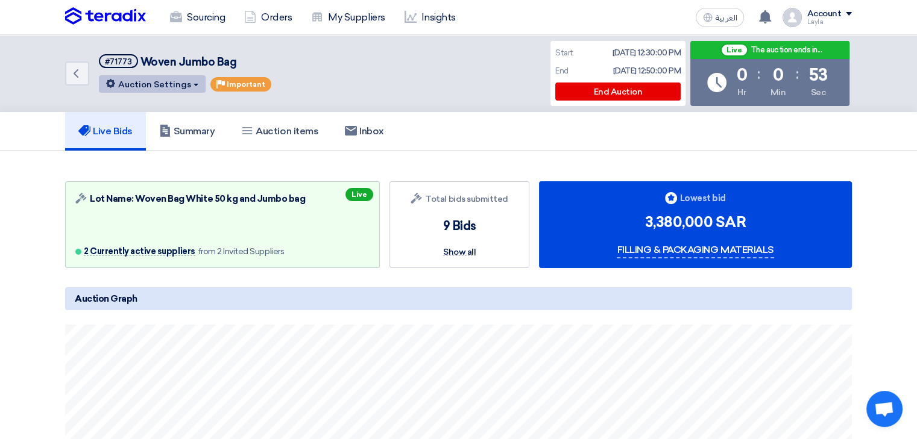
click at [188, 85] on button "Auction Settings" at bounding box center [152, 83] width 107 height 17
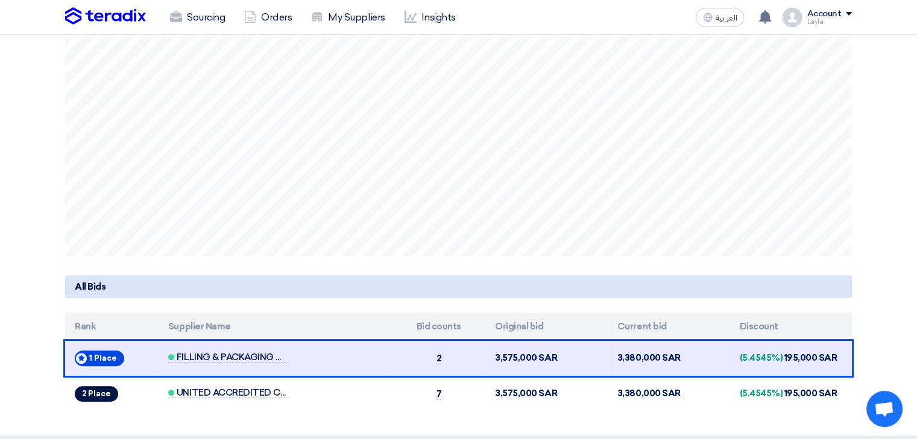
scroll to position [301, 0]
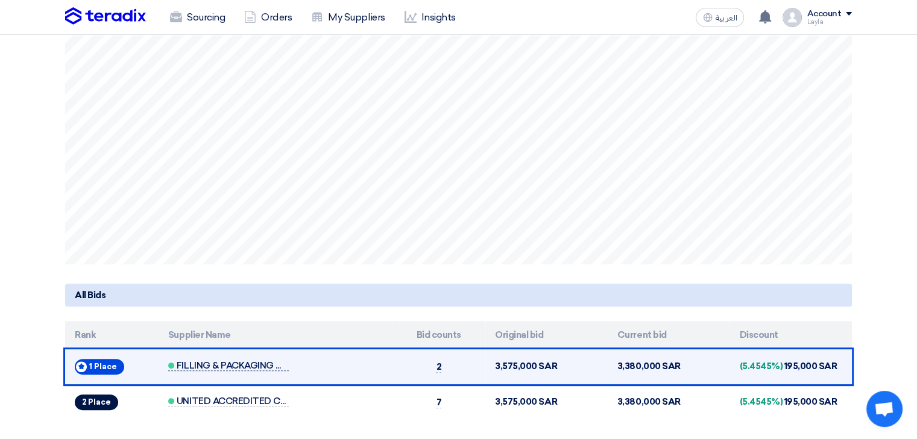
click at [260, 368] on span "FILLING & PACKAGING MATERIALS" at bounding box center [228, 366] width 121 height 10
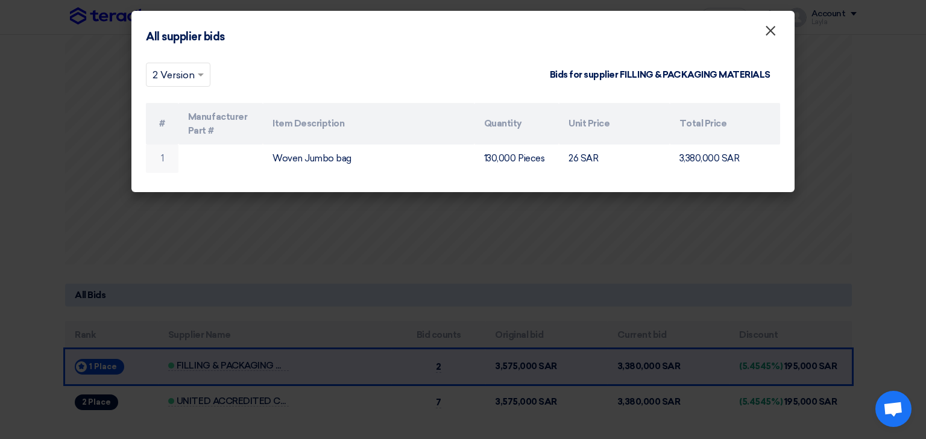
click at [775, 42] on span "×" at bounding box center [770, 34] width 12 height 24
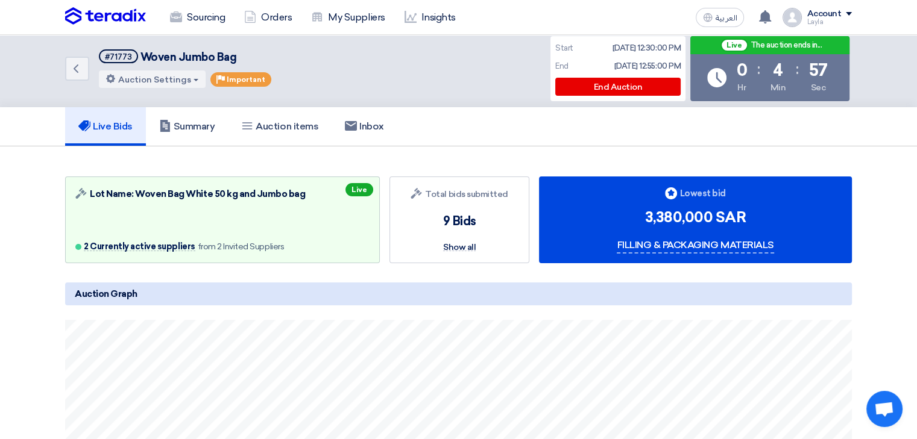
scroll to position [0, 0]
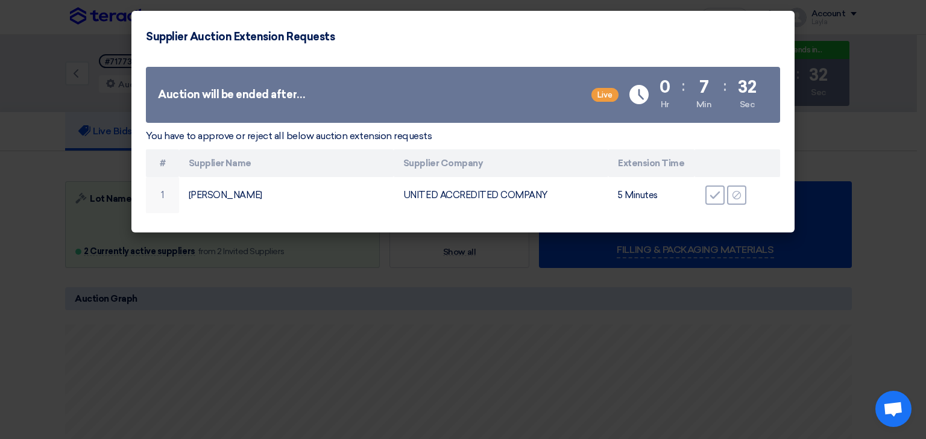
click at [74, 138] on modal-container "Supplier Auction Extension Requests Auction will be ended after… Live Time Rema…" at bounding box center [463, 219] width 926 height 439
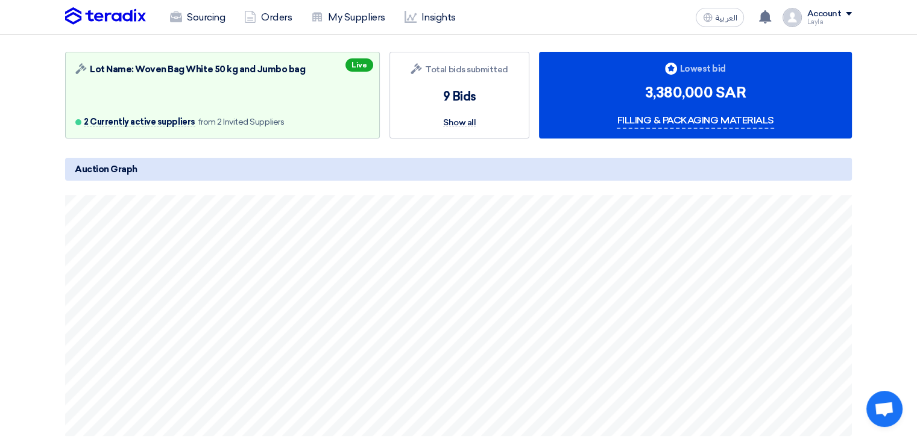
scroll to position [121, 0]
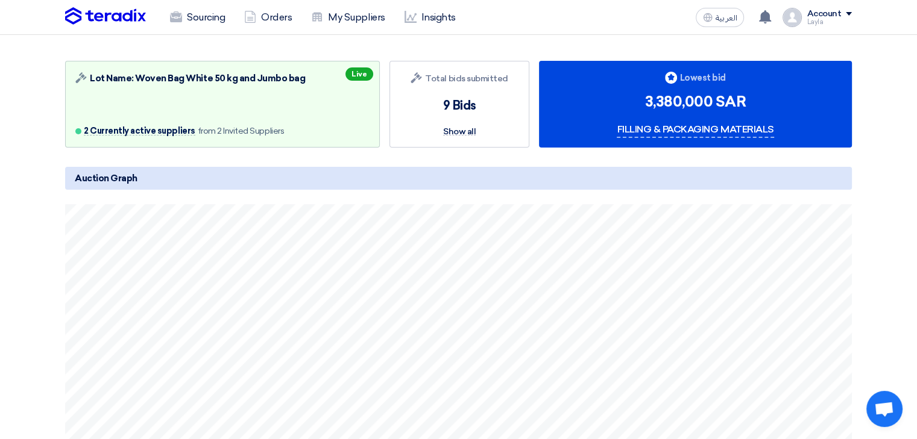
click at [31, 169] on section "Auction Lot Lot Name: Woven Bag White 50 kg and Jumbo bag 2 Currently active su…" at bounding box center [458, 328] width 917 height 594
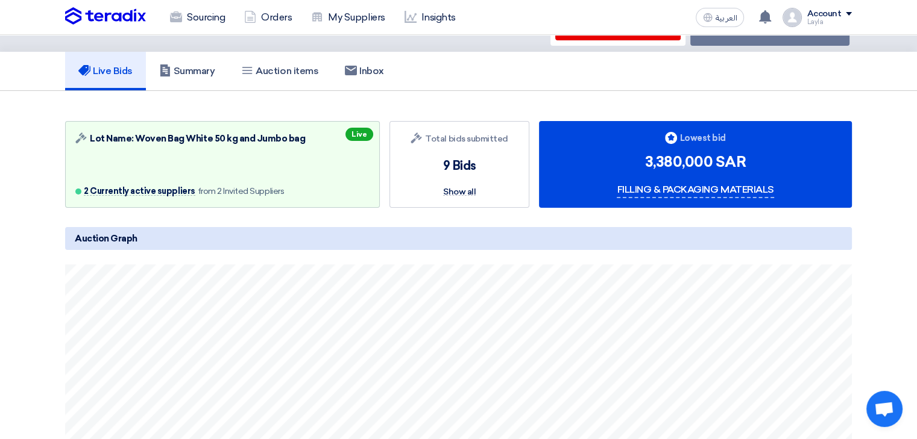
click at [28, 170] on section "Auction Lot Lot Name: Woven Bag White 50 kg and Jumbo bag 2 Currently active su…" at bounding box center [458, 388] width 917 height 594
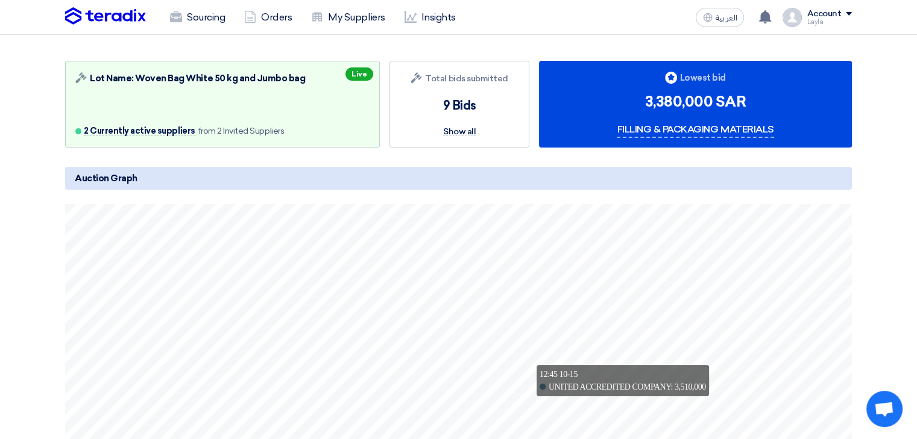
scroll to position [0, 0]
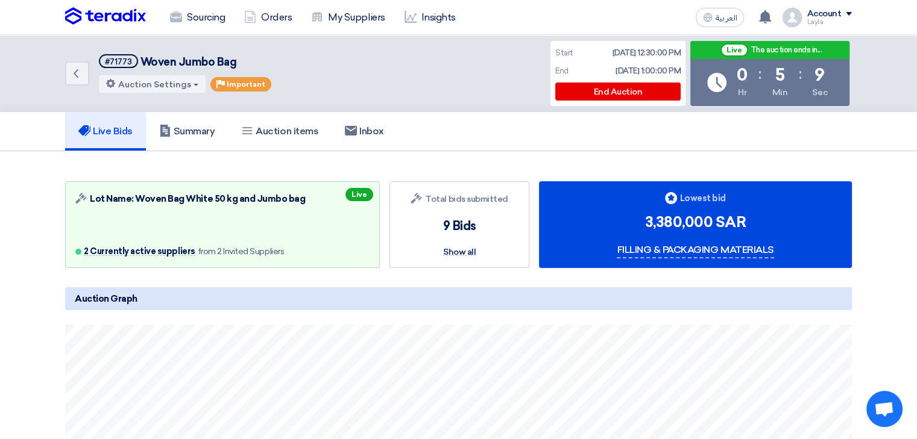
click at [30, 87] on div "Back #71773 Woven Jumbo Bag Auction Settings Extend Auction Change Min" at bounding box center [458, 73] width 917 height 77
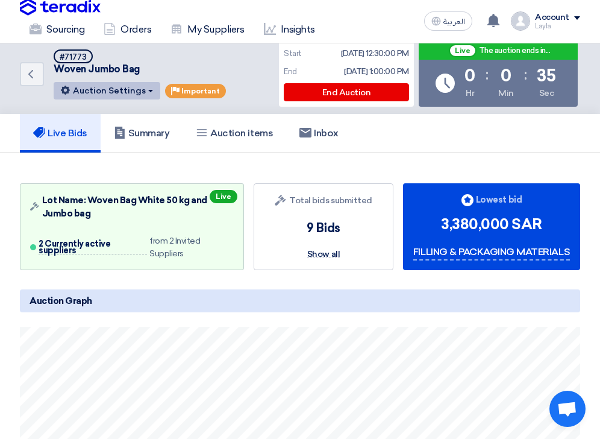
click at [141, 91] on button "Auction Settings" at bounding box center [107, 90] width 107 height 17
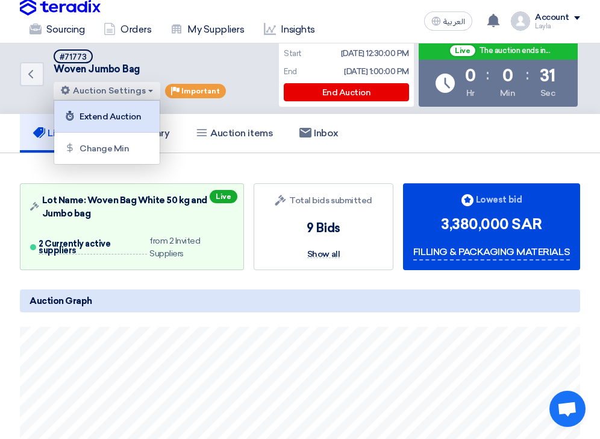
click at [126, 114] on div "Extend Auction" at bounding box center [106, 116] width 93 height 19
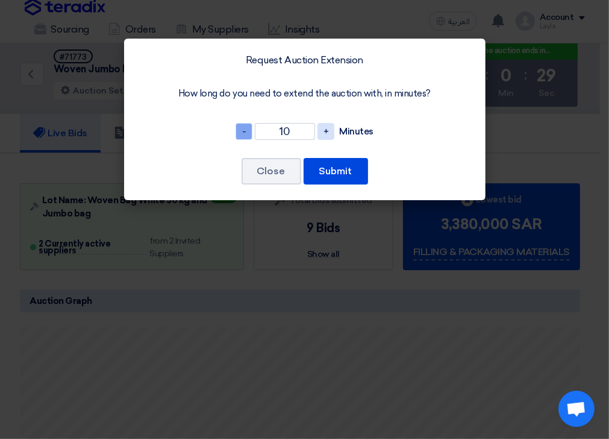
click at [245, 128] on span "-" at bounding box center [244, 131] width 17 height 17
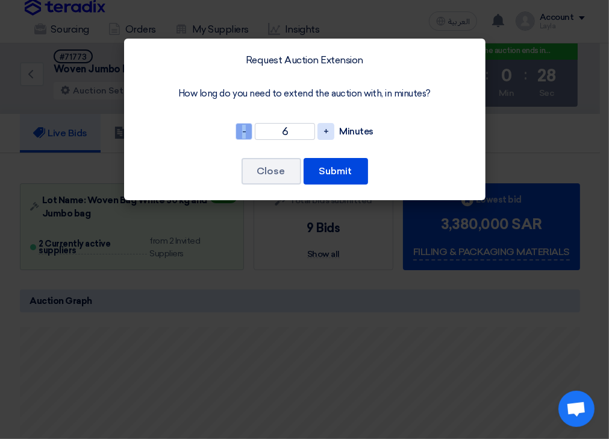
type input "5"
click at [338, 166] on button "Submit" at bounding box center [336, 171] width 64 height 27
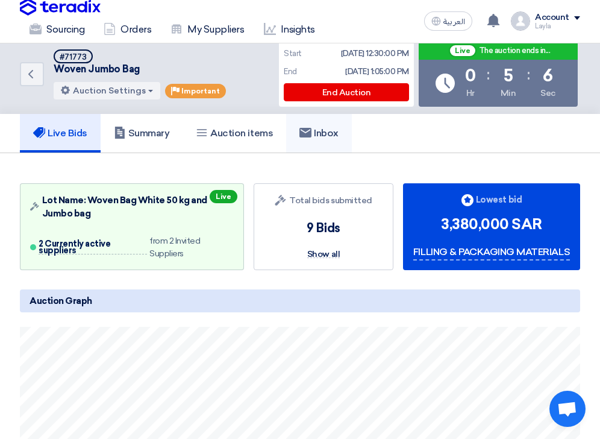
click at [332, 128] on h5 "Inbox" at bounding box center [319, 133] width 39 height 12
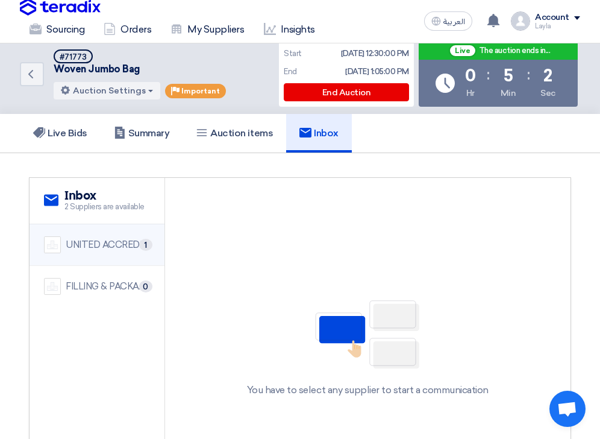
click at [106, 250] on div "UNITED ACCREDITED COMPANY" at bounding box center [108, 245] width 84 height 14
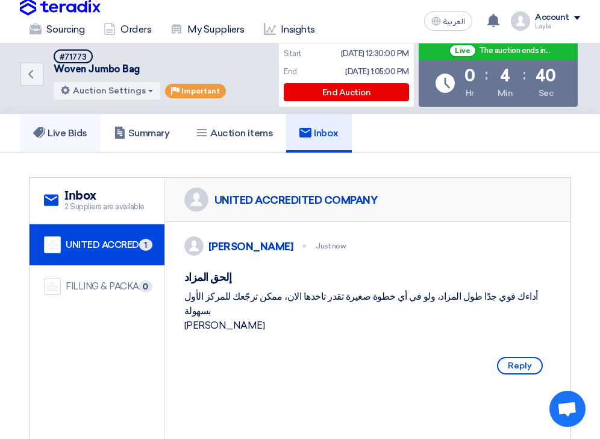
click at [79, 132] on h5 "Live Bids" at bounding box center [60, 133] width 54 height 12
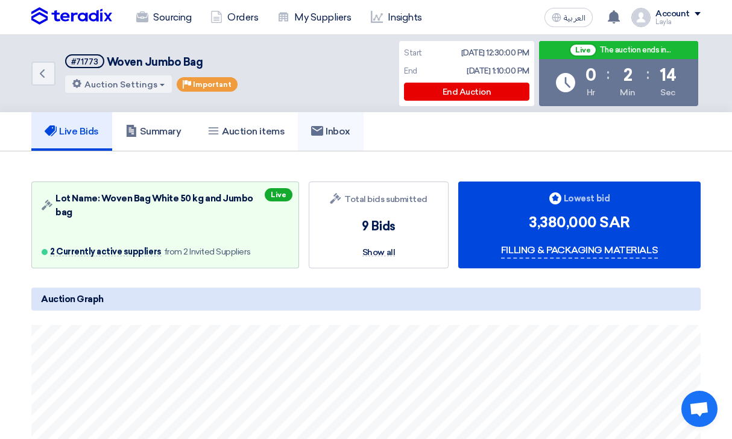
click at [350, 122] on link "Inbox" at bounding box center [331, 131] width 66 height 39
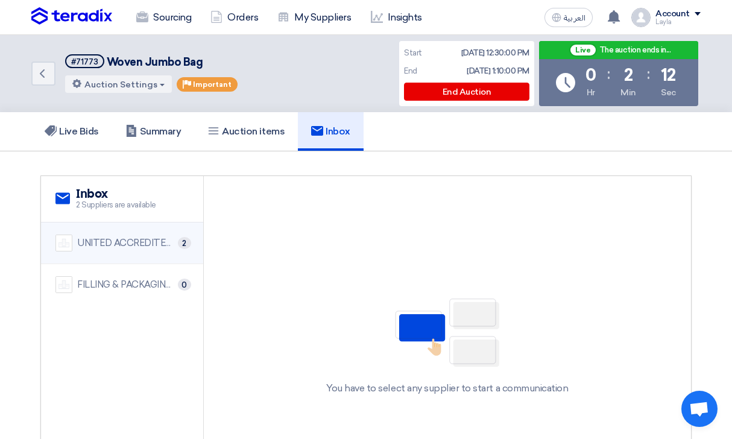
click at [155, 236] on div "UNITED ACCREDITED COMPANY" at bounding box center [125, 243] width 96 height 14
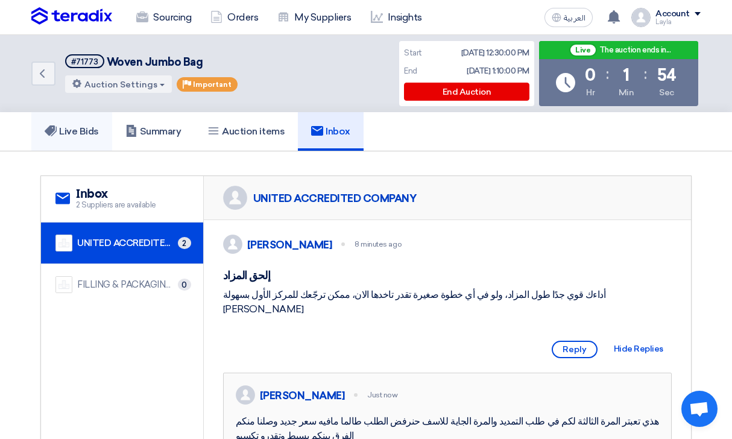
click at [58, 132] on h5 "Live Bids" at bounding box center [72, 131] width 54 height 12
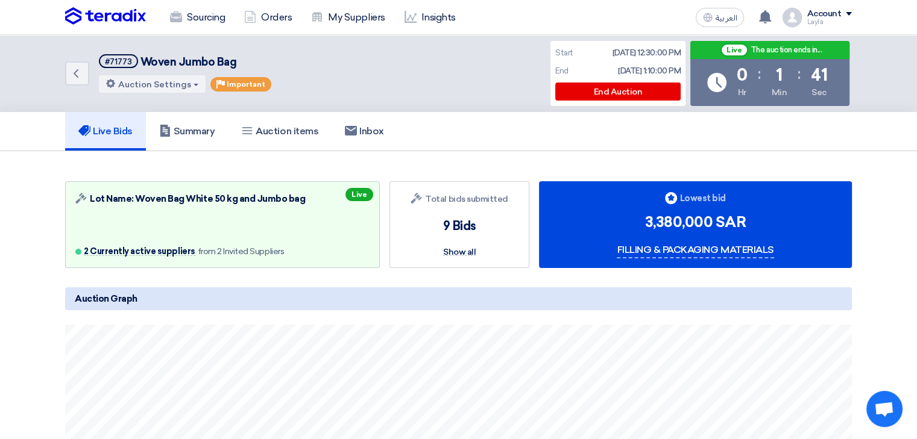
click at [458, 63] on div "Back #71773 Woven Jumbo Bag Auction Settings Extend Auction Change Min" at bounding box center [458, 73] width 787 height 77
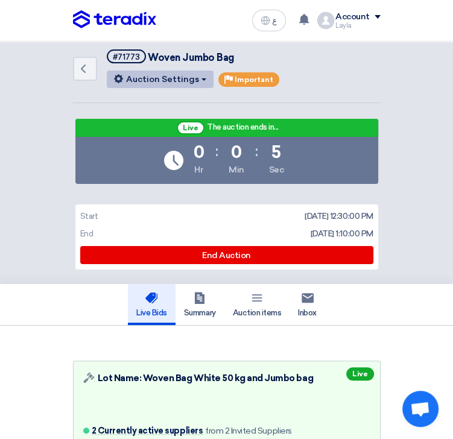
click at [196, 83] on button "Auction Settings" at bounding box center [160, 79] width 107 height 17
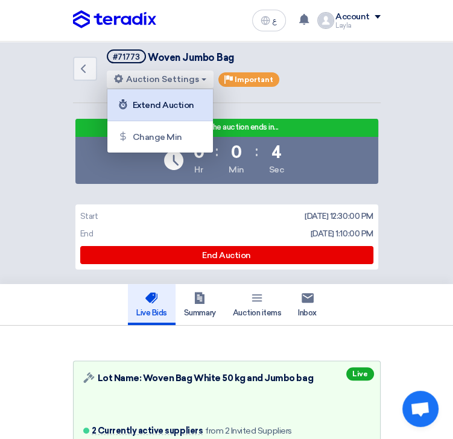
click at [175, 102] on div "Extend Auction" at bounding box center [159, 104] width 93 height 19
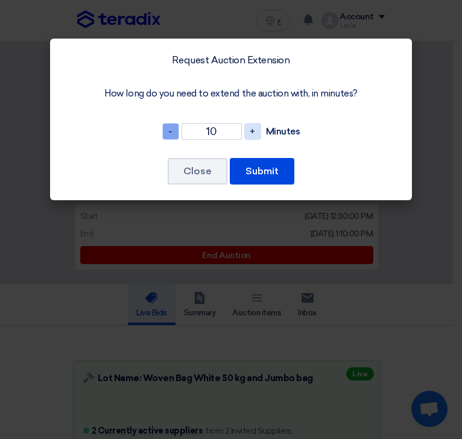
click at [172, 132] on span "-" at bounding box center [170, 131] width 17 height 17
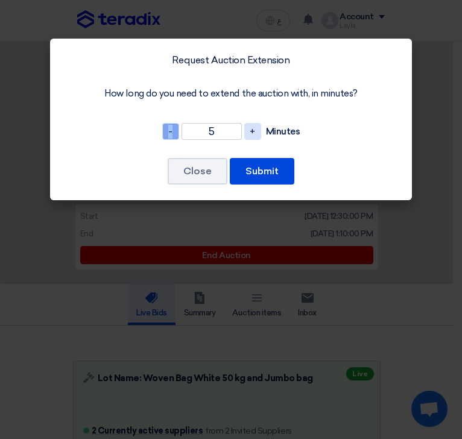
click at [172, 132] on span "-" at bounding box center [170, 131] width 17 height 17
type input "2"
click at [266, 164] on button "Submit" at bounding box center [262, 171] width 64 height 27
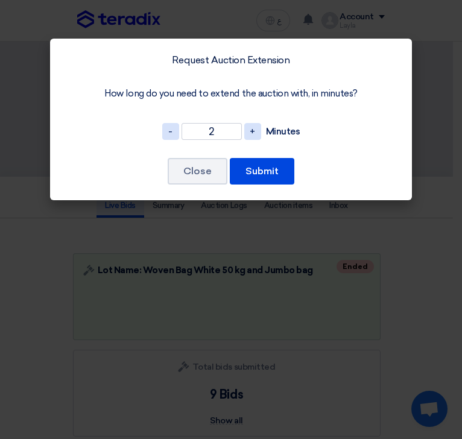
click at [213, 157] on div "Close Submit" at bounding box center [230, 171] width 333 height 29
click at [210, 164] on button "Close" at bounding box center [198, 171] width 60 height 27
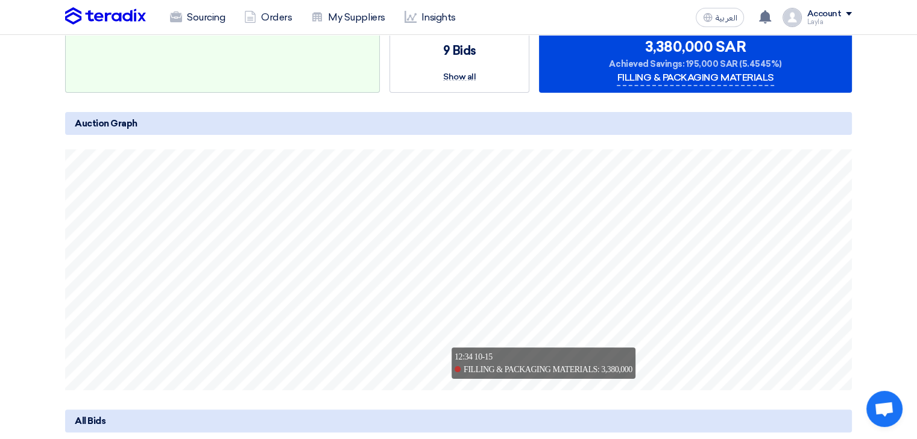
scroll to position [301, 0]
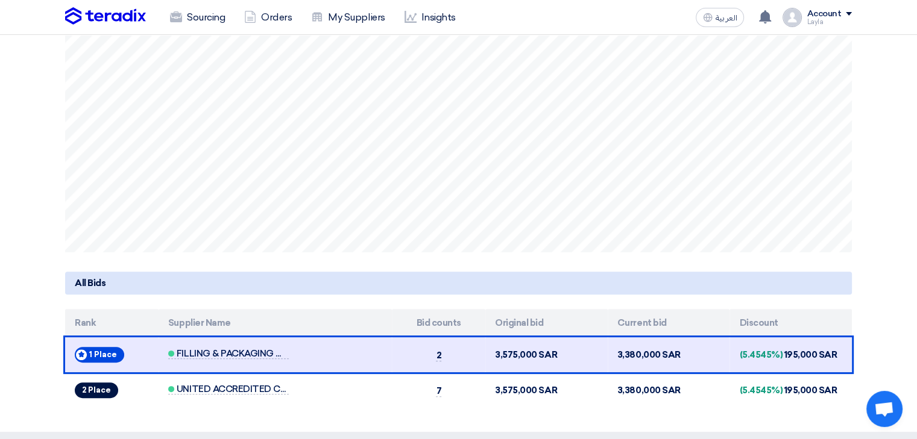
click at [461, 125] on section "Auction Lot Lot Name: Woven Bag White 50 kg and Jumbo bag Ended Bids submitted …" at bounding box center [458, 135] width 917 height 594
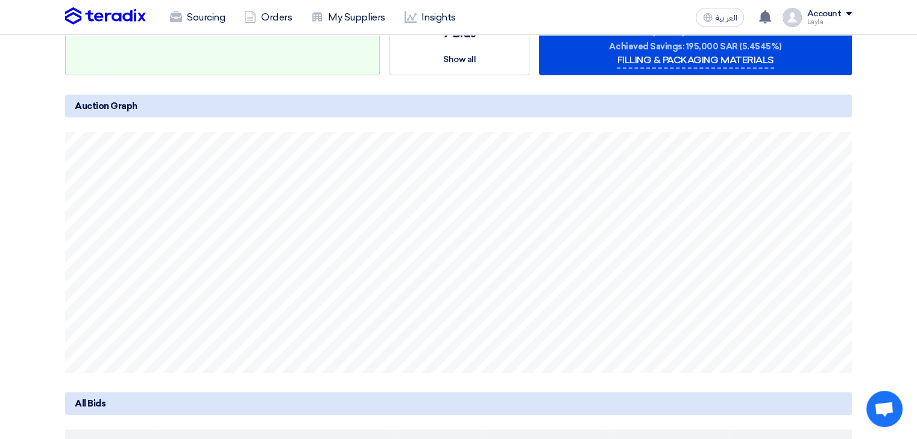
scroll to position [0, 0]
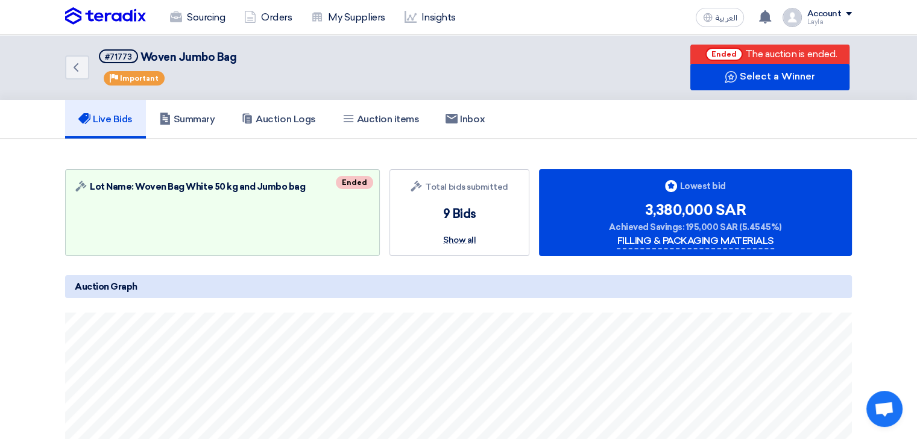
click at [461, 206] on div "Auction Lot Lot Name: Woven Bag White 50 kg and Jumbo bag Ended Bids submitted …" at bounding box center [458, 436] width 805 height 546
